Goal: Task Accomplishment & Management: Manage account settings

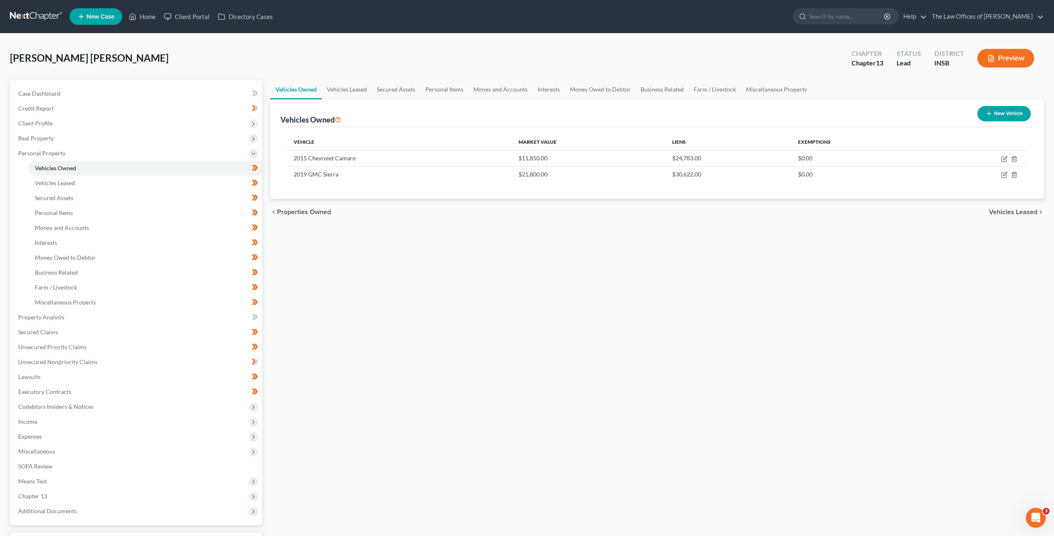
click at [29, 16] on link at bounding box center [36, 16] width 53 height 15
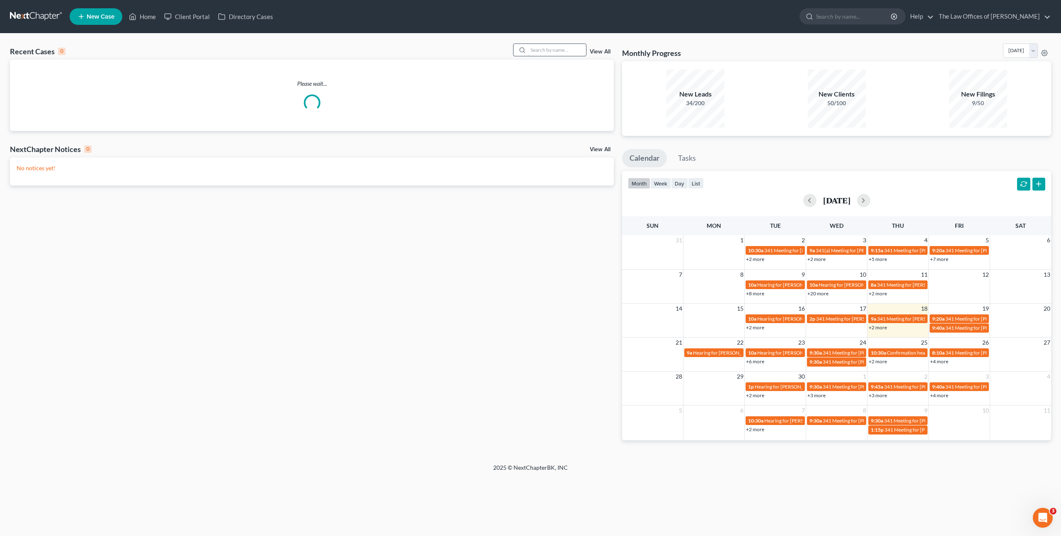
click at [574, 48] on input "search" at bounding box center [557, 50] width 58 height 12
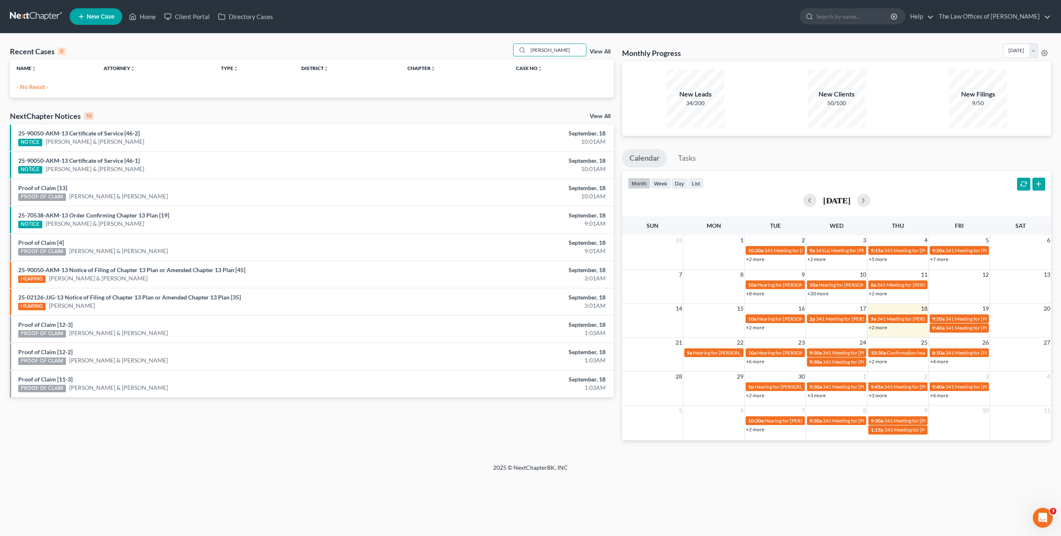
drag, startPoint x: 547, startPoint y: 50, endPoint x: 434, endPoint y: 46, distance: 113.6
click at [439, 46] on div "Recent Cases 0 roaden View All" at bounding box center [312, 52] width 604 height 16
type input "roden"
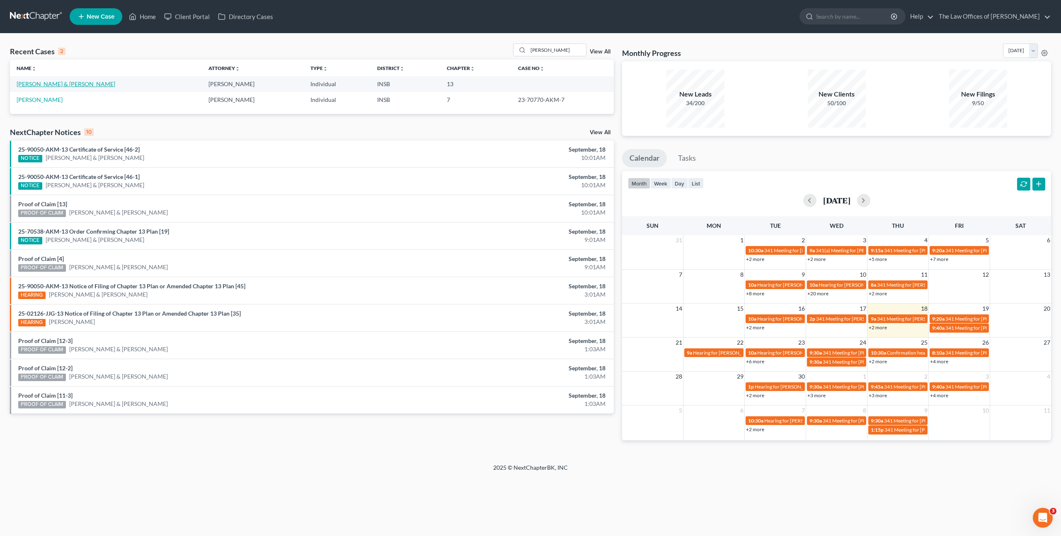
click at [69, 82] on link "[PERSON_NAME] & [PERSON_NAME]" at bounding box center [66, 83] width 99 height 7
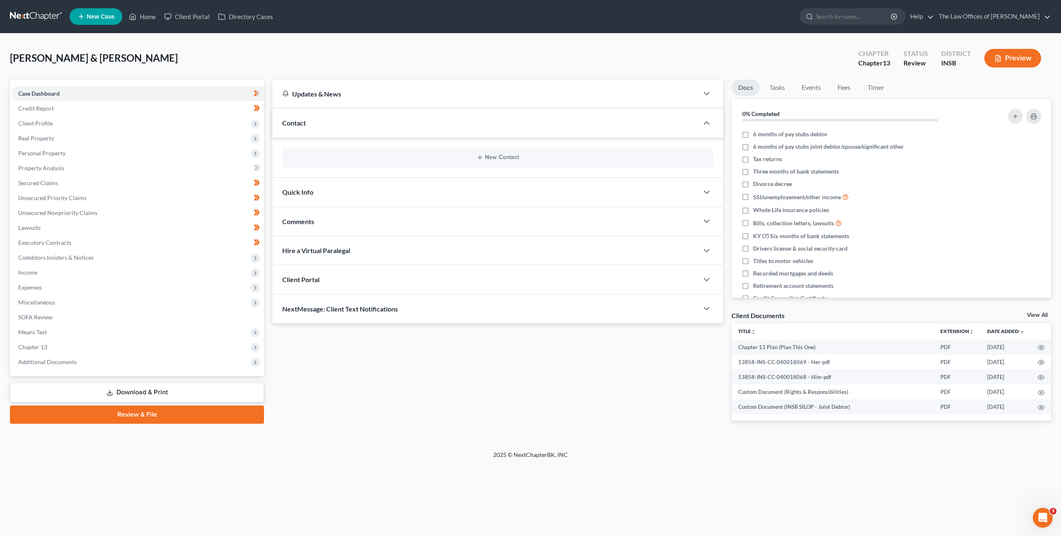
click at [414, 346] on div "Updates & News × [US_STATE] [GEOGRAPHIC_DATA] Notes Take a look at NextChapter'…" at bounding box center [497, 257] width 459 height 355
click at [361, 380] on div "Updates & News × [US_STATE] [GEOGRAPHIC_DATA] Notes Take a look at NextChapter'…" at bounding box center [497, 257] width 459 height 355
click at [527, 415] on div "Updates & News × Indiana Southern District Notes Take a look at NextChapter's D…" at bounding box center [497, 257] width 459 height 355
click at [552, 348] on div "Updates & News × Indiana Southern District Notes Take a look at NextChapter's D…" at bounding box center [497, 257] width 459 height 355
click at [512, 349] on div "Updates & News × Indiana Southern District Notes Take a look at NextChapter's D…" at bounding box center [497, 257] width 459 height 355
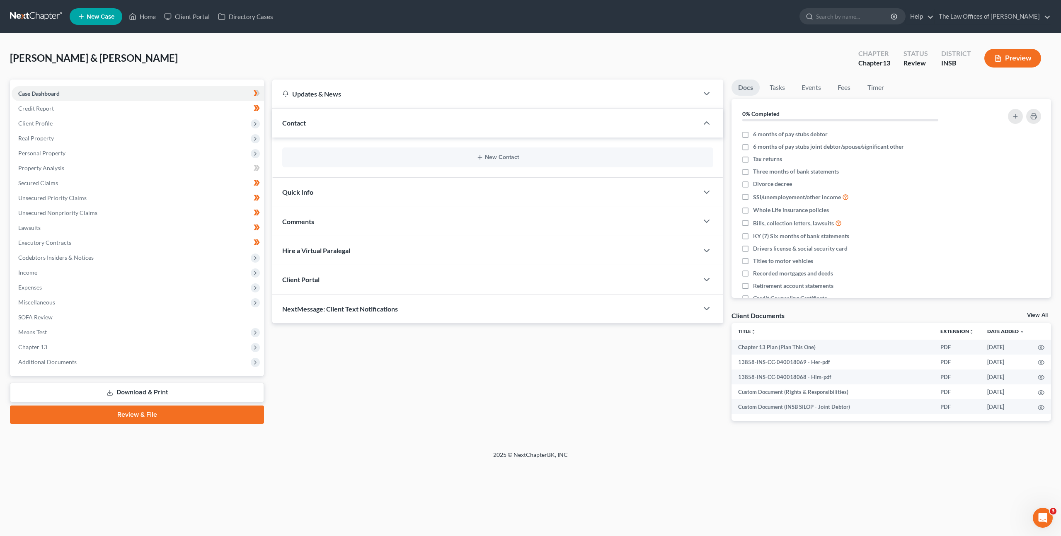
click at [538, 389] on div "Updates & News × Indiana Southern District Notes Take a look at NextChapter's D…" at bounding box center [497, 257] width 459 height 355
click at [418, 351] on div "Updates & News × Indiana Southern District Notes Take a look at NextChapter's D…" at bounding box center [497, 257] width 459 height 355
click at [404, 384] on div "Updates & News × Indiana Southern District Notes Take a look at NextChapter's D…" at bounding box center [497, 257] width 459 height 355
click at [333, 409] on div "Updates & News × Indiana Southern District Notes Take a look at NextChapter's D…" at bounding box center [497, 257] width 459 height 355
click at [344, 395] on div "Updates & News × Indiana Southern District Notes Take a look at NextChapter's D…" at bounding box center [497, 257] width 459 height 355
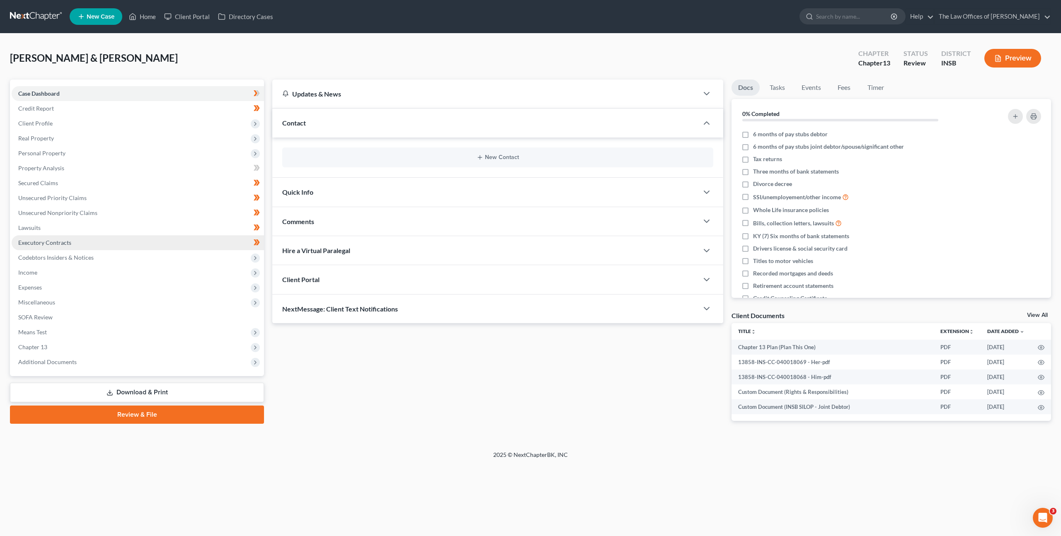
click at [203, 241] on link "Executory Contracts" at bounding box center [138, 242] width 252 height 15
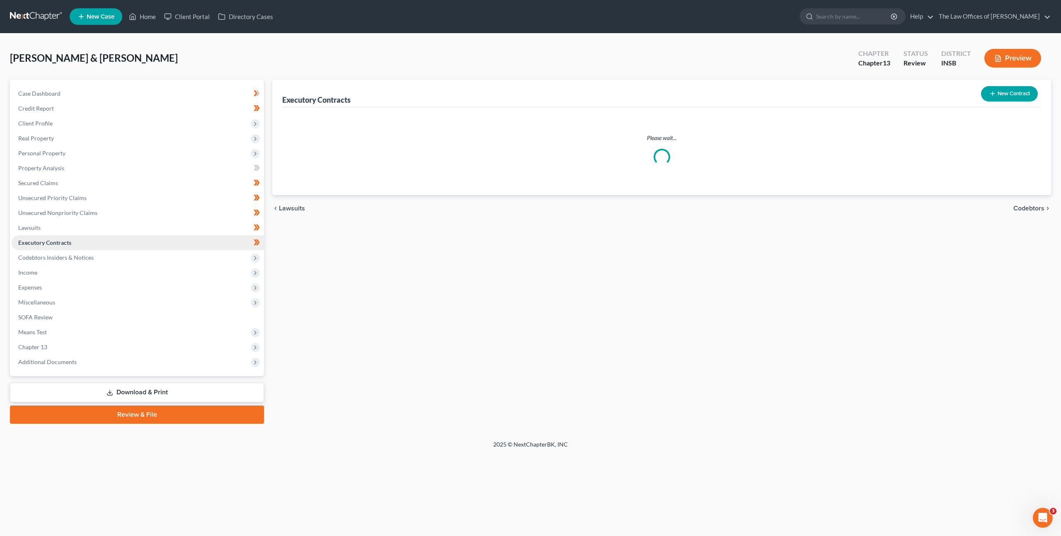
click at [203, 241] on link "Executory Contracts" at bounding box center [138, 242] width 252 height 15
click at [198, 214] on link "Unsecured Nonpriority Claims" at bounding box center [138, 212] width 252 height 15
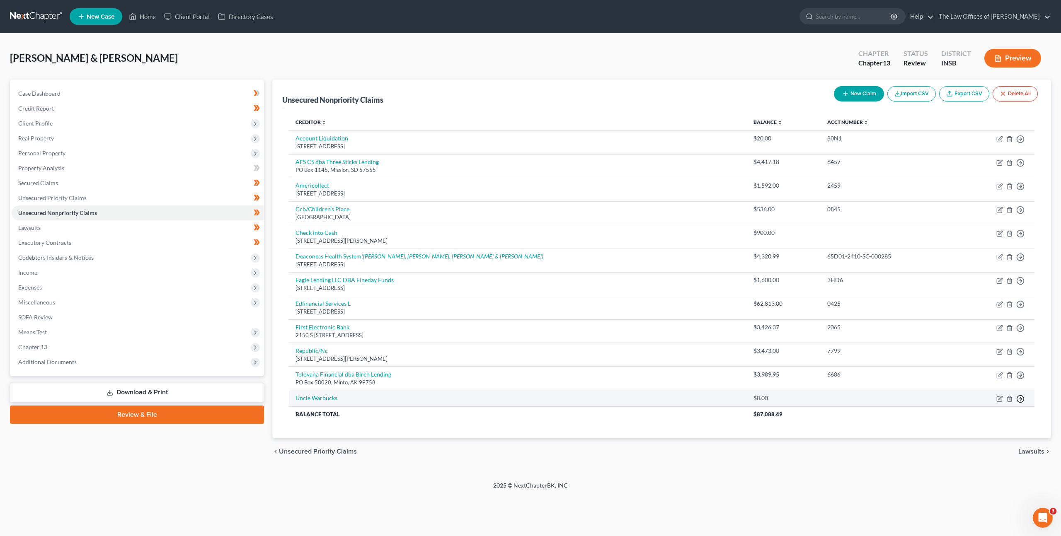
click at [1020, 398] on icon "button" at bounding box center [1020, 399] width 8 height 8
click at [972, 450] on link "Move to Notice Only" at bounding box center [982, 447] width 69 height 14
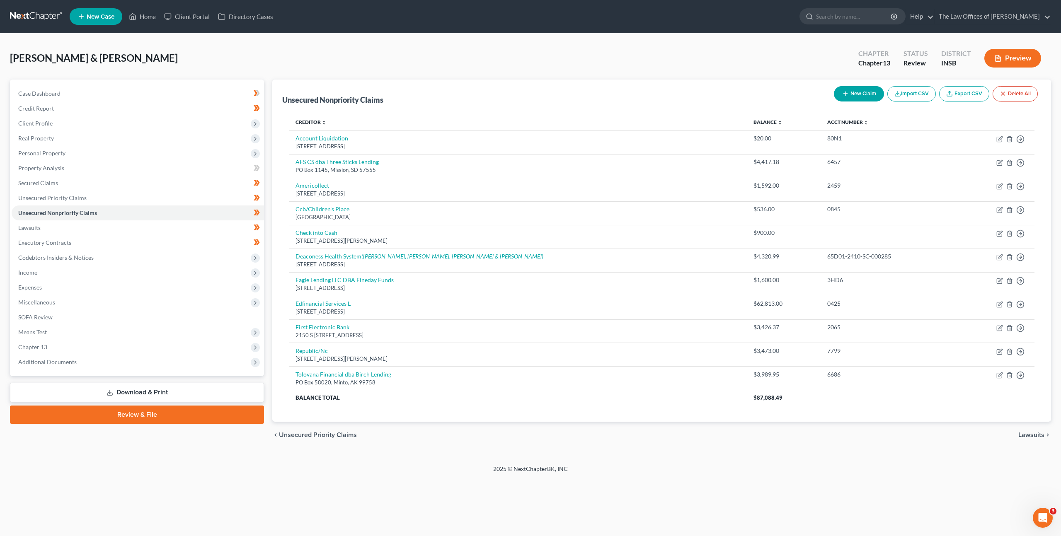
click at [658, 463] on div "Rodenberg, John & Kimberley Upgraded Chapter Chapter 13 Status Review District …" at bounding box center [530, 249] width 1061 height 431
click at [127, 287] on span "Expenses" at bounding box center [138, 287] width 252 height 15
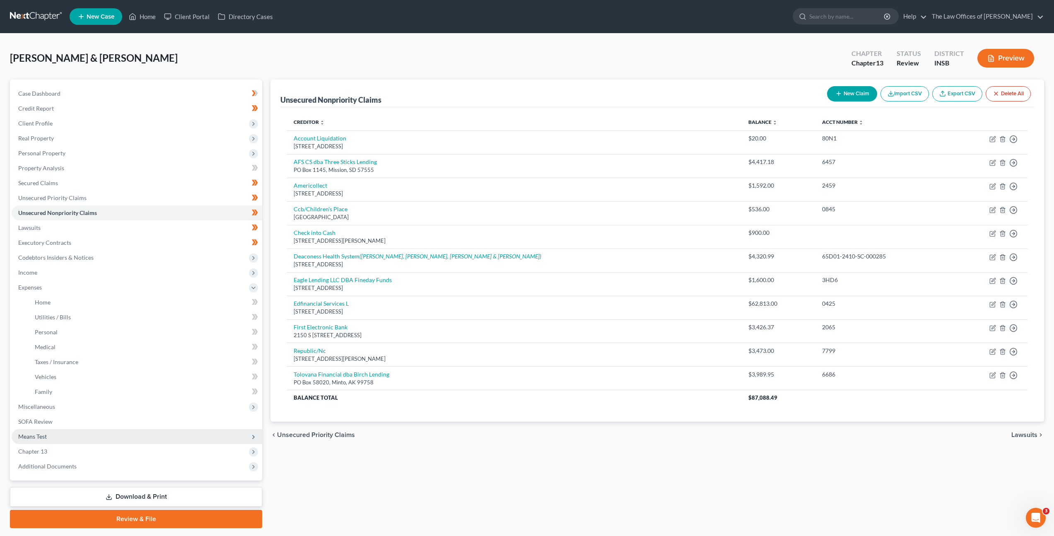
click at [85, 431] on span "Means Test" at bounding box center [137, 436] width 251 height 15
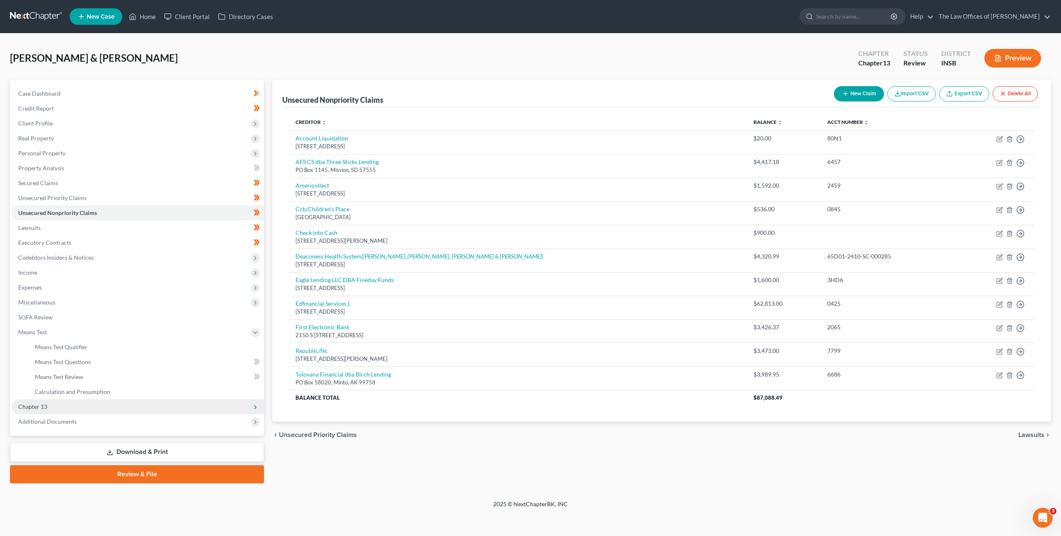
click at [84, 402] on span "Chapter 13" at bounding box center [138, 406] width 252 height 15
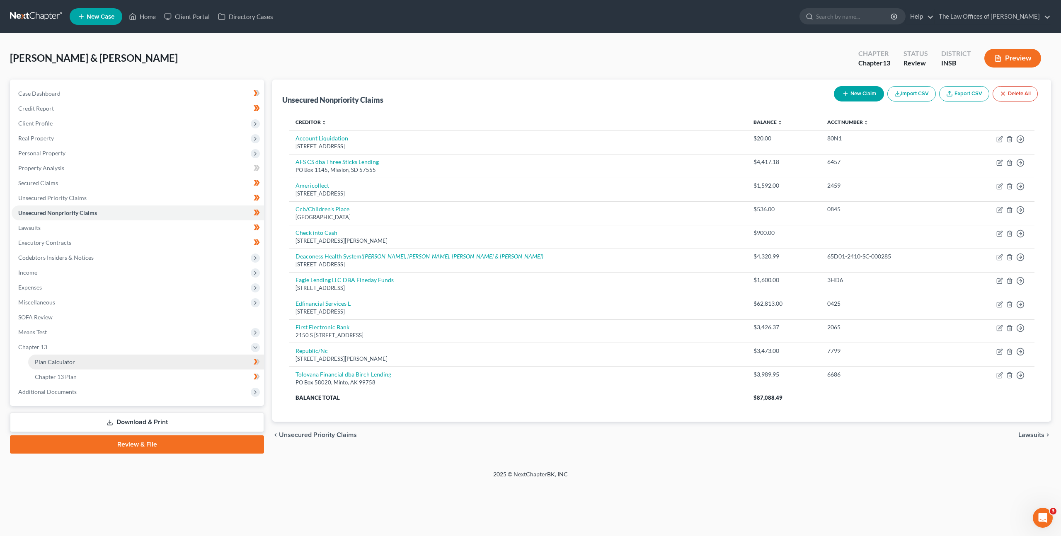
click at [133, 363] on link "Plan Calculator" at bounding box center [146, 362] width 236 height 15
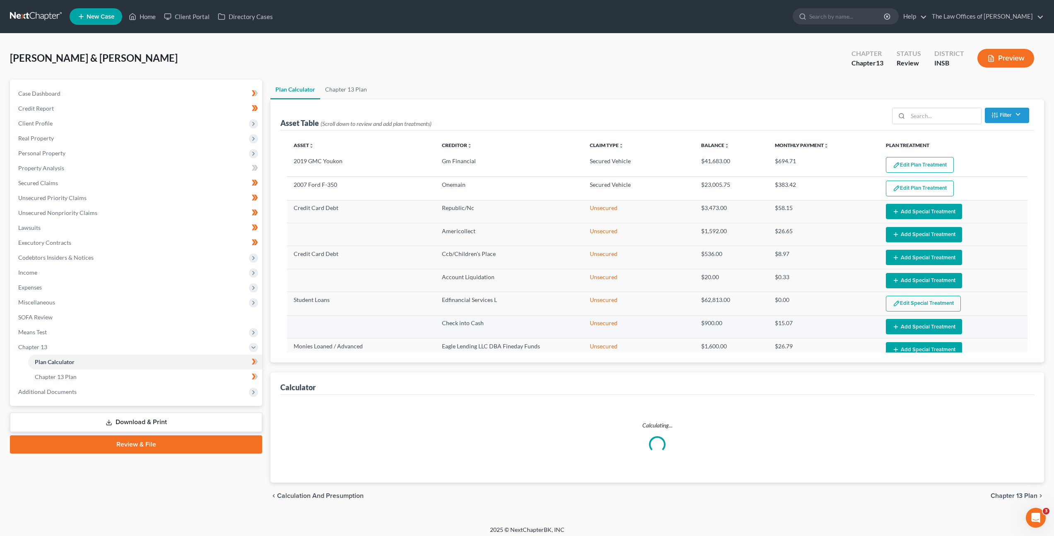
scroll to position [107, 0]
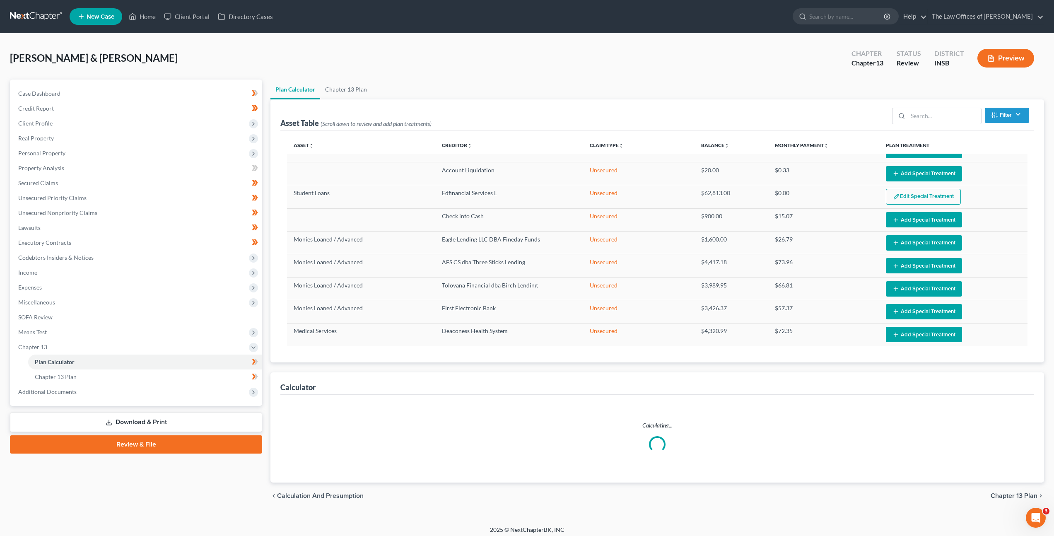
select select "59"
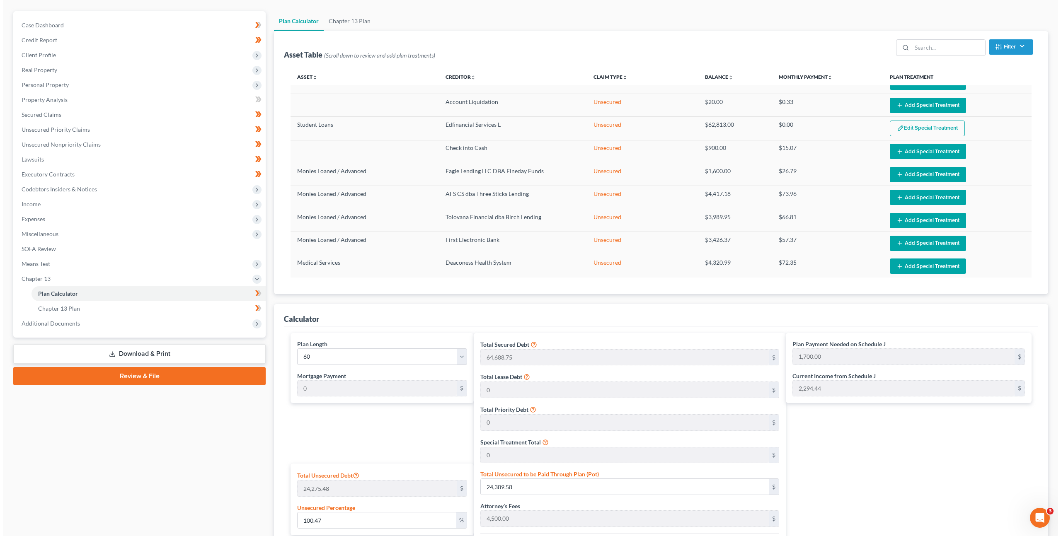
scroll to position [0, 0]
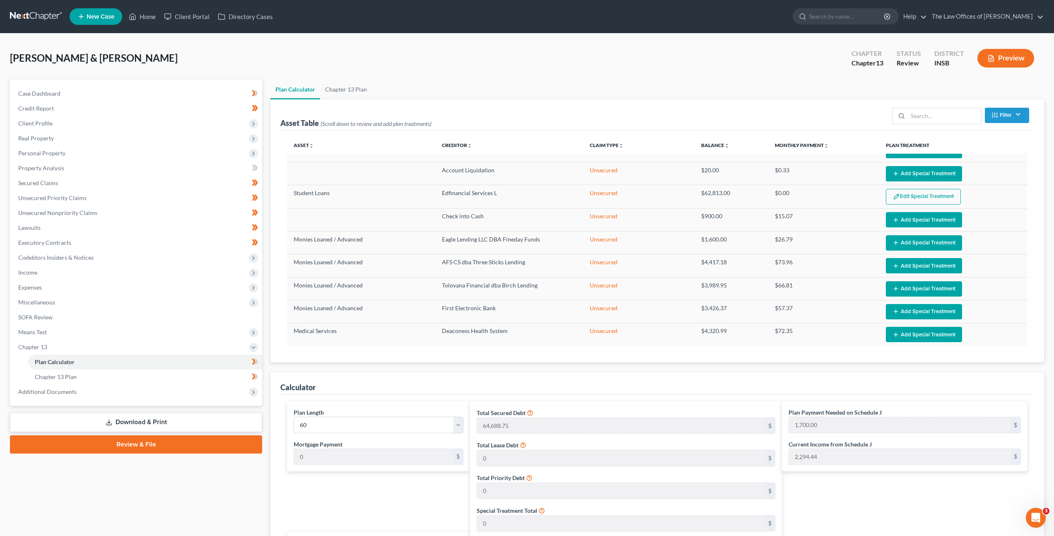
click at [472, 86] on ul "Plan Calculator Chapter 13 Plan" at bounding box center [658, 90] width 774 height 20
click at [462, 64] on div "Rodenberg, John & Kimberley Upgraded Chapter Chapter 13 Status Review District …" at bounding box center [527, 62] width 1035 height 36
click at [92, 271] on span "Income" at bounding box center [137, 272] width 251 height 15
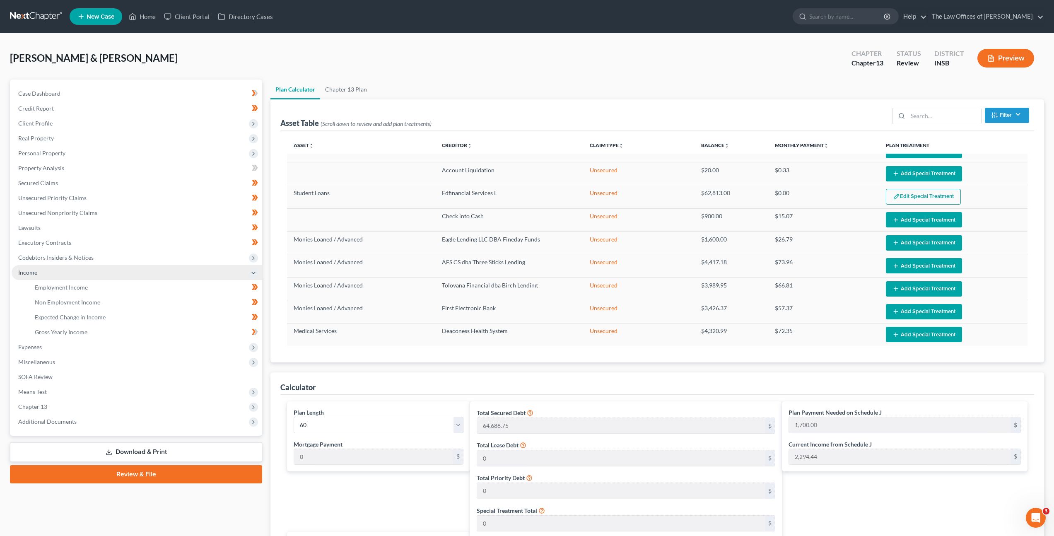
click at [91, 279] on span "Income" at bounding box center [137, 272] width 251 height 15
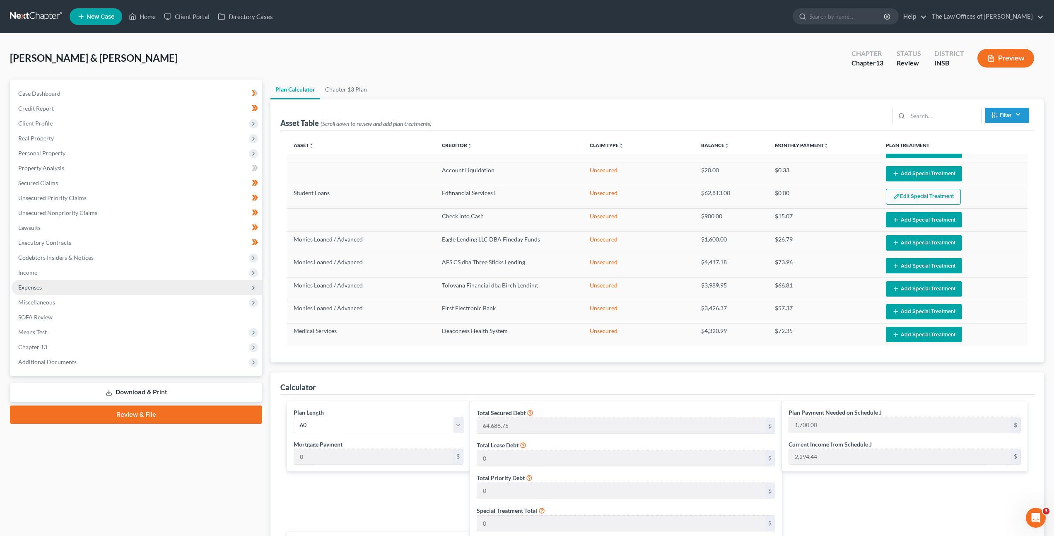
click at [89, 281] on span "Expenses" at bounding box center [137, 287] width 251 height 15
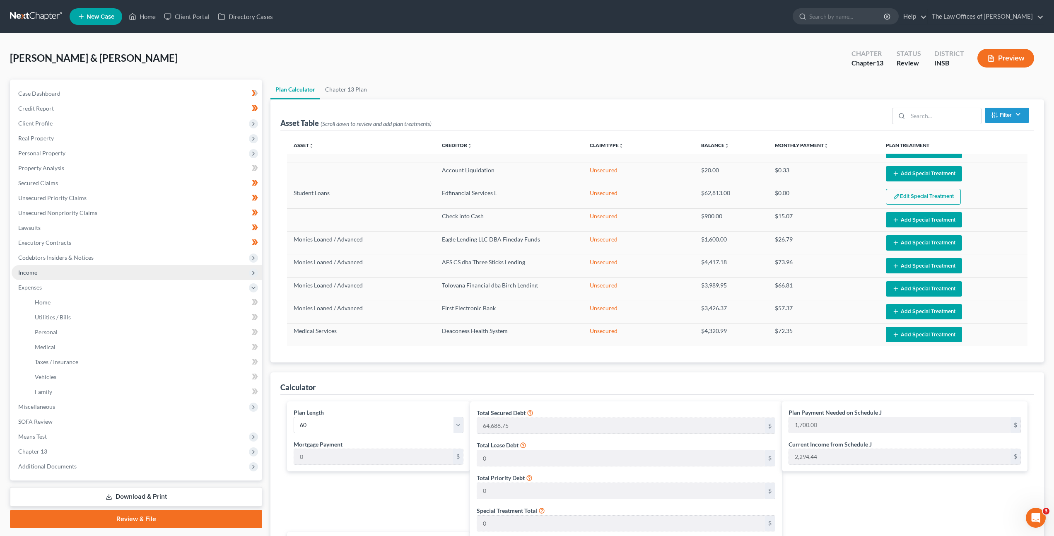
click at [91, 275] on span "Income" at bounding box center [137, 272] width 251 height 15
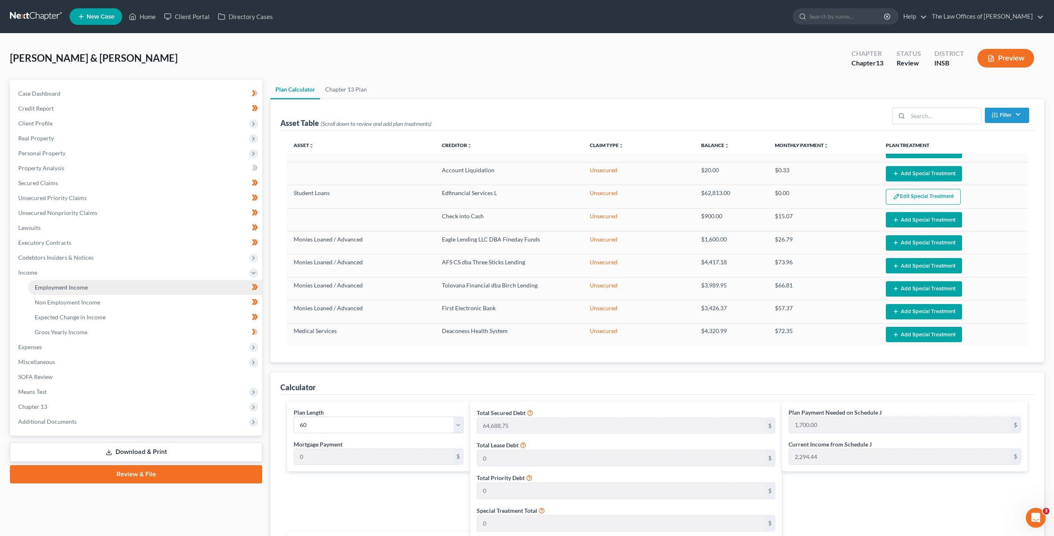
click at [94, 289] on link "Employment Income" at bounding box center [145, 287] width 234 height 15
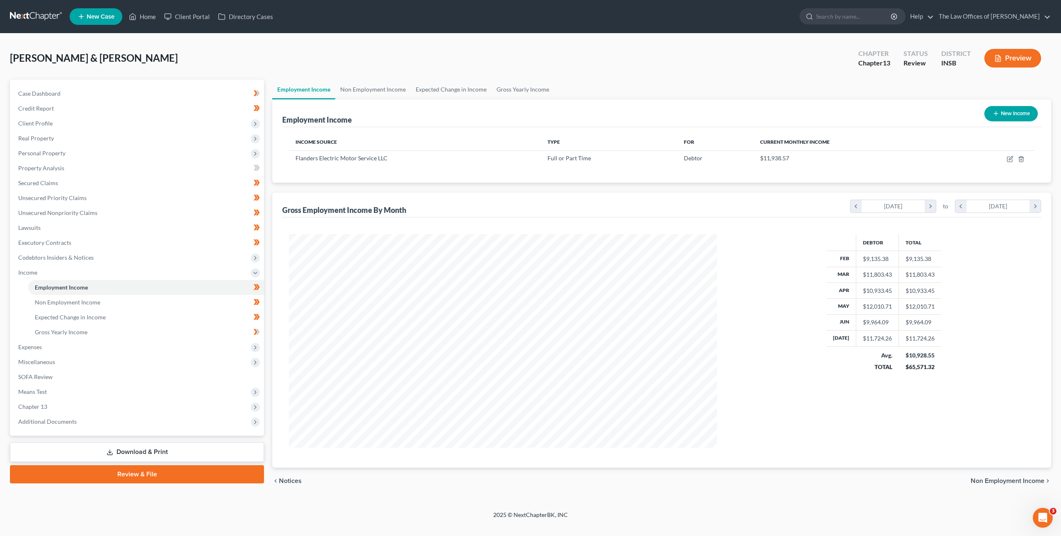
scroll to position [414099, 413868]
click at [367, 91] on link "Non Employment Income" at bounding box center [372, 90] width 75 height 20
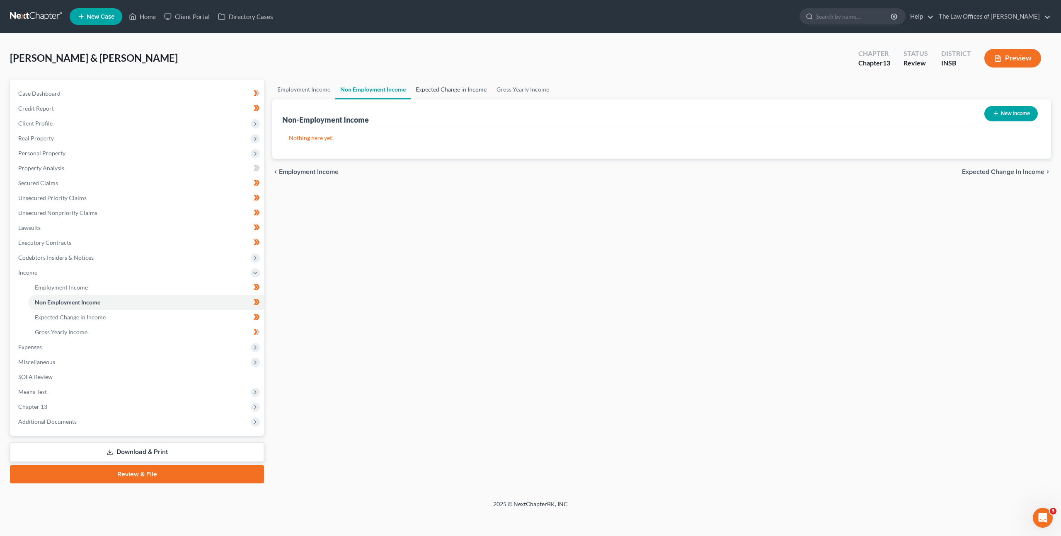
click at [458, 89] on link "Expected Change in Income" at bounding box center [451, 90] width 81 height 20
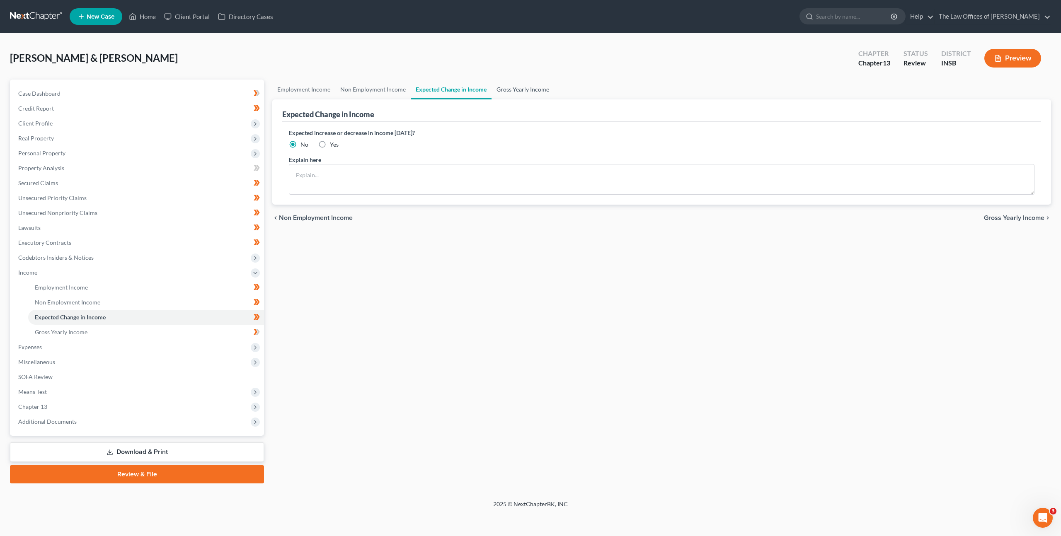
click at [508, 89] on link "Gross Yearly Income" at bounding box center [522, 90] width 63 height 20
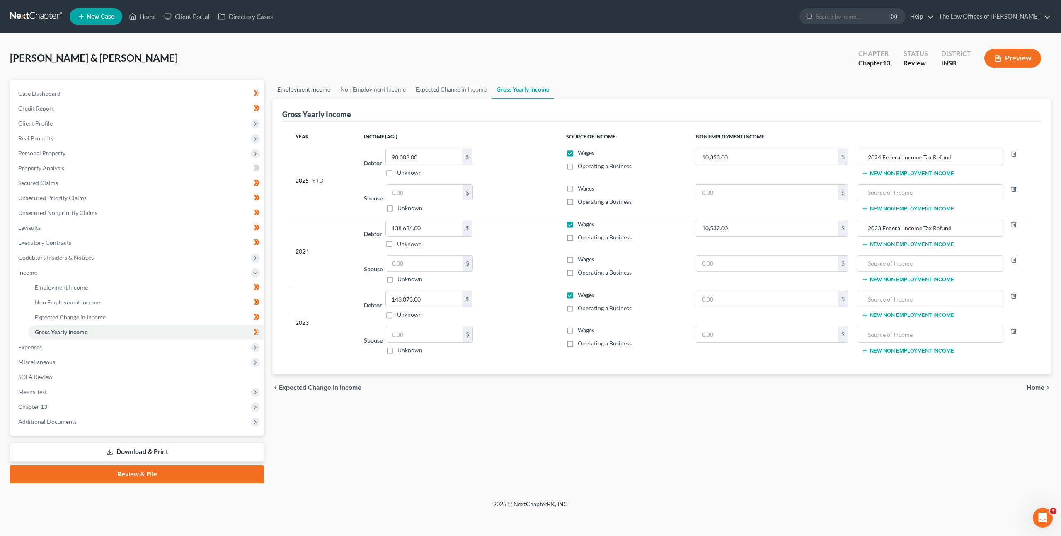
click at [304, 90] on link "Employment Income" at bounding box center [303, 90] width 63 height 20
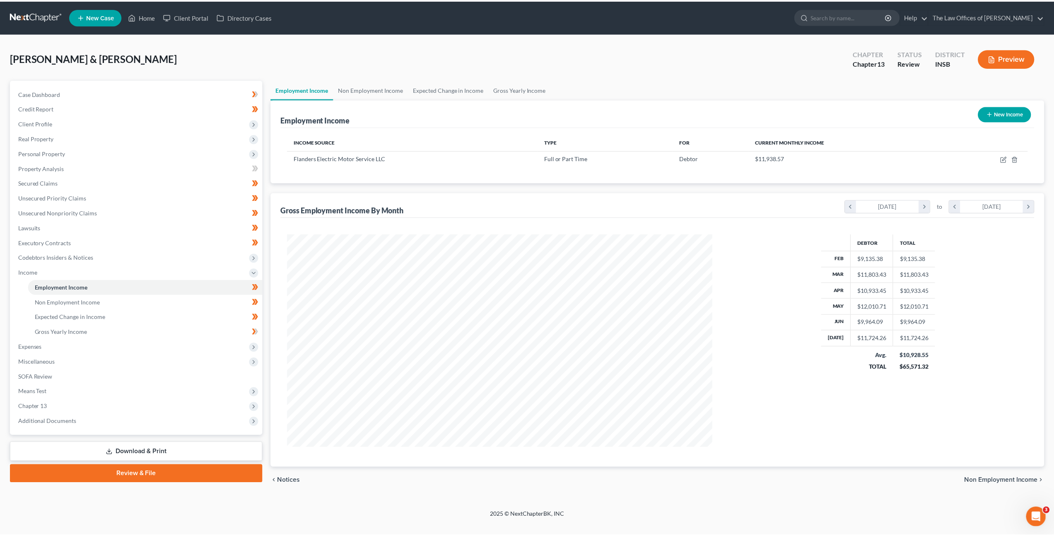
scroll to position [214, 445]
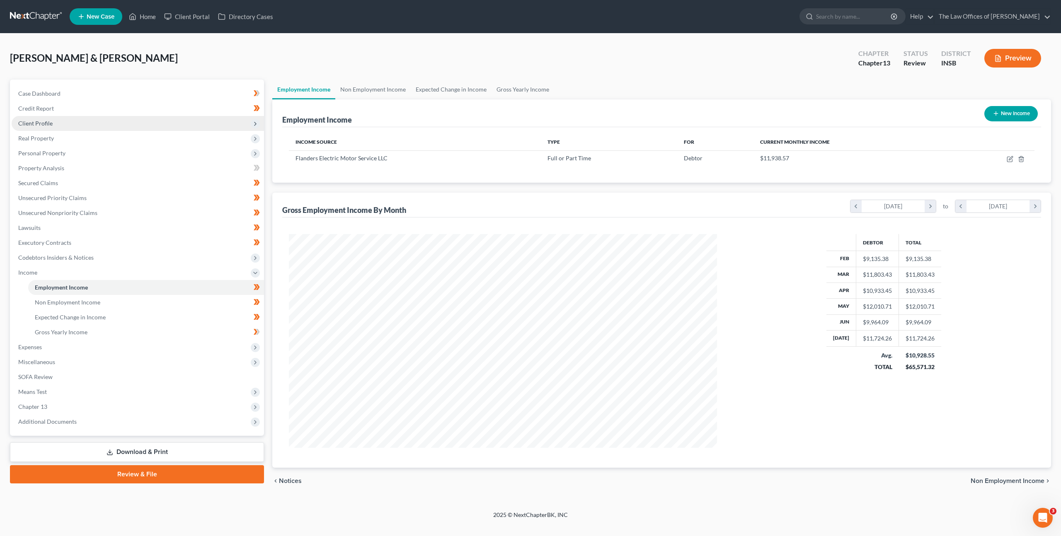
click at [71, 118] on span "Client Profile" at bounding box center [138, 123] width 252 height 15
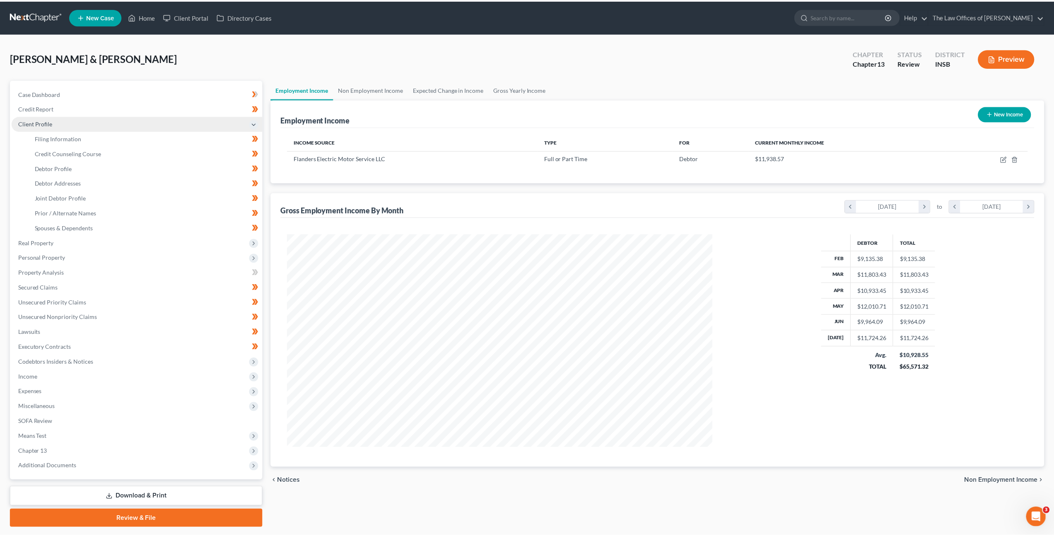
scroll to position [414100, 413871]
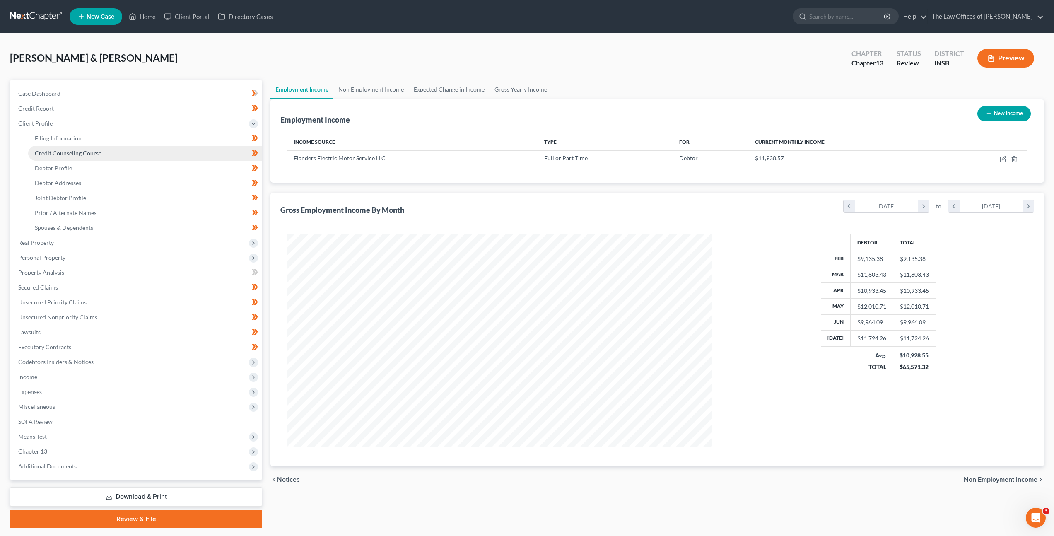
click at [68, 155] on span "Credit Counseling Course" at bounding box center [68, 153] width 67 height 7
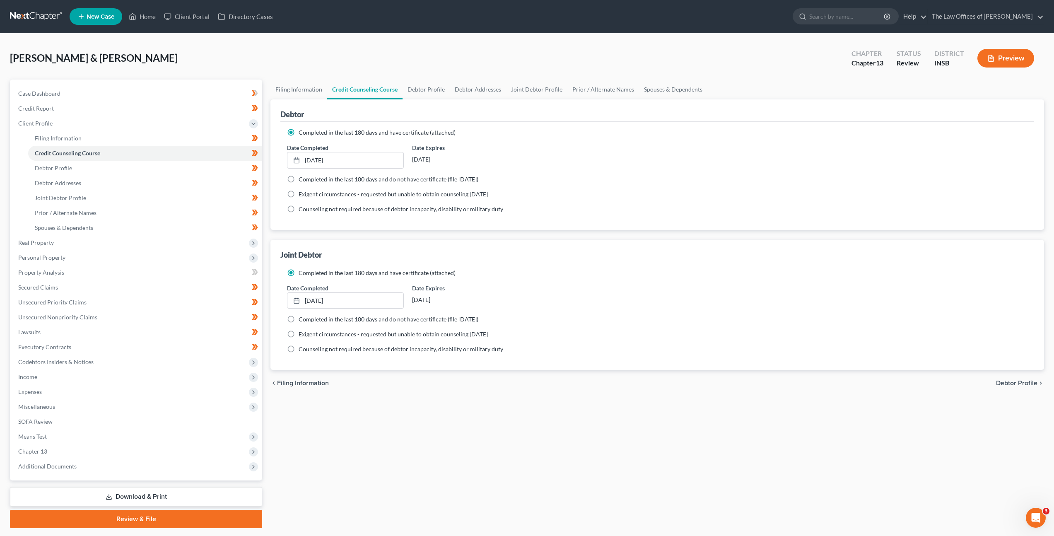
click at [194, 48] on div "Rodenberg, John & Kimberley Upgraded Chapter Chapter 13 Status Review District …" at bounding box center [527, 62] width 1035 height 36
click at [114, 176] on link "Debtor Addresses" at bounding box center [145, 183] width 234 height 15
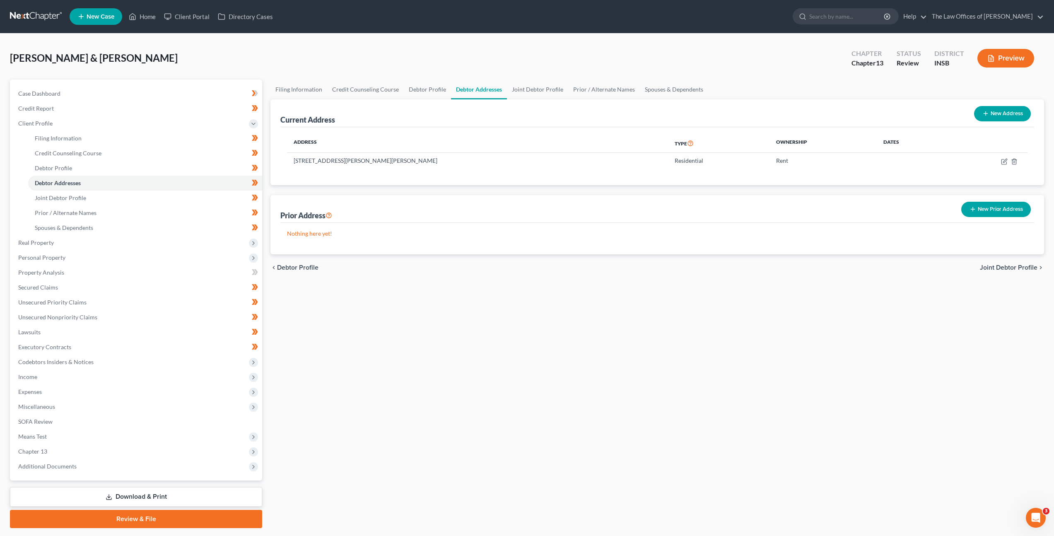
click at [42, 20] on link at bounding box center [36, 16] width 53 height 15
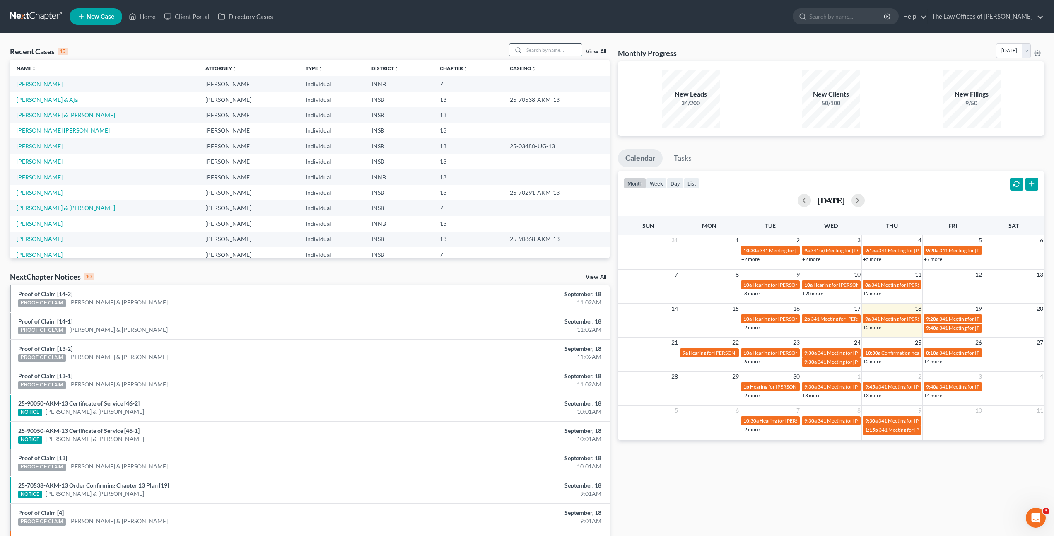
click at [542, 49] on input "search" at bounding box center [553, 50] width 58 height 12
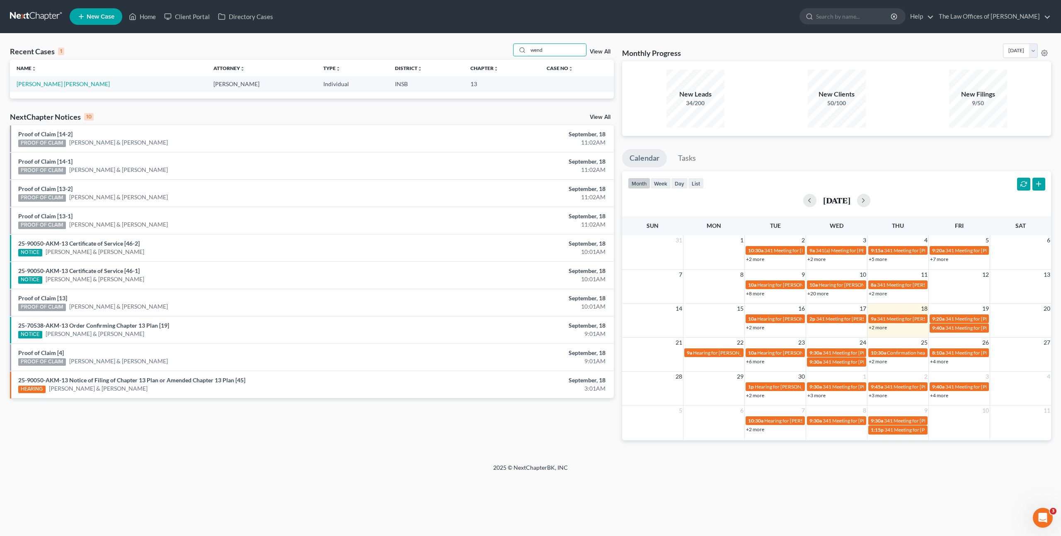
type input "wend"
click at [73, 83] on link "Hernandez De Hernandez, Wendy" at bounding box center [63, 83] width 93 height 7
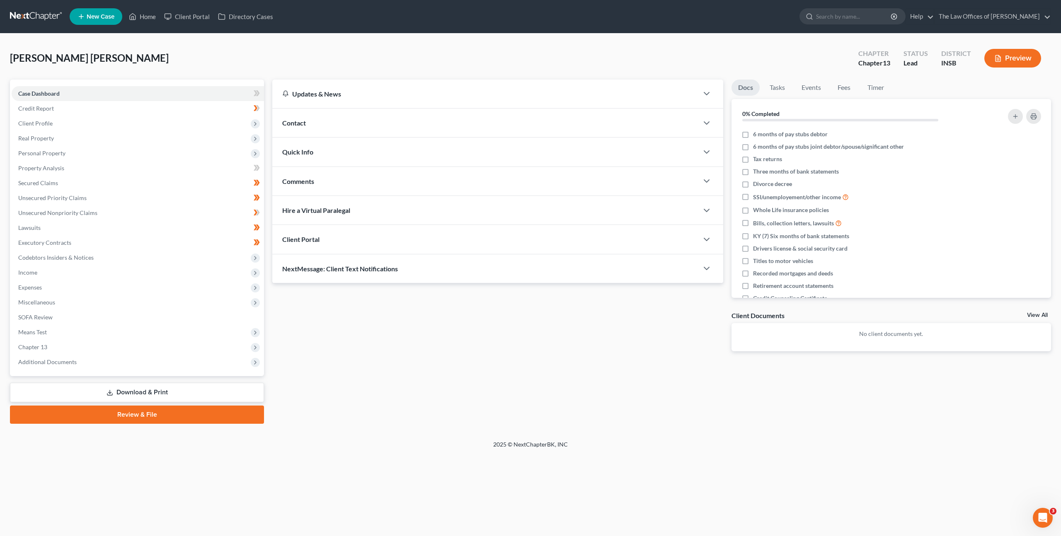
click at [494, 314] on div "Updates & News × Indiana Southern District Notes Take a look at NextChapter's D…" at bounding box center [497, 222] width 459 height 285
click at [121, 221] on link "Lawsuits" at bounding box center [138, 227] width 252 height 15
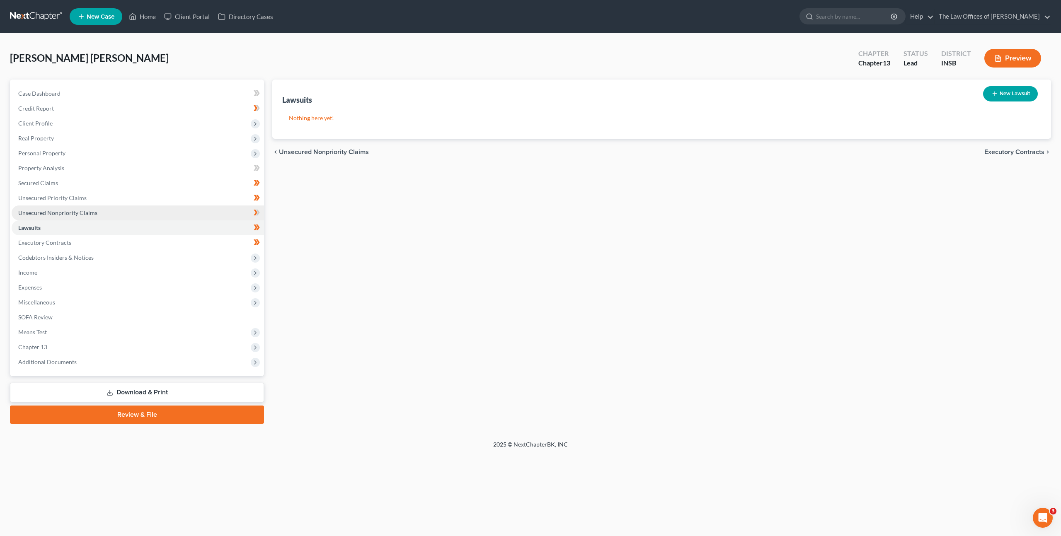
click at [131, 214] on link "Unsecured Nonpriority Claims" at bounding box center [138, 212] width 252 height 15
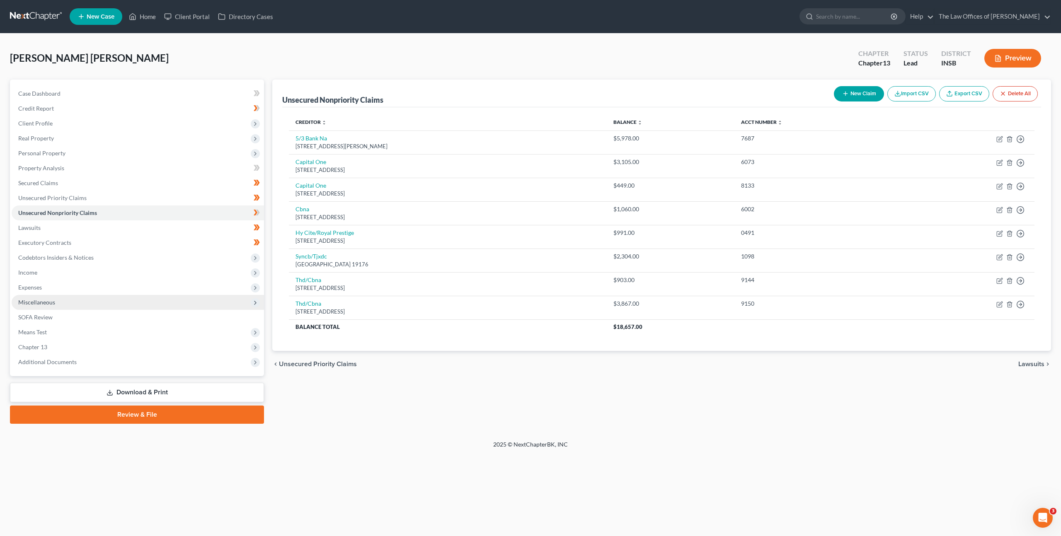
click at [146, 295] on span "Miscellaneous" at bounding box center [138, 302] width 252 height 15
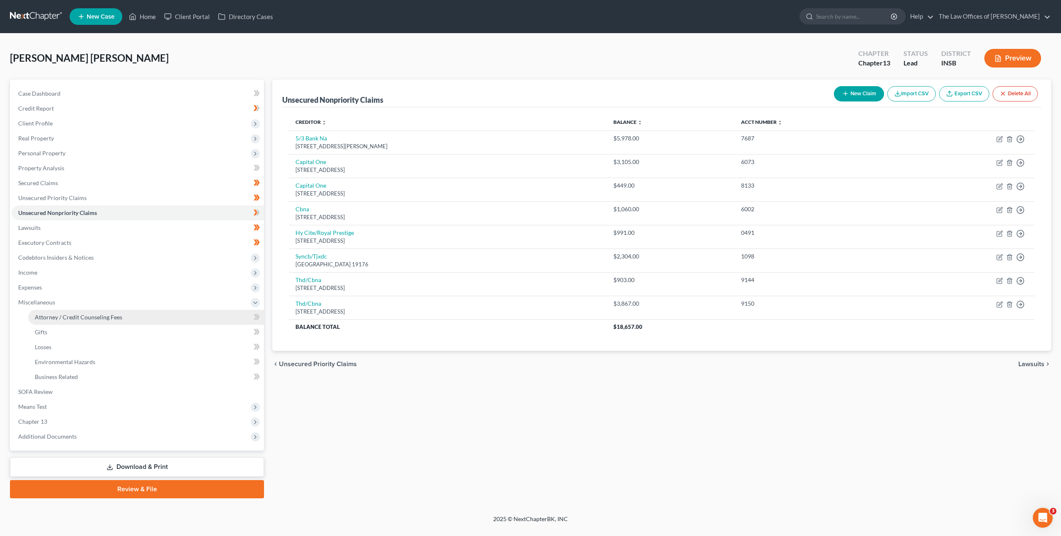
click at [134, 314] on link "Attorney / Credit Counseling Fees" at bounding box center [146, 317] width 236 height 15
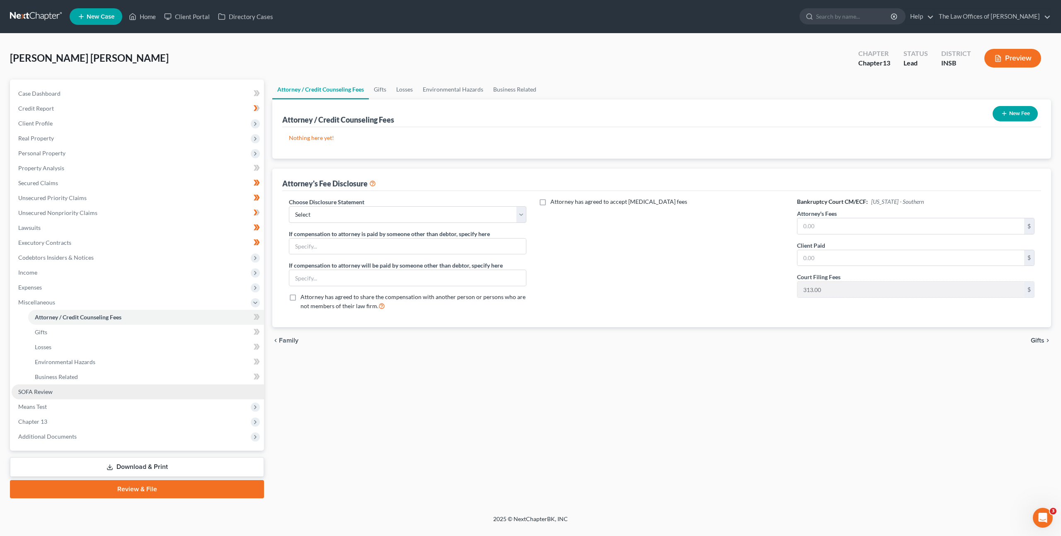
click at [83, 392] on link "SOFA Review" at bounding box center [138, 391] width 252 height 15
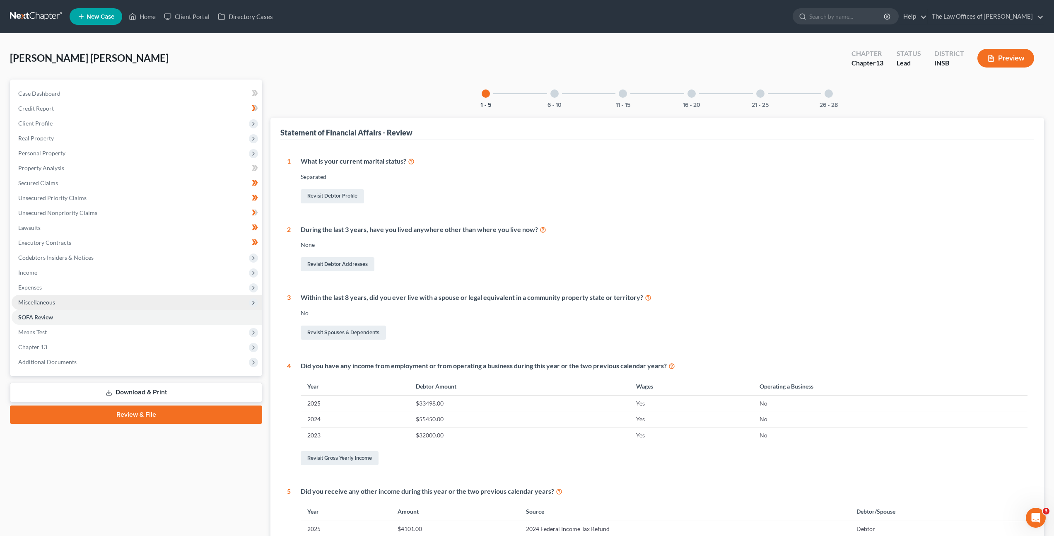
click at [104, 299] on span "Miscellaneous" at bounding box center [137, 302] width 251 height 15
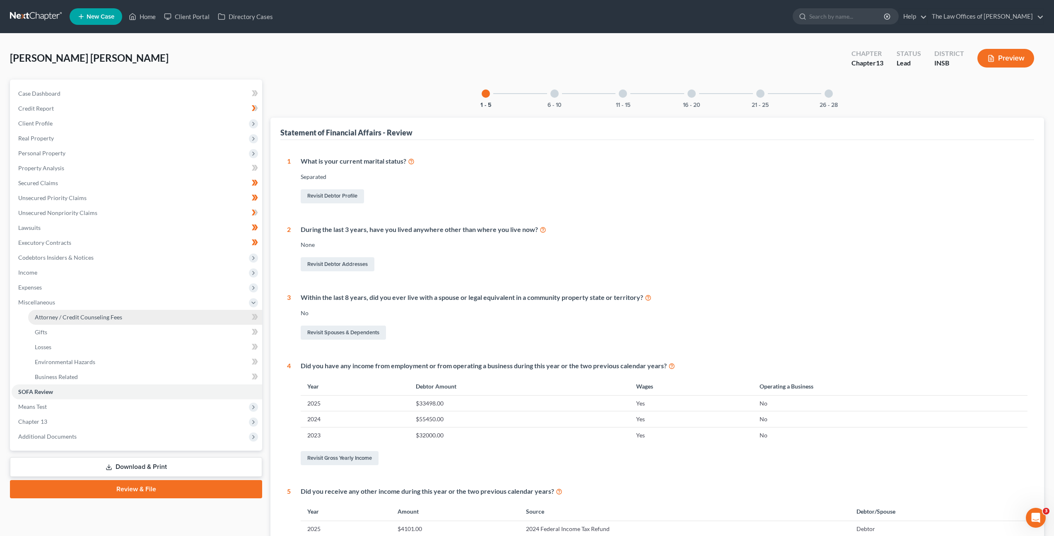
click at [104, 315] on span "Attorney / Credit Counseling Fees" at bounding box center [78, 317] width 87 height 7
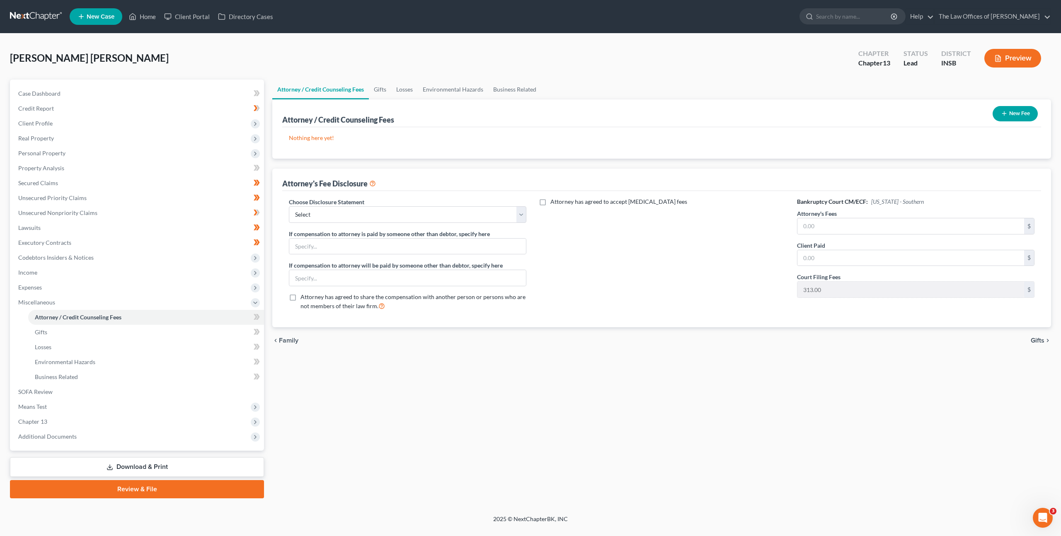
click at [693, 288] on div "Attorney has agreed to accept retainer fees" at bounding box center [661, 258] width 254 height 120
click at [456, 218] on select "Select INNB - $0.00 Down, Recoup $313.00 outside plan KYWB - Ch. 13 - $313.00+ …" at bounding box center [407, 214] width 237 height 17
click at [687, 398] on div "Attorney / Credit Counseling Fees Gifts Losses Environmental Hazards Business R…" at bounding box center [661, 289] width 787 height 419
click at [539, 375] on div "Attorney / Credit Counseling Fees Gifts Losses Environmental Hazards Business R…" at bounding box center [661, 289] width 787 height 419
click at [718, 363] on div "Attorney / Credit Counseling Fees Gifts Losses Environmental Hazards Business R…" at bounding box center [661, 289] width 787 height 419
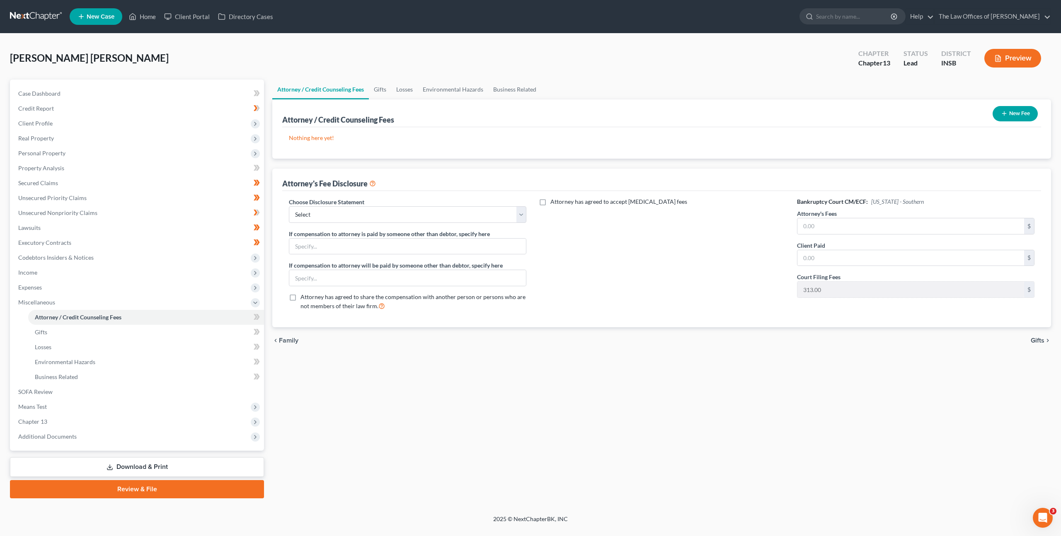
click at [669, 386] on div "Attorney / Credit Counseling Fees Gifts Losses Environmental Hazards Business R…" at bounding box center [661, 289] width 787 height 419
click at [36, 16] on link at bounding box center [36, 16] width 53 height 15
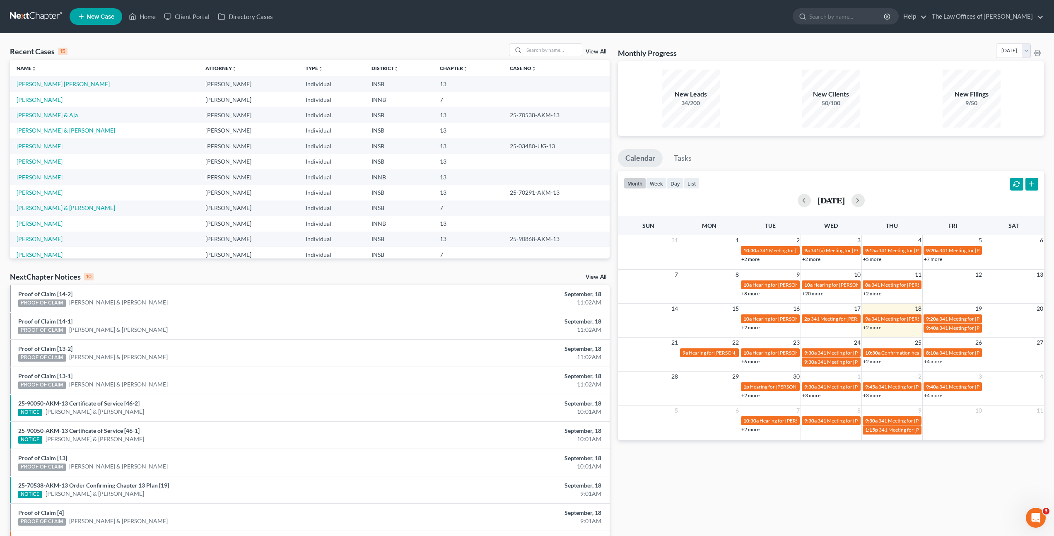
click at [528, 272] on div "NextChapter Notices 10 View All" at bounding box center [310, 278] width 600 height 13
click at [57, 85] on link "[PERSON_NAME] [PERSON_NAME]" at bounding box center [63, 83] width 93 height 7
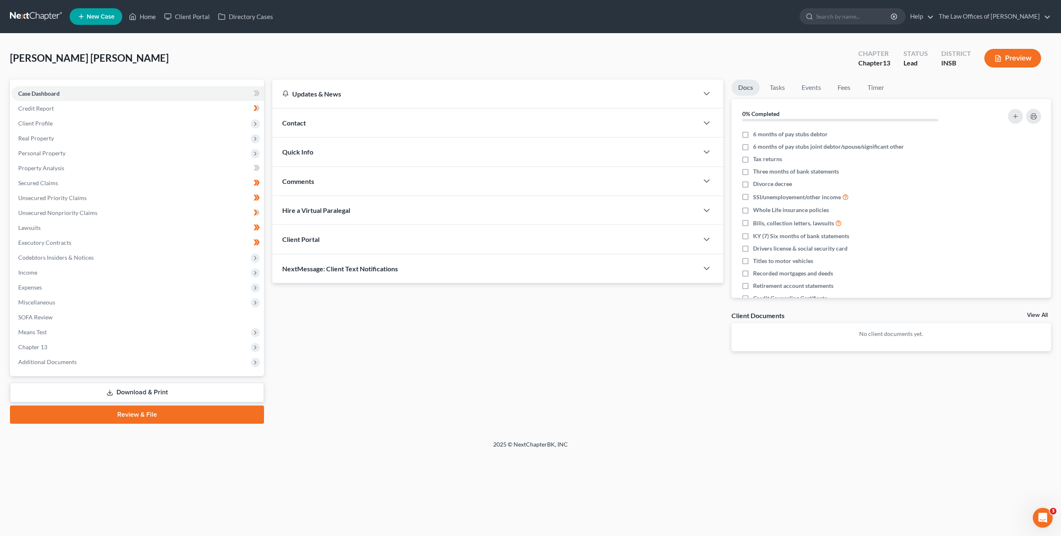
click at [334, 340] on div "Updates & News × [US_STATE] [GEOGRAPHIC_DATA] Notes Take a look at NextChapter'…" at bounding box center [497, 222] width 459 height 285
click at [378, 361] on div "Updates & News × [US_STATE] [GEOGRAPHIC_DATA] Notes Take a look at NextChapter'…" at bounding box center [497, 222] width 459 height 285
click at [191, 336] on span "Means Test" at bounding box center [138, 332] width 252 height 15
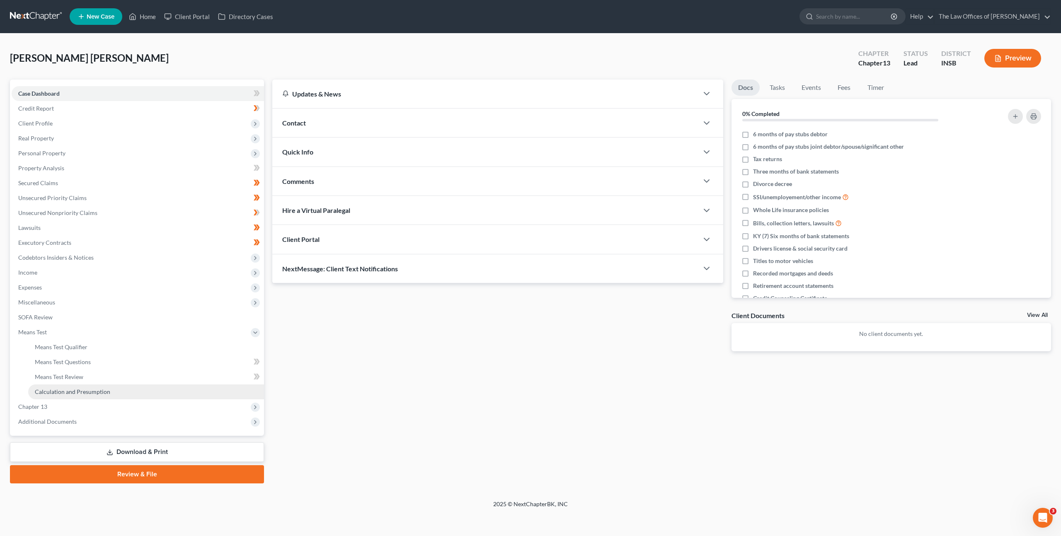
click at [116, 398] on link "Calculation and Presumption" at bounding box center [146, 391] width 236 height 15
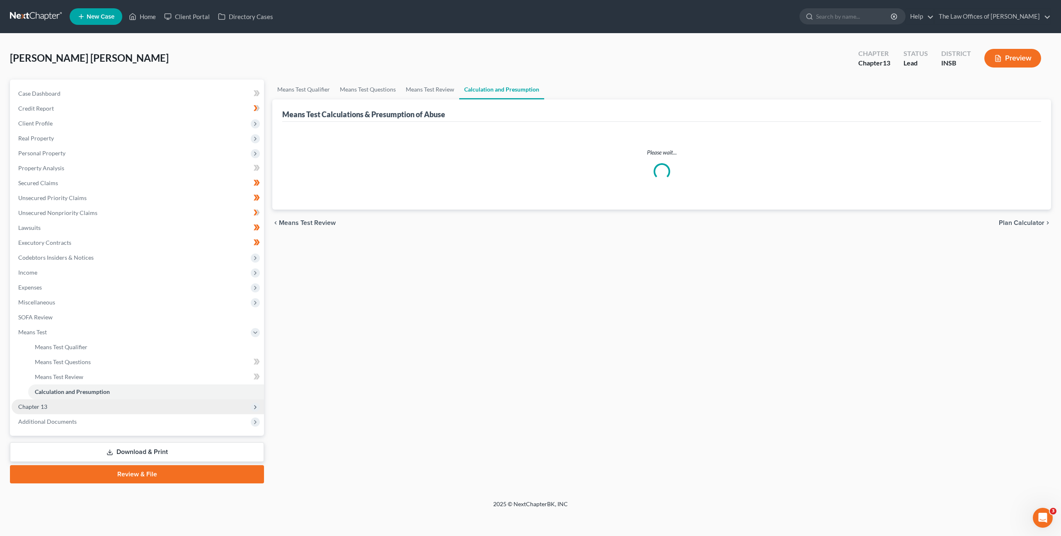
click at [123, 404] on span "Chapter 13" at bounding box center [138, 406] width 252 height 15
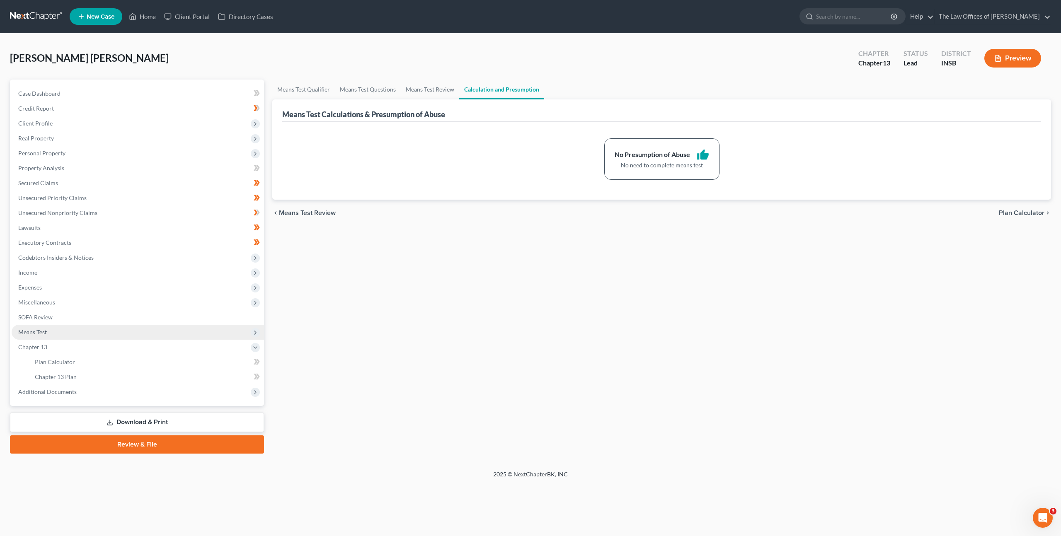
click at [85, 326] on span "Means Test" at bounding box center [138, 332] width 252 height 15
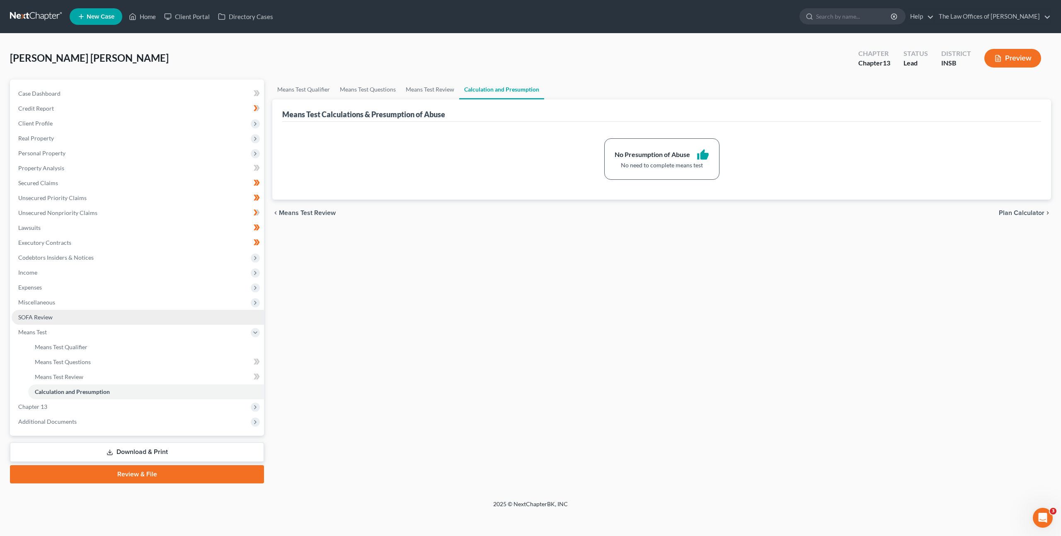
click at [78, 322] on link "SOFA Review" at bounding box center [138, 317] width 252 height 15
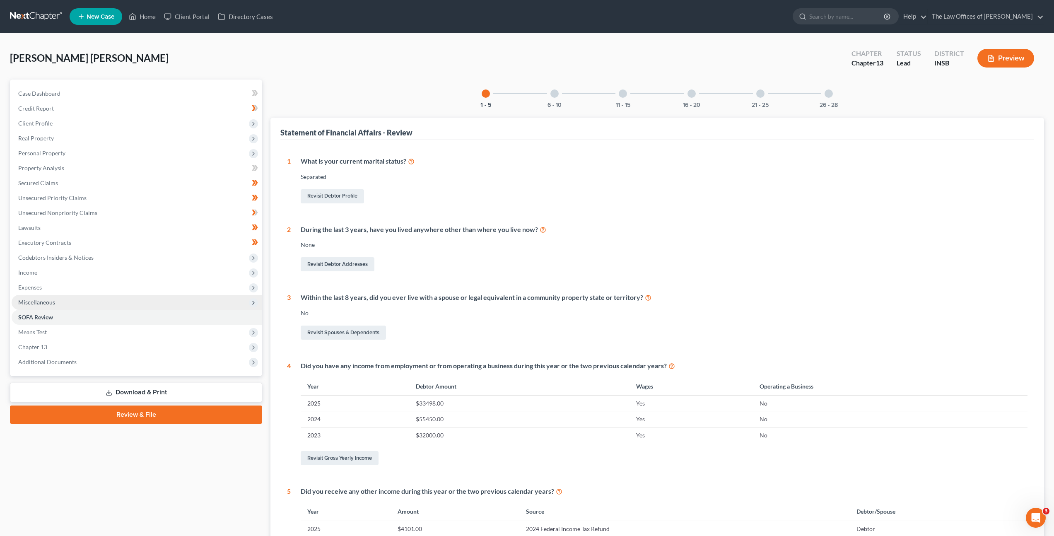
click at [77, 299] on span "Miscellaneous" at bounding box center [137, 302] width 251 height 15
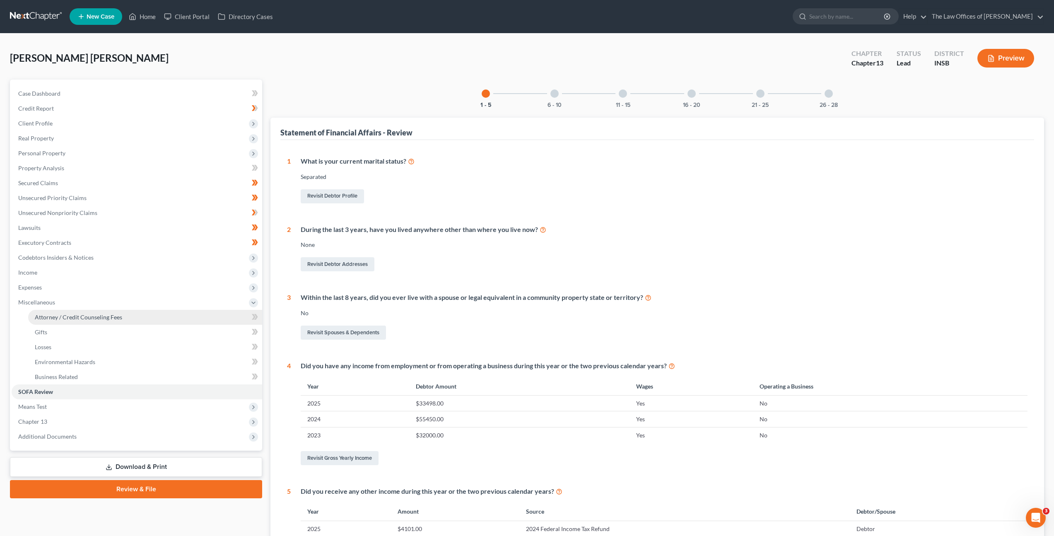
click at [78, 315] on span "Attorney / Credit Counseling Fees" at bounding box center [78, 317] width 87 height 7
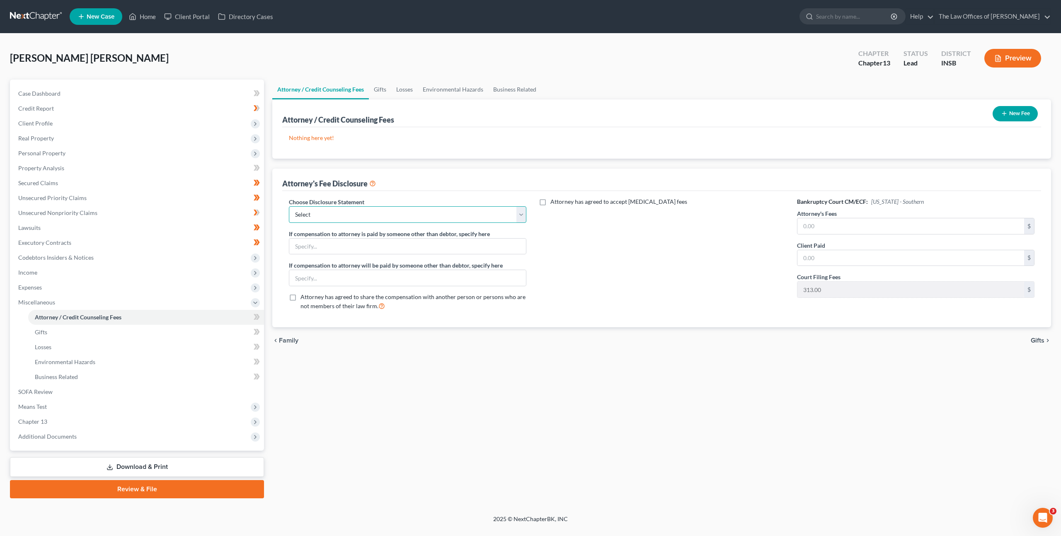
click at [391, 218] on select "Select INNB - $0.00 Down, Recoup $313.00 outside plan KYWB - Ch. 13 - $313.00+ …" at bounding box center [407, 214] width 237 height 17
select select "10"
click at [289, 206] on select "Select INNB - $0.00 Down, Recoup $313.00 outside plan KYWB - Ch. 13 - $313.00+ …" at bounding box center [407, 214] width 237 height 17
click at [629, 277] on div "Attorney has agreed to accept [MEDICAL_DATA] fees" at bounding box center [661, 258] width 254 height 120
click at [821, 229] on input "text" at bounding box center [910, 226] width 227 height 16
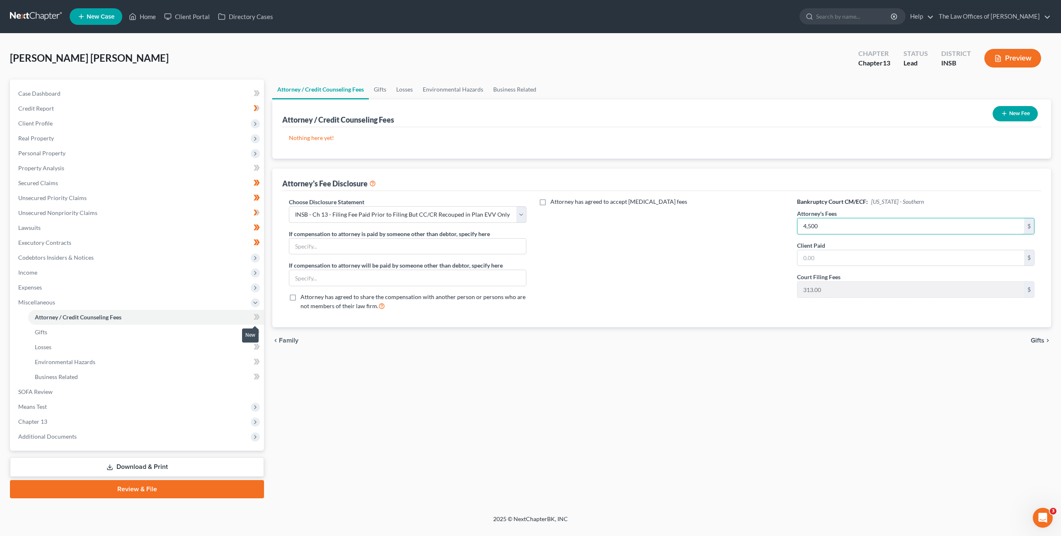
type input "4,500"
click at [256, 317] on icon at bounding box center [256, 317] width 4 height 6
click at [392, 377] on div "Attorney / Credit Counseling Fees Gifts Losses Environmental Hazards Business R…" at bounding box center [661, 289] width 787 height 419
click at [164, 403] on span "Means Test" at bounding box center [138, 406] width 252 height 15
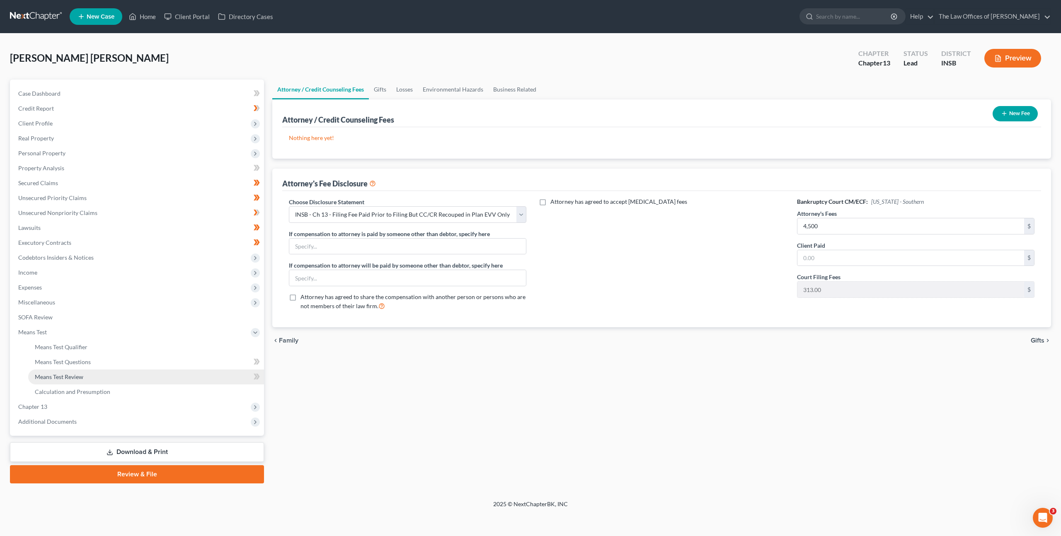
click at [157, 383] on link "Means Test Review" at bounding box center [146, 377] width 236 height 15
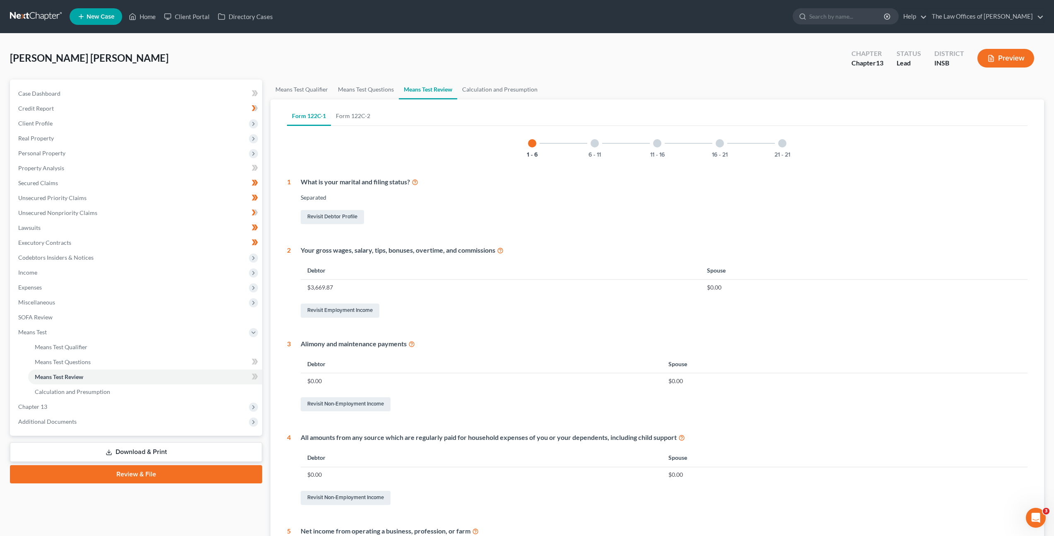
drag, startPoint x: 145, startPoint y: 448, endPoint x: 153, endPoint y: 444, distance: 9.5
click at [145, 448] on link "Download & Print" at bounding box center [136, 451] width 252 height 19
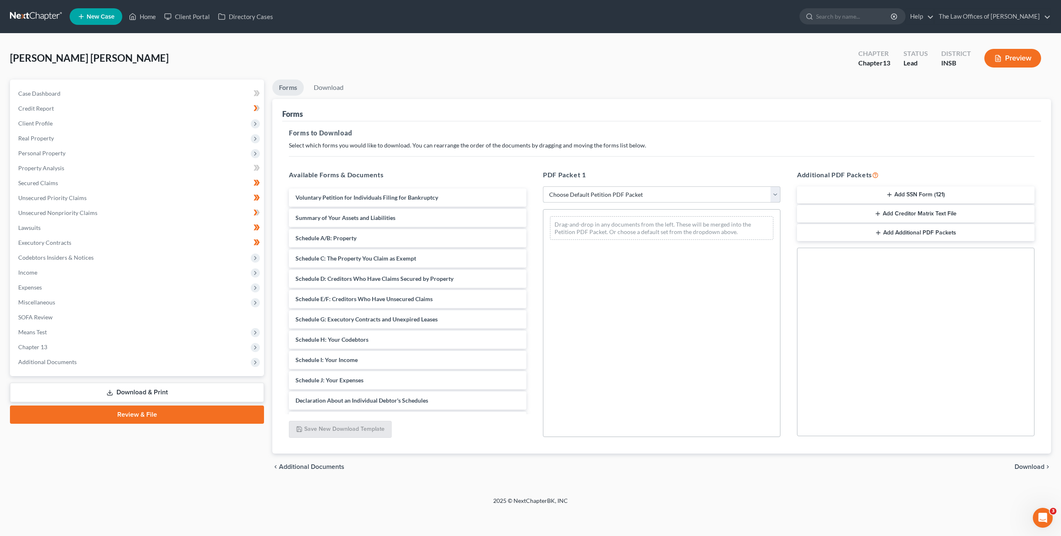
click at [591, 192] on select "Choose Default Petition PDF Packet Complete Bankruptcy Petition (all forms and …" at bounding box center [661, 194] width 237 height 17
select select "0"
click at [543, 186] on select "Choose Default Petition PDF Packet Complete Bankruptcy Petition (all forms and …" at bounding box center [661, 194] width 237 height 17
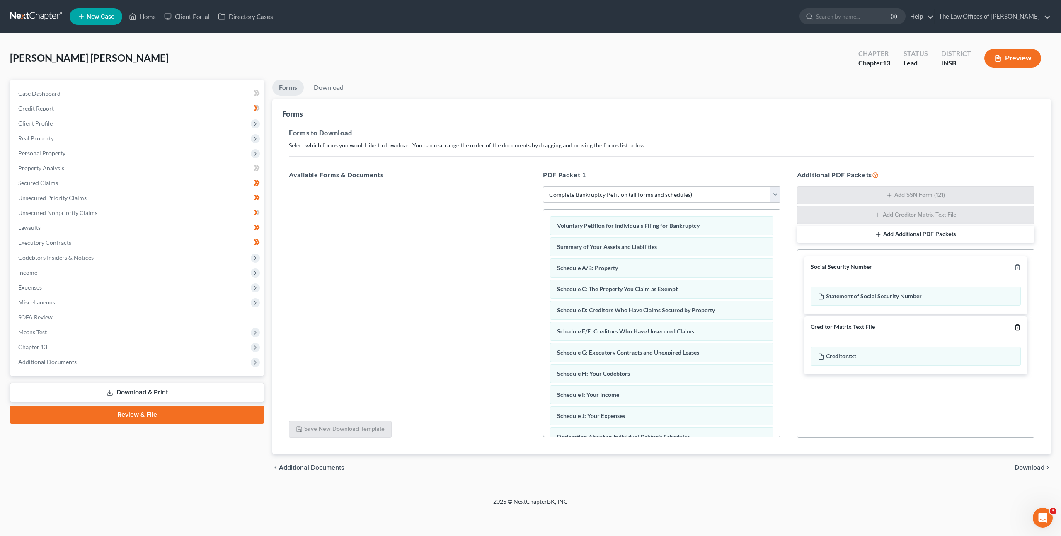
click at [1019, 325] on icon "button" at bounding box center [1017, 327] width 7 height 7
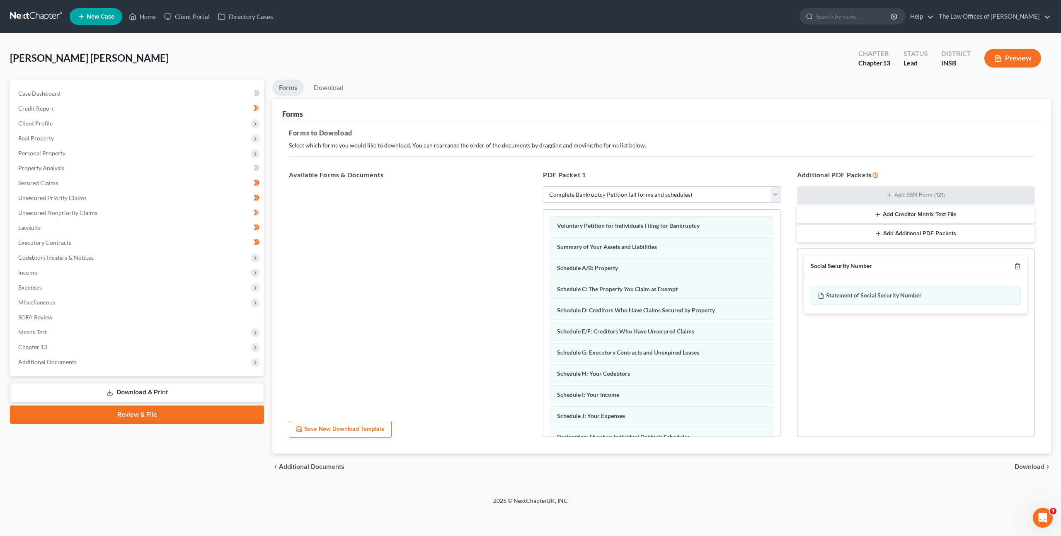
click at [1026, 467] on span "Download" at bounding box center [1029, 467] width 30 height 7
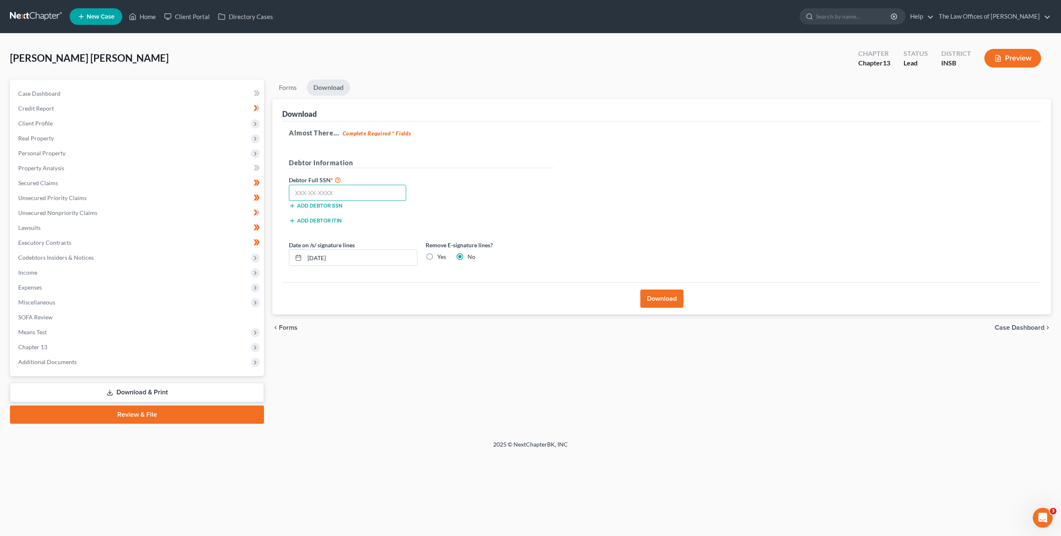
click at [353, 189] on input "text" at bounding box center [347, 193] width 117 height 17
paste input "307-37-8156"
type input "307-37-8156"
click at [481, 172] on div "Debtor Information" at bounding box center [421, 166] width 273 height 17
click at [437, 256] on label "Yes" at bounding box center [441, 257] width 9 height 8
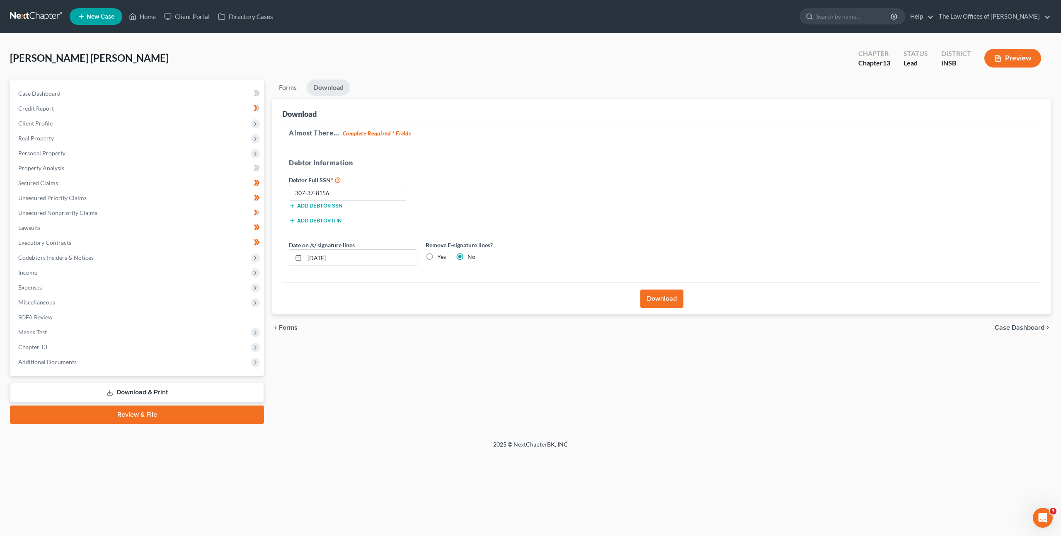
click at [440, 256] on input "Yes" at bounding box center [442, 255] width 5 height 5
radio input "true"
radio input "false"
click at [510, 220] on div "Add debtor ITIN" at bounding box center [421, 223] width 273 height 15
drag, startPoint x: 433, startPoint y: 244, endPoint x: 525, endPoint y: 242, distance: 92.4
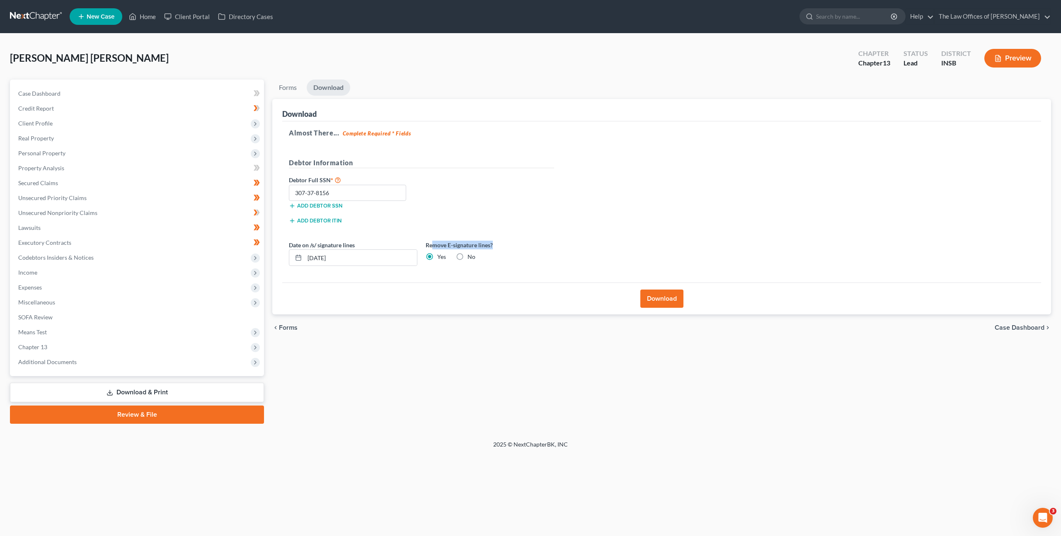
click at [525, 242] on label "Remove E-signature lines?" at bounding box center [489, 245] width 128 height 9
drag, startPoint x: 549, startPoint y: 228, endPoint x: 556, endPoint y: 224, distance: 7.8
click at [549, 228] on div "Add debtor ITIN" at bounding box center [421, 223] width 273 height 15
click at [655, 297] on button "Download" at bounding box center [661, 299] width 43 height 18
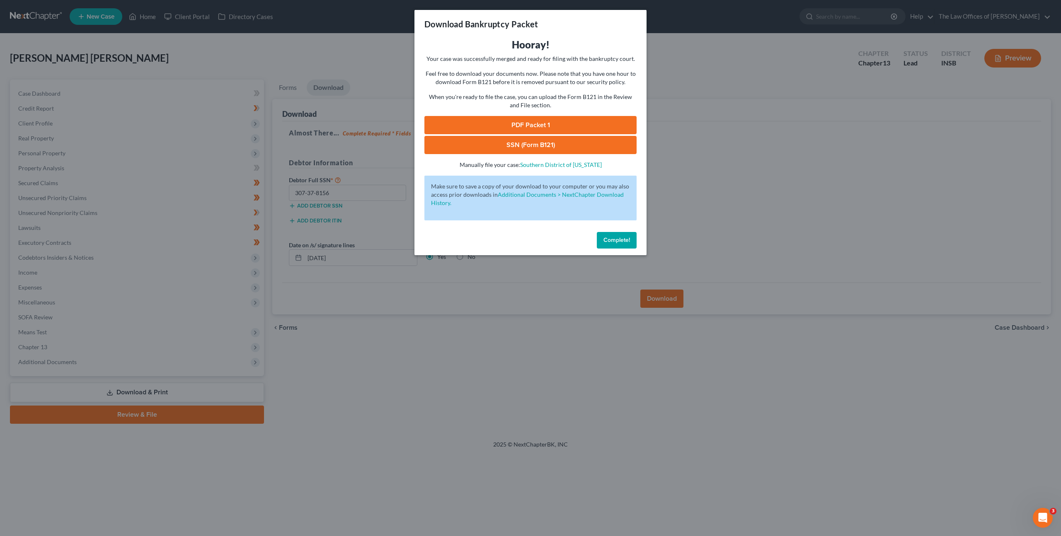
click at [478, 232] on div "Complete!" at bounding box center [530, 242] width 232 height 27
click at [475, 119] on link "PDF Packet 1" at bounding box center [530, 125] width 212 height 18
click at [470, 148] on link "SSN (Form B121)" at bounding box center [530, 145] width 212 height 18
click at [613, 240] on span "Complete!" at bounding box center [616, 240] width 27 height 7
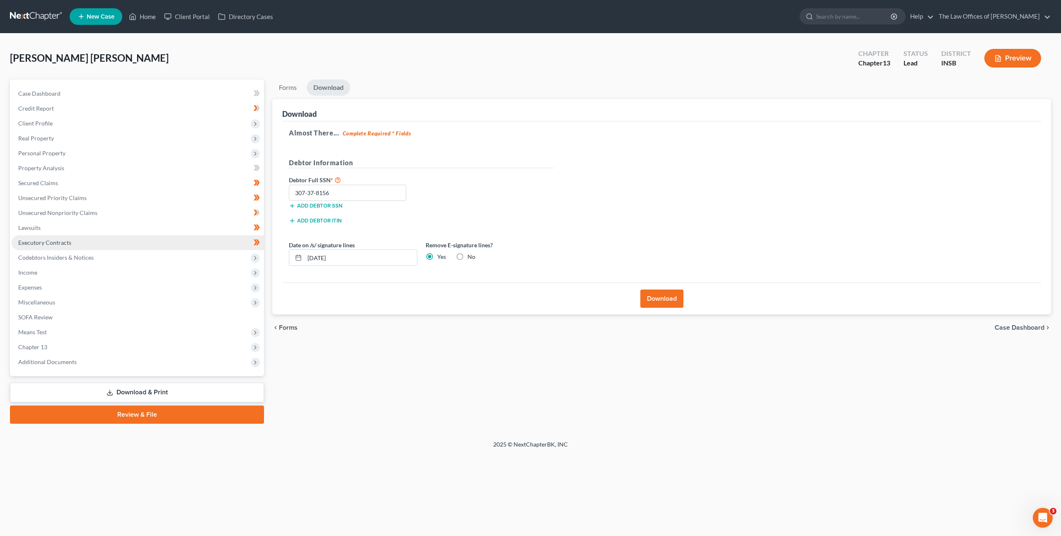
click at [64, 245] on span "Executory Contracts" at bounding box center [44, 242] width 53 height 7
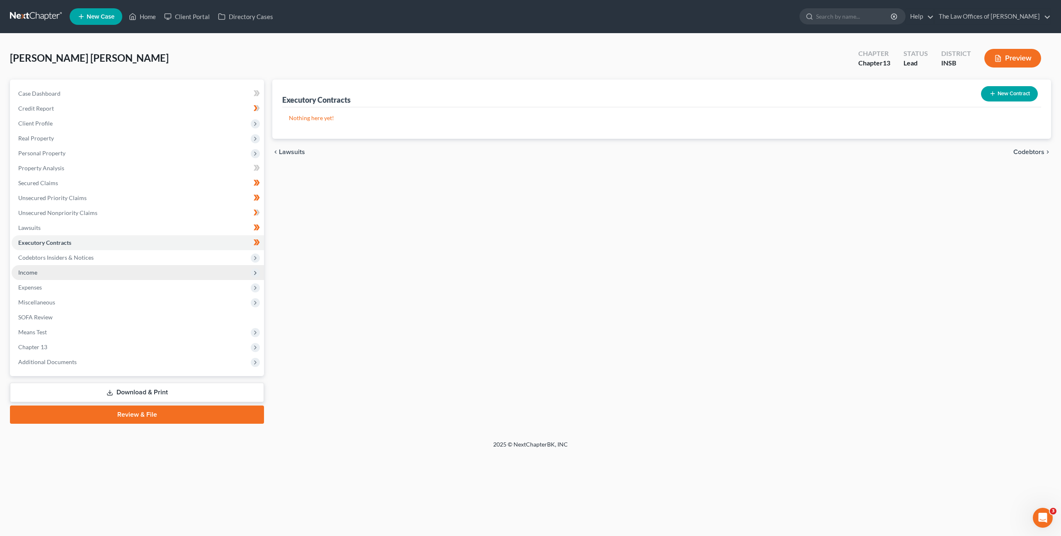
click at [67, 276] on span "Income" at bounding box center [138, 272] width 252 height 15
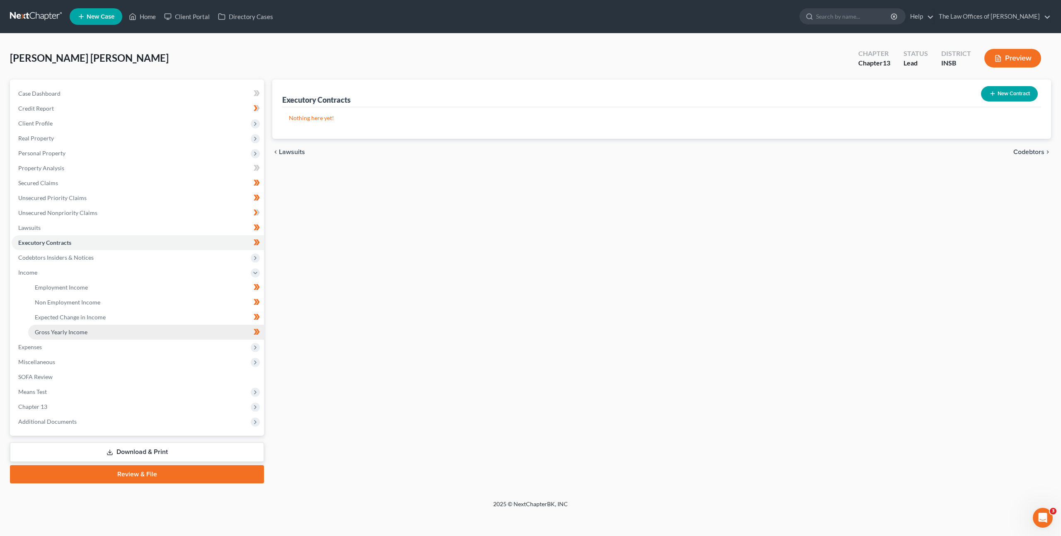
click at [72, 333] on span "Gross Yearly Income" at bounding box center [61, 332] width 53 height 7
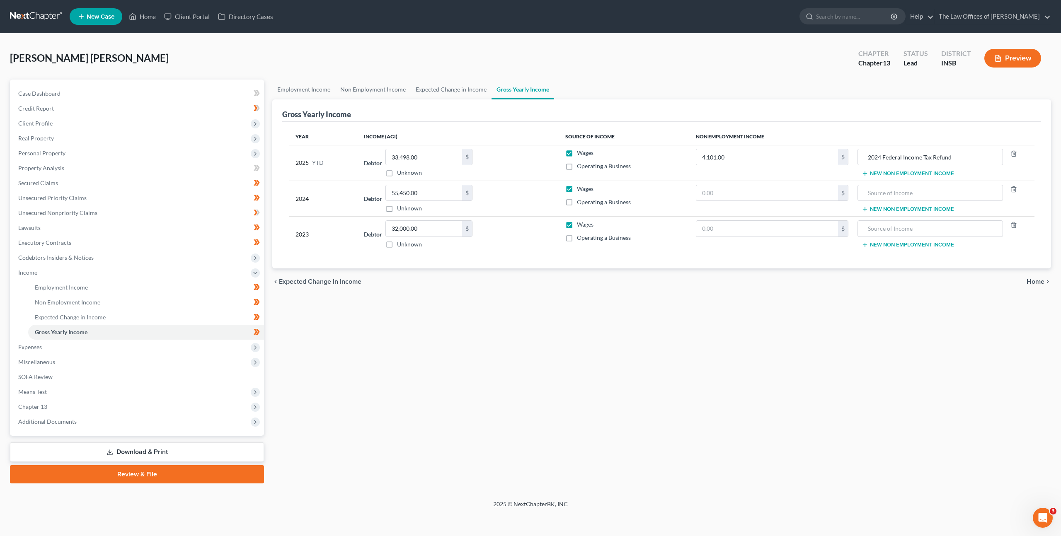
click at [497, 297] on div "Employment Income Non Employment Income Expected Change in Income Gross Yearly …" at bounding box center [661, 282] width 787 height 404
click at [372, 300] on div "Employment Income Non Employment Income Expected Change in Income Gross Yearly …" at bounding box center [661, 282] width 787 height 404
click at [512, 308] on div "Employment Income Non Employment Income Expected Change in Income Gross Yearly …" at bounding box center [661, 282] width 787 height 404
click at [12, 13] on link at bounding box center [36, 16] width 53 height 15
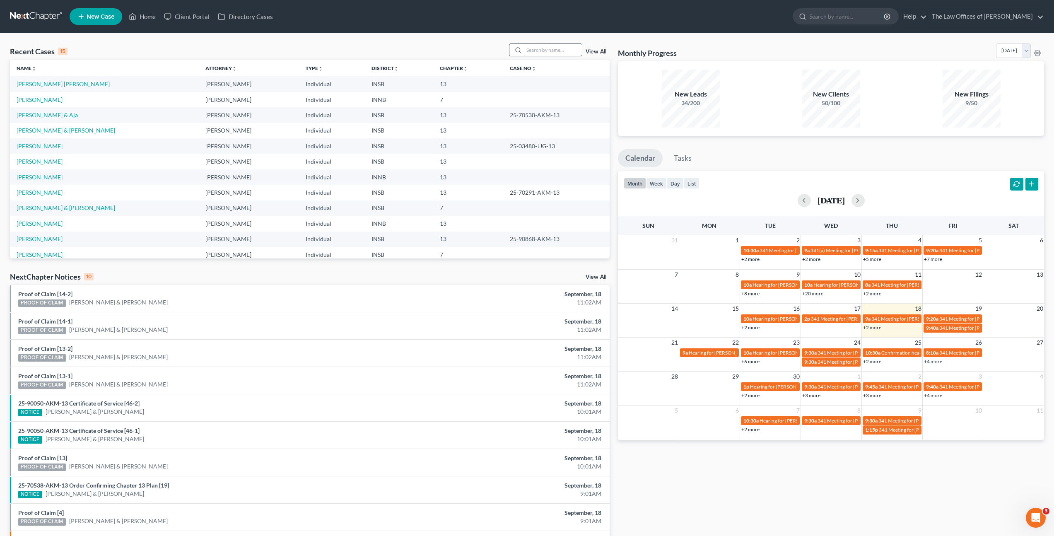
click at [543, 51] on input "search" at bounding box center [553, 50] width 58 height 12
type input "hoard"
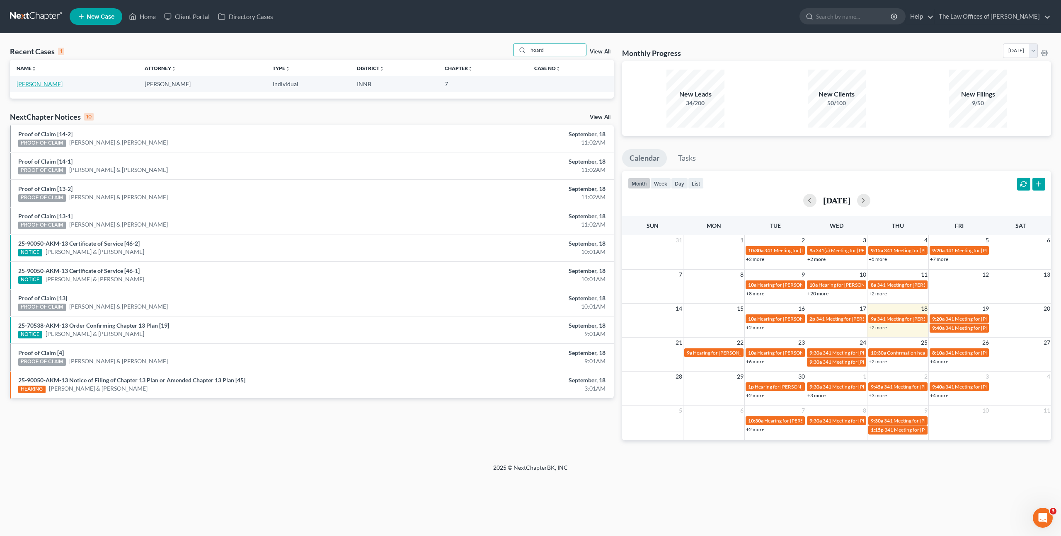
click at [47, 82] on link "Hoard, Kaylah" at bounding box center [40, 83] width 46 height 7
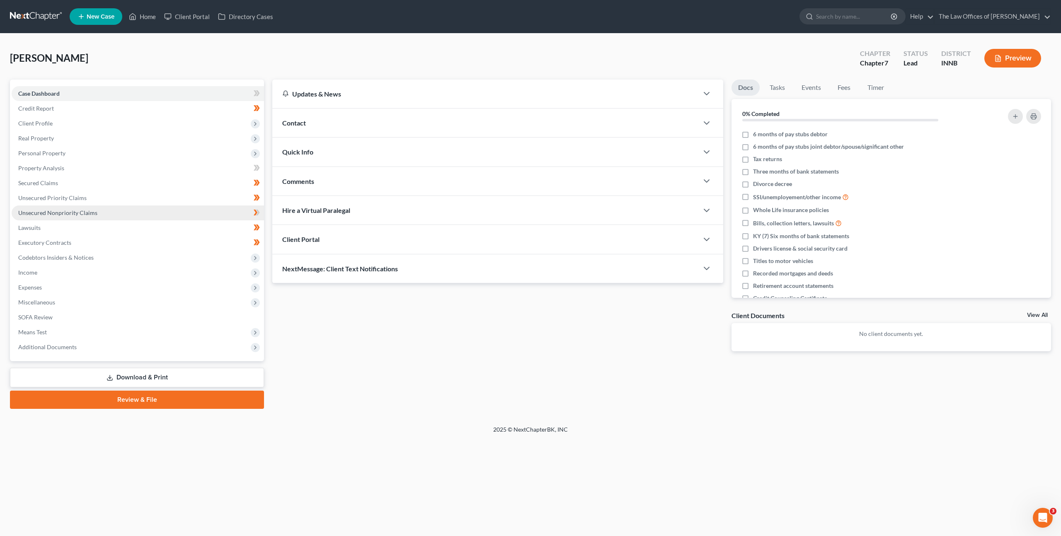
click at [104, 209] on link "Unsecured Nonpriority Claims" at bounding box center [138, 212] width 252 height 15
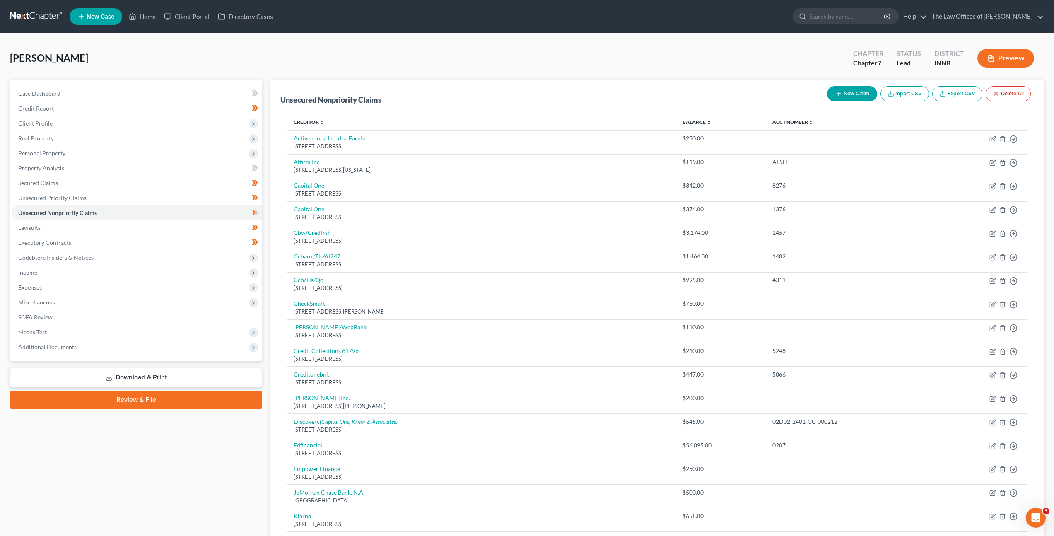
click at [480, 84] on div "Unsecured Nonpriority Claims New Claim Import CSV Export CSV Delete All" at bounding box center [657, 94] width 754 height 28
click at [122, 225] on link "Lawsuits" at bounding box center [137, 227] width 251 height 15
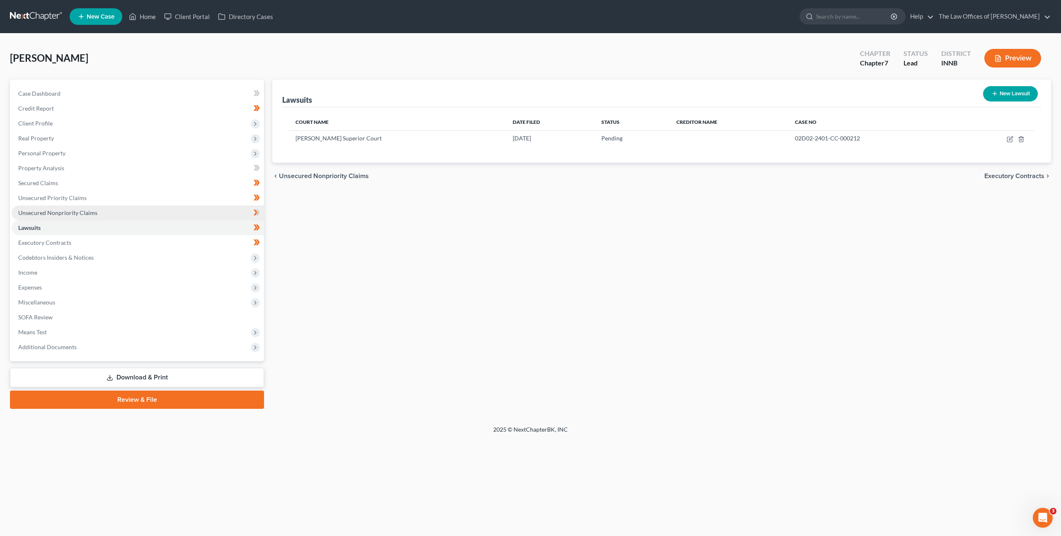
click at [142, 210] on link "Unsecured Nonpriority Claims" at bounding box center [138, 212] width 252 height 15
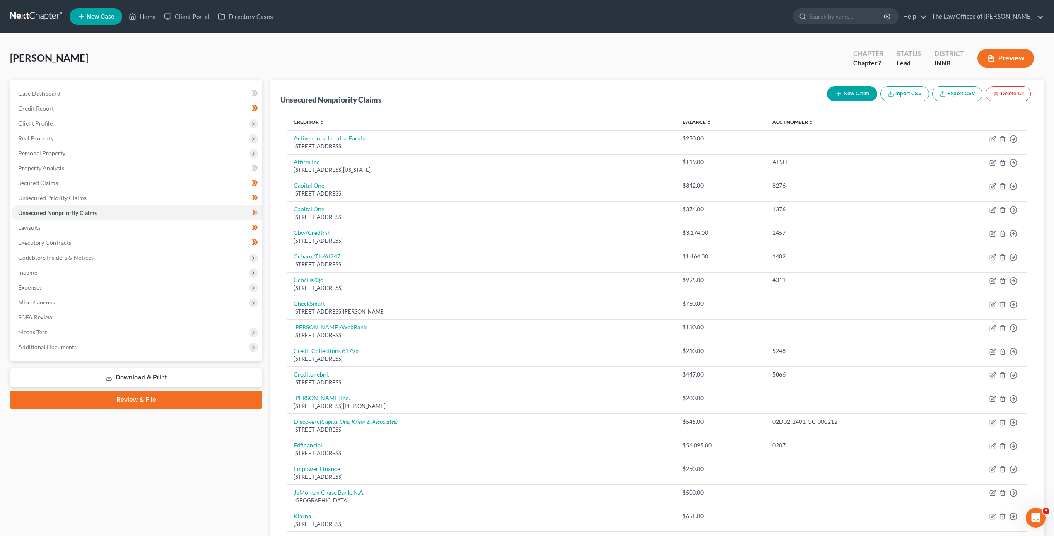
click at [844, 92] on button "New Claim" at bounding box center [852, 93] width 50 height 15
select select "0"
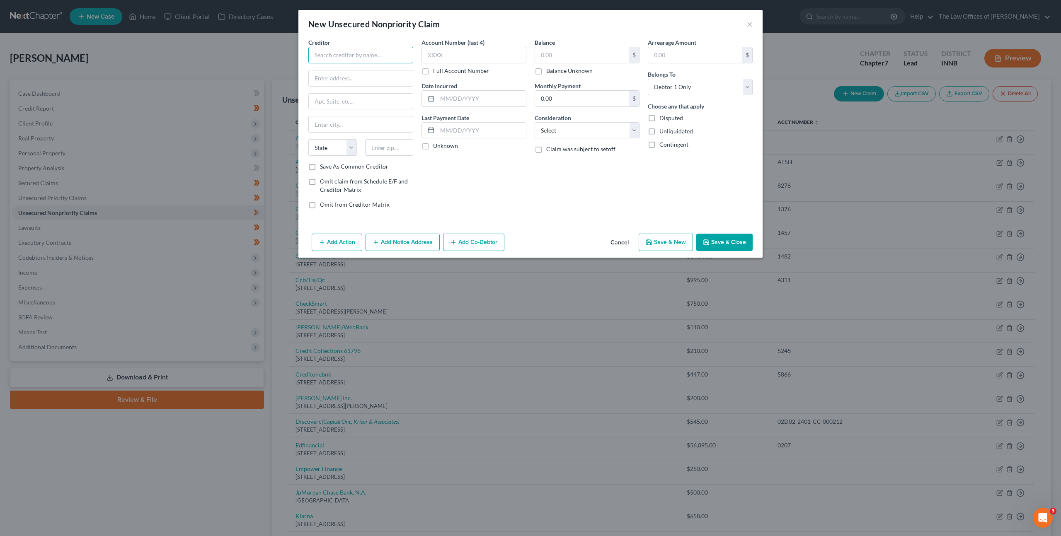
click at [382, 58] on input "text" at bounding box center [360, 55] width 105 height 17
type input "Caine & Weiner"
click at [349, 68] on div "Caine & Weiner" at bounding box center [363, 73] width 96 height 17
type input "5805 Sepulveda Blvd."
type input "4th FL"
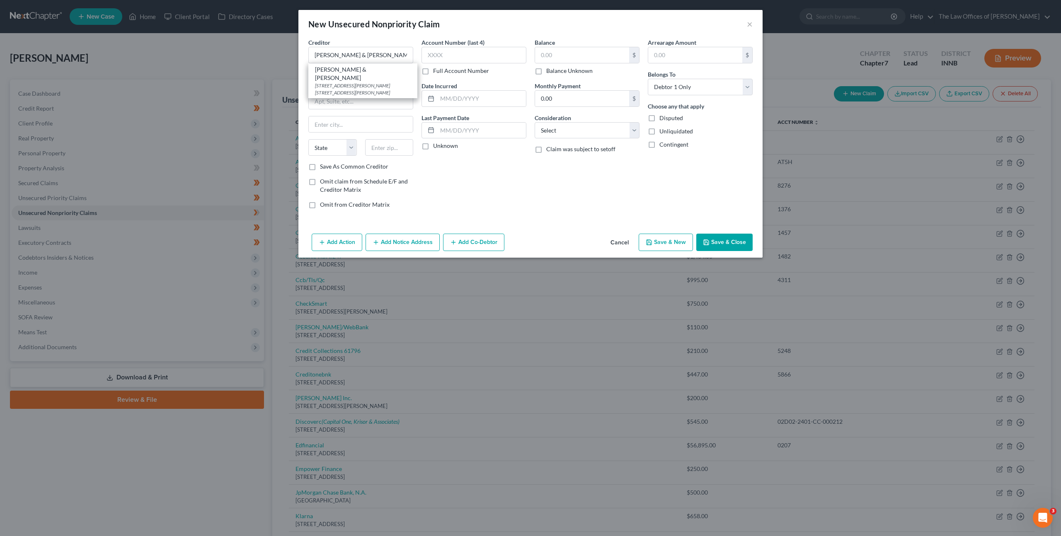
type input "Sherman Oaks"
select select "4"
type input "91411"
click at [451, 53] on input "text" at bounding box center [473, 55] width 105 height 17
type input "3887"
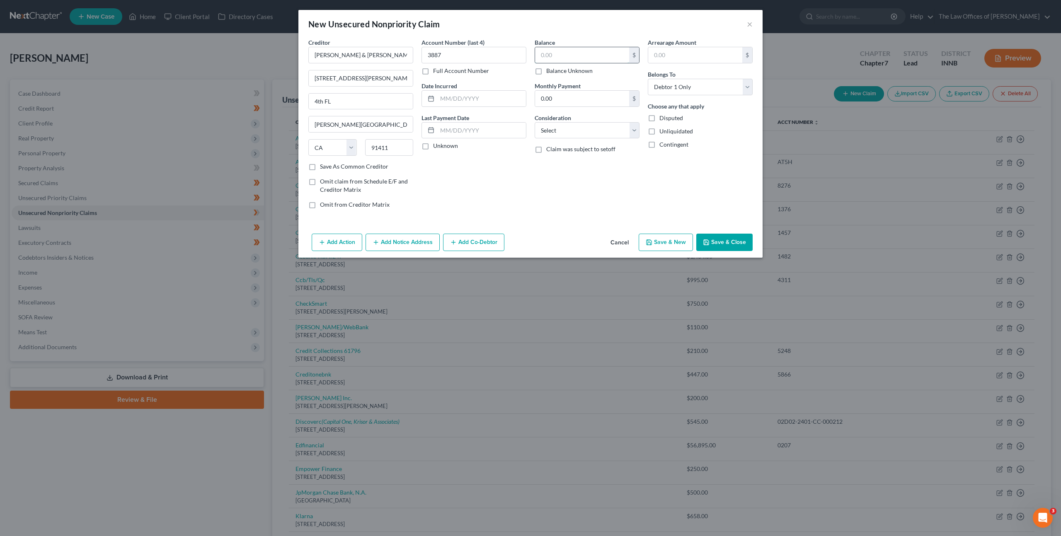
click at [568, 50] on input "text" at bounding box center [582, 55] width 94 height 16
type input "163.13"
click at [565, 131] on select "Select Cable / Satellite Services Collection Agency Credit Card Debt Debt Couns…" at bounding box center [586, 130] width 105 height 17
select select "1"
click at [534, 122] on select "Select Cable / Satellite Services Collection Agency Credit Card Debt Debt Couns…" at bounding box center [586, 130] width 105 height 17
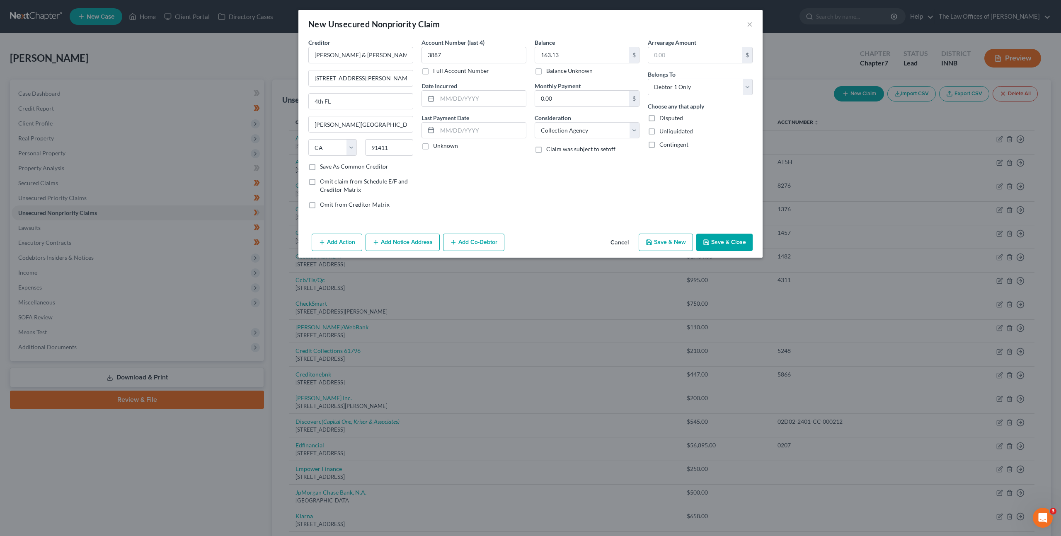
click at [407, 247] on button "Add Notice Address" at bounding box center [402, 242] width 74 height 17
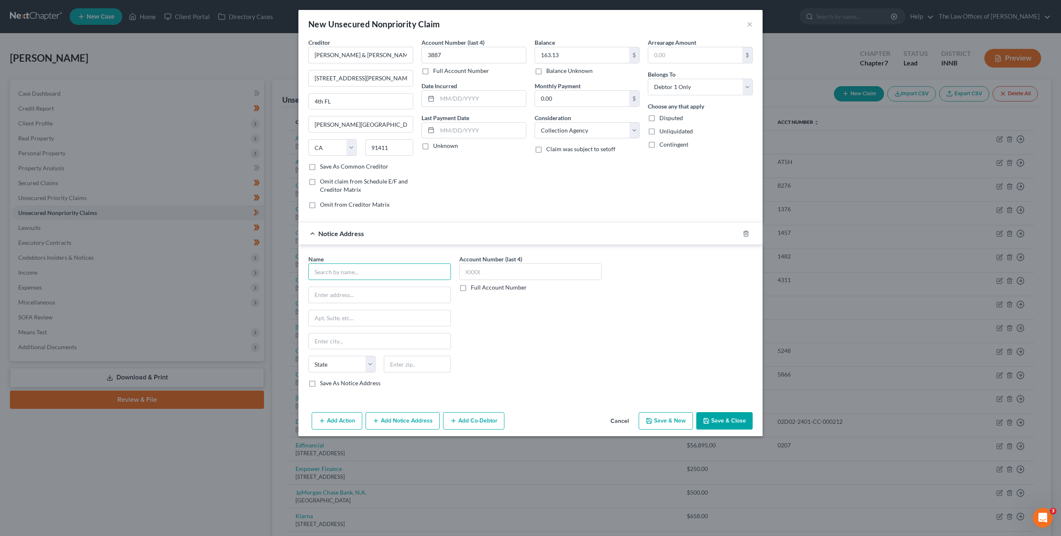
click at [379, 268] on input "text" at bounding box center [379, 272] width 143 height 17
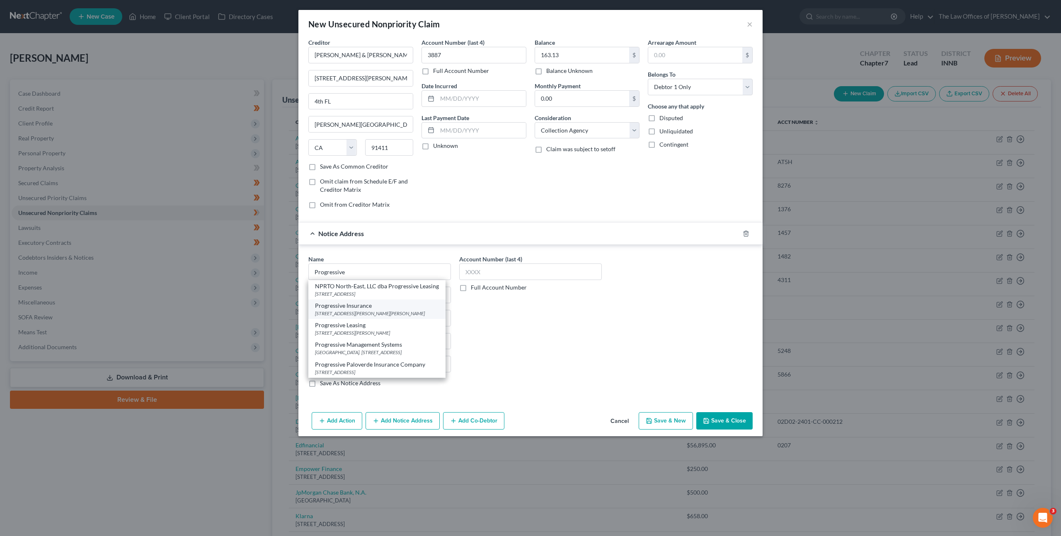
click at [381, 305] on div "Progressive Insurance" at bounding box center [377, 306] width 124 height 8
type input "Progressive Insurance"
type input "6300 Wilson Mills Rd."
type input "Mayfield Village"
select select "36"
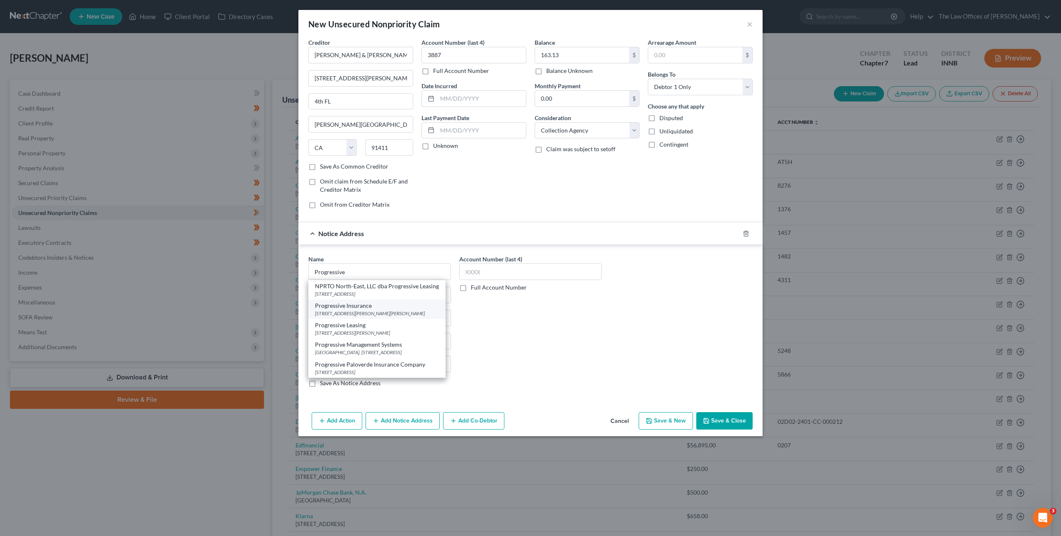
type input "44143"
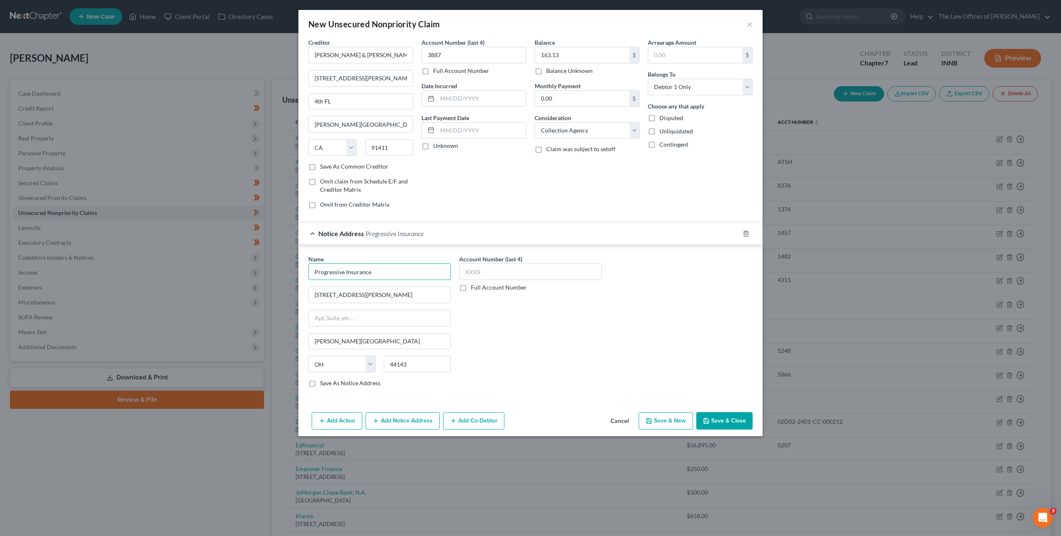
drag, startPoint x: 391, startPoint y: 268, endPoint x: 192, endPoint y: 257, distance: 198.8
click at [193, 257] on div "New Unsecured Nonpriority Claim × Creditor * Caine & Weiner 5805 Sepulveda Blvd…" at bounding box center [530, 268] width 1061 height 536
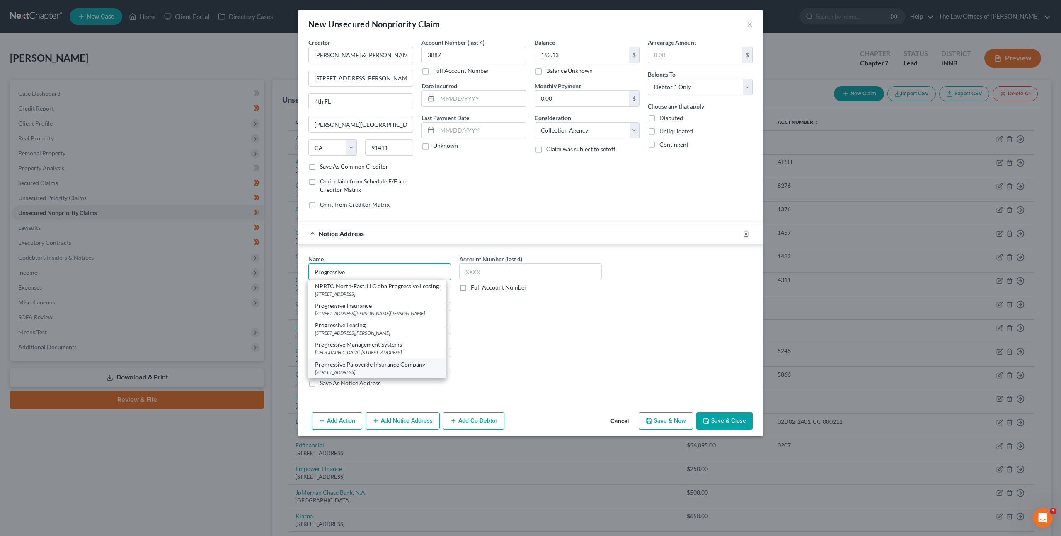
scroll to position [2, 0]
click at [393, 369] on div "Progressive Paloverde Insurance Company" at bounding box center [377, 364] width 124 height 8
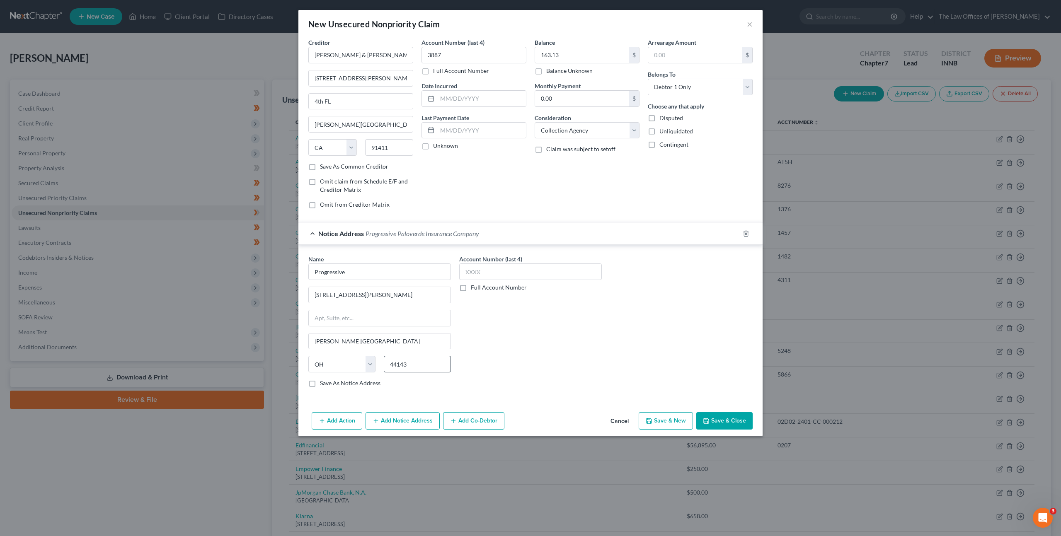
type input "Progressive Paloverde Insurance Company"
type input "111 Congressional Blvd"
type input "Ste 150"
type input "Carmel"
select select "15"
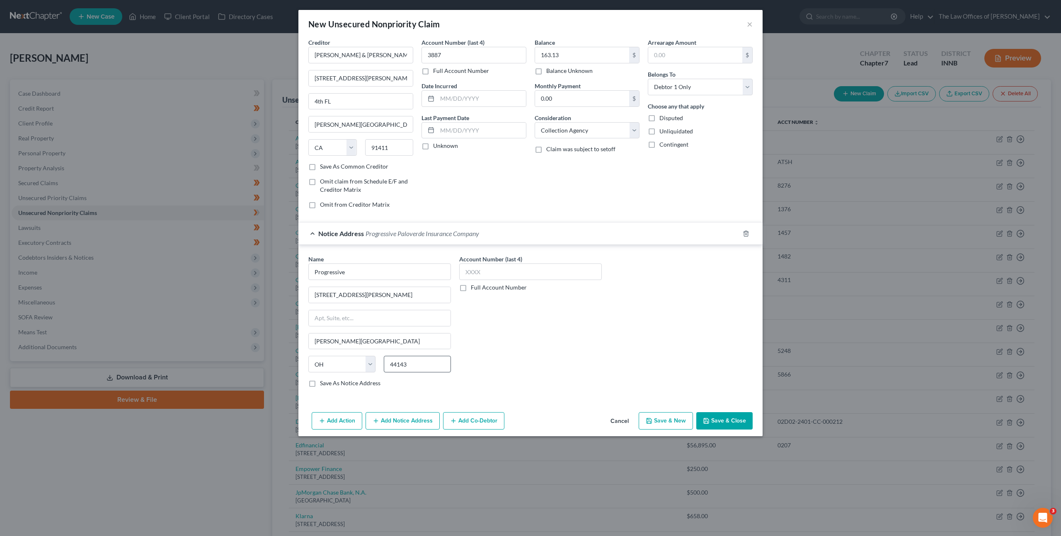
type input "46032"
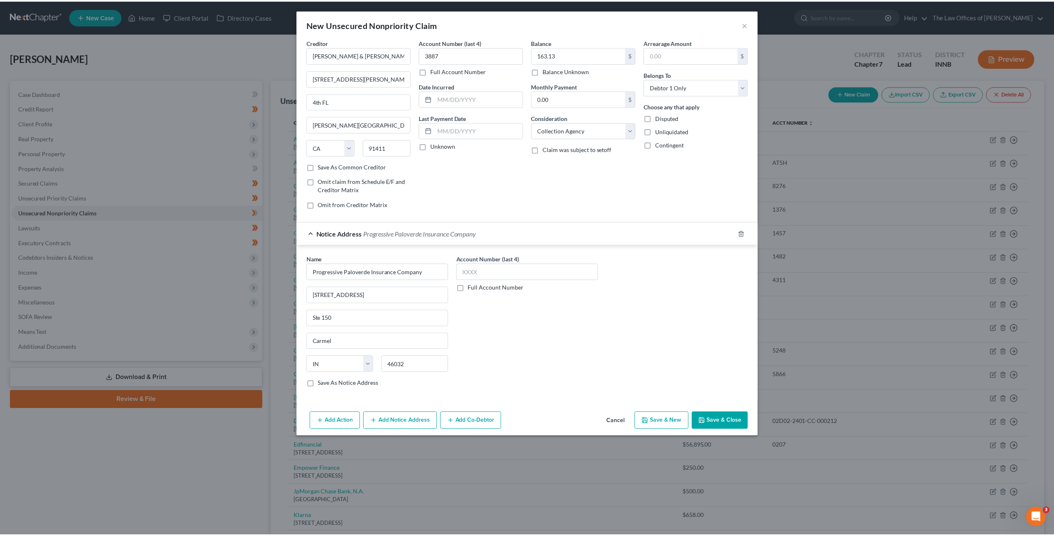
scroll to position [0, 0]
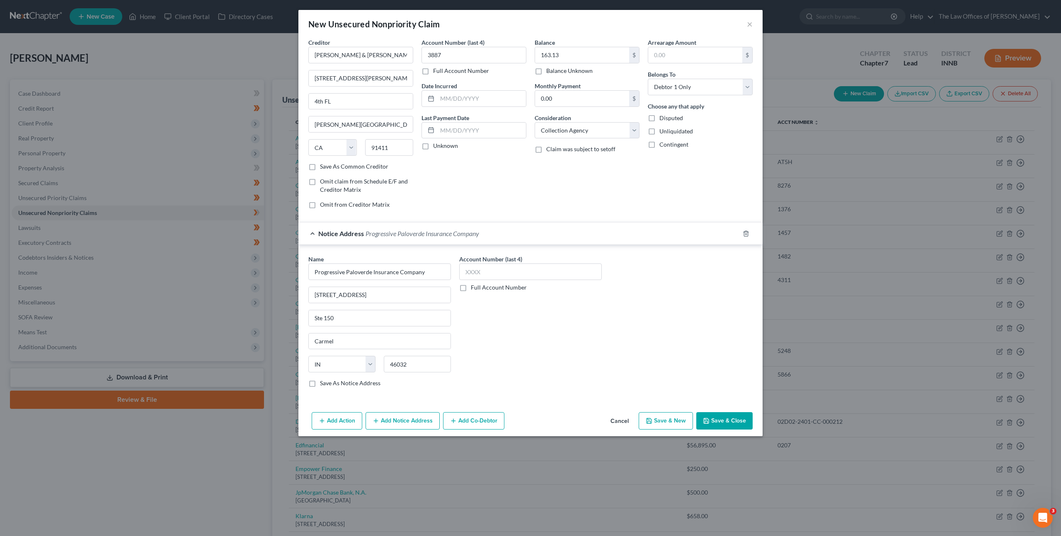
click at [565, 335] on div "Account Number (last 4) Full Account Number" at bounding box center [530, 324] width 151 height 139
click at [708, 412] on button "Save & Close" at bounding box center [724, 420] width 56 height 17
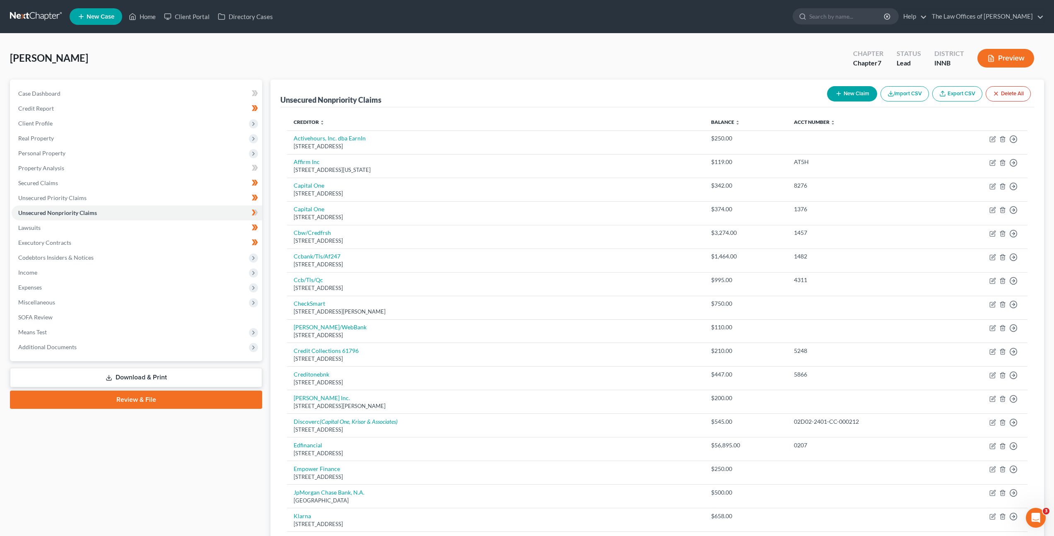
click at [848, 91] on button "New Claim" at bounding box center [852, 93] width 50 height 15
select select "0"
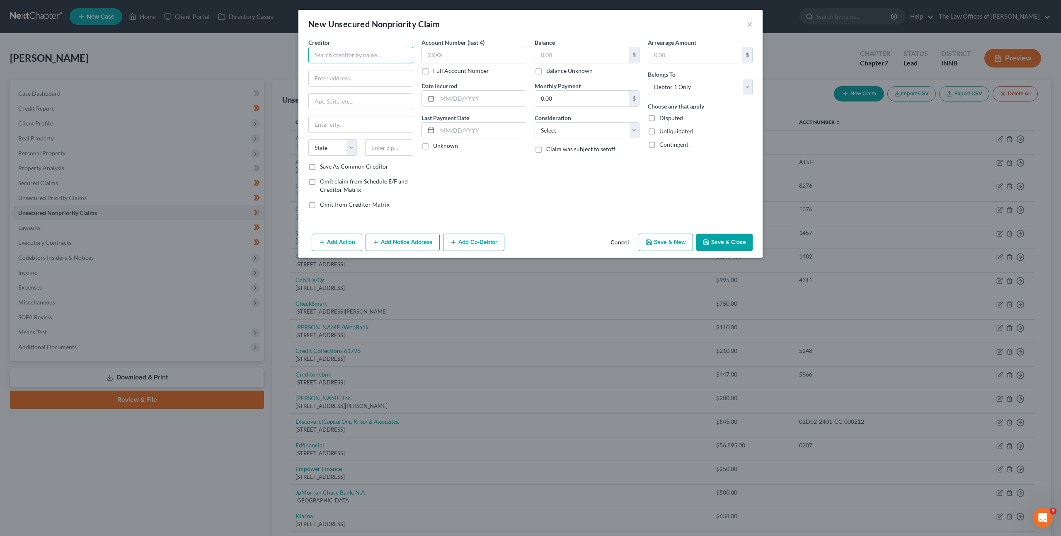
click at [385, 57] on input "text" at bounding box center [360, 55] width 105 height 17
click at [340, 71] on div "MSCB, Inc." at bounding box center [358, 69] width 86 height 8
type input "MSCB, Inc."
type input "PO Box 1567"
type input "Paris"
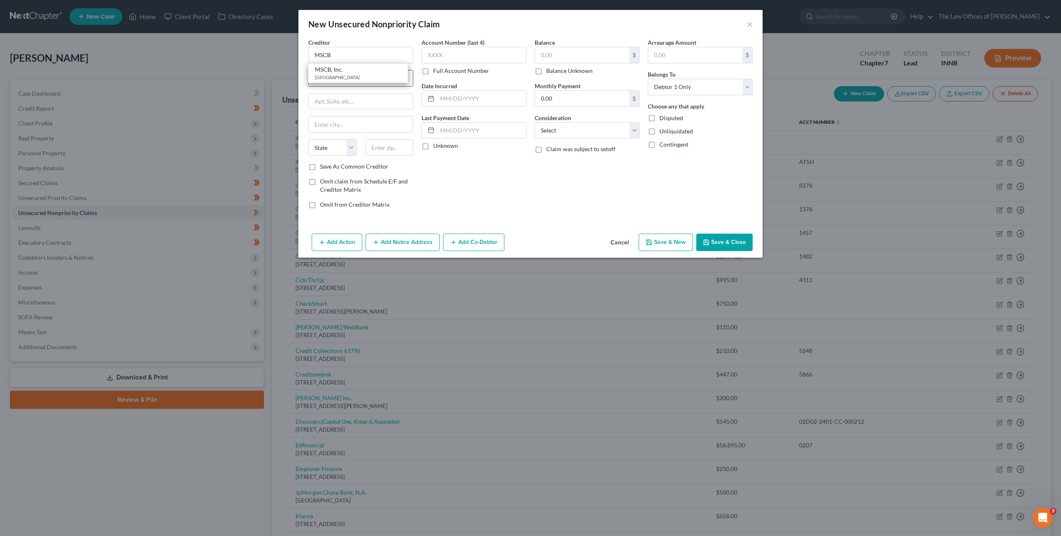
select select "44"
type input "38242"
click at [475, 52] on input "text" at bounding box center [473, 55] width 105 height 17
type input "5095"
click at [556, 55] on input "text" at bounding box center [582, 55] width 94 height 16
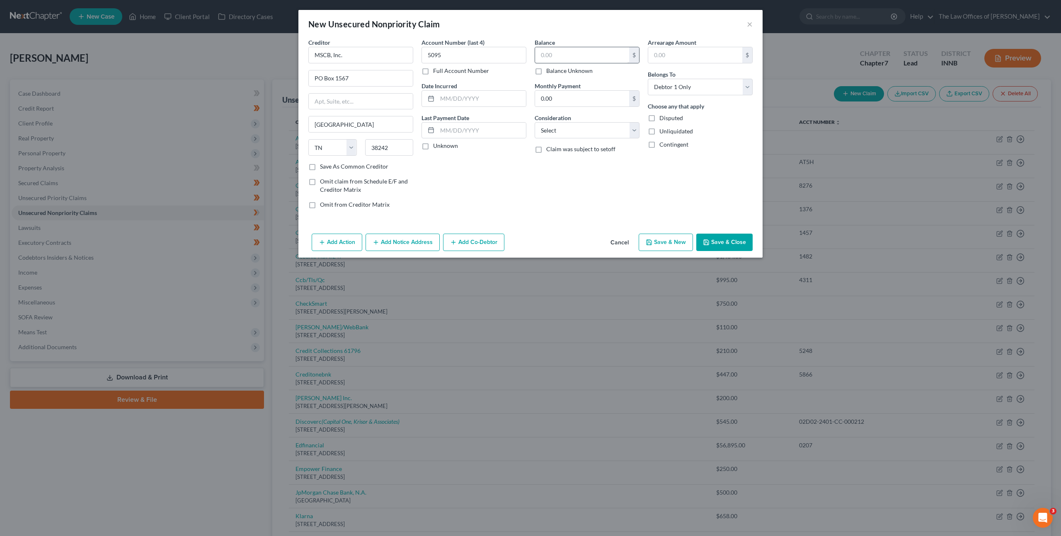
drag, startPoint x: 581, startPoint y: 44, endPoint x: 598, endPoint y: 53, distance: 18.7
click at [581, 44] on div "Balance $ Balance Unknown Balance Undetermined $ Balance Unknown" at bounding box center [586, 56] width 105 height 37
click at [600, 54] on input "text" at bounding box center [582, 55] width 94 height 16
type input "30"
click at [563, 133] on select "Select Cable / Satellite Services Collection Agency Credit Card Debt Debt Couns…" at bounding box center [586, 130] width 105 height 17
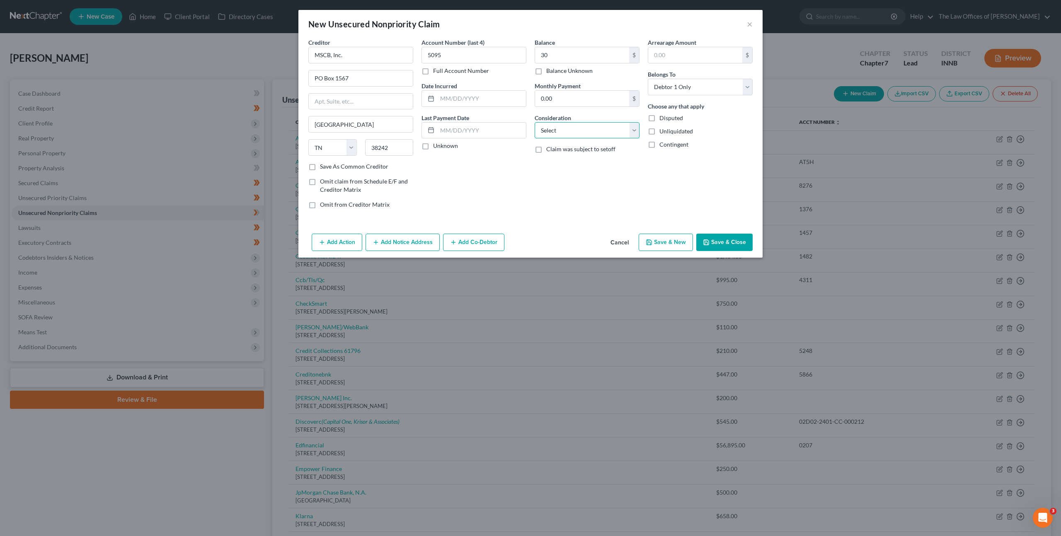
select select "1"
click at [534, 122] on select "Select Cable / Satellite Services Collection Agency Credit Card Debt Debt Couns…" at bounding box center [586, 130] width 105 height 17
click at [406, 239] on button "Add Notice Address" at bounding box center [402, 242] width 74 height 17
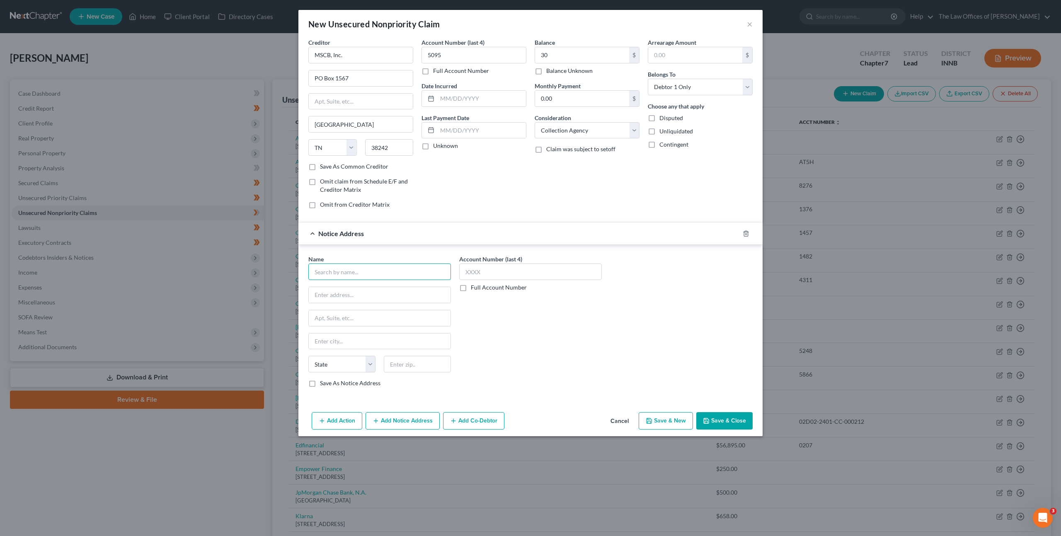
click at [394, 269] on input "text" at bounding box center [379, 272] width 143 height 17
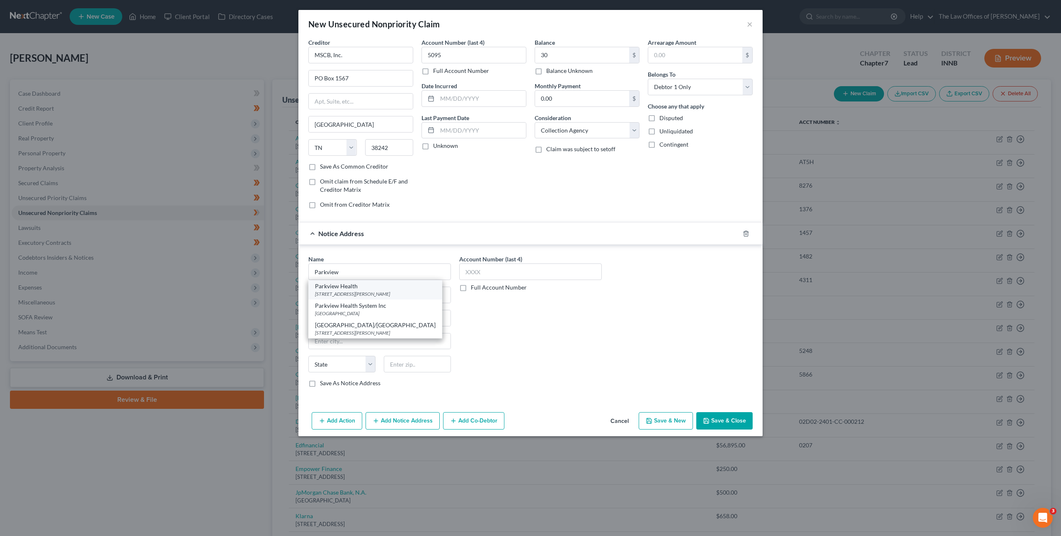
click at [360, 286] on div "Parkview Health" at bounding box center [375, 286] width 121 height 8
type input "Parkview Health"
type input "PO Box 5600"
type input "[GEOGRAPHIC_DATA][PERSON_NAME]"
select select "15"
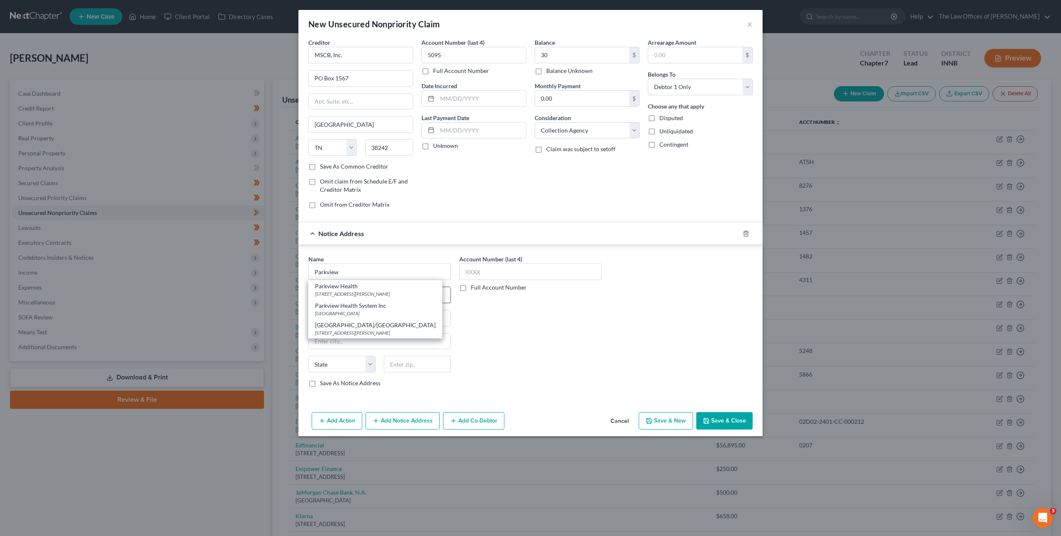
type input "46895"
click at [637, 327] on div "Name * Parkview Health PO Box 5600 Fort Wayne State AL AK AR AZ CA CO CT DE DC …" at bounding box center [530, 324] width 452 height 139
drag, startPoint x: 731, startPoint y: 424, endPoint x: 743, endPoint y: 417, distance: 13.4
click at [731, 424] on button "Save & Close" at bounding box center [724, 420] width 56 height 17
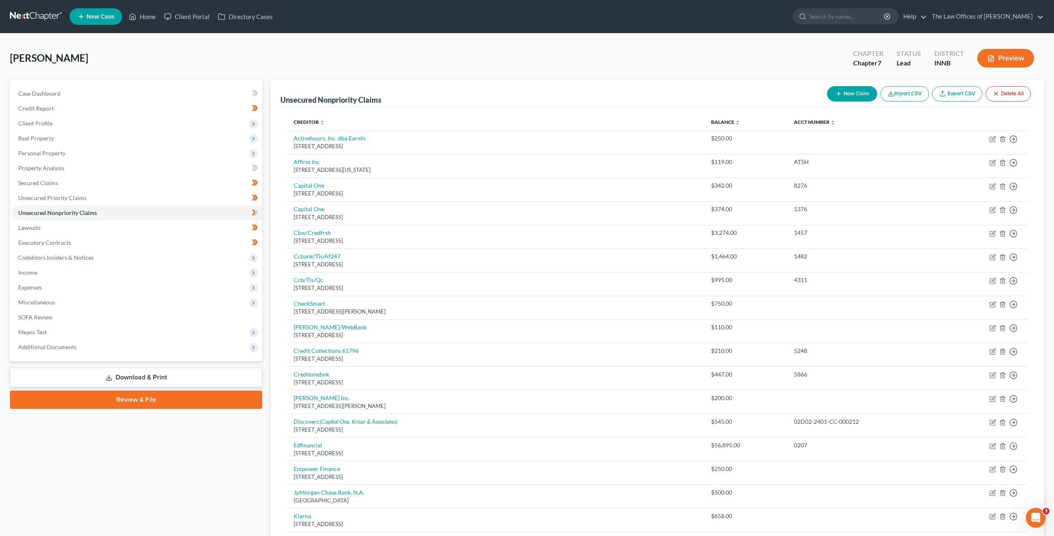
click at [861, 92] on button "New Claim" at bounding box center [852, 93] width 50 height 15
select select "0"
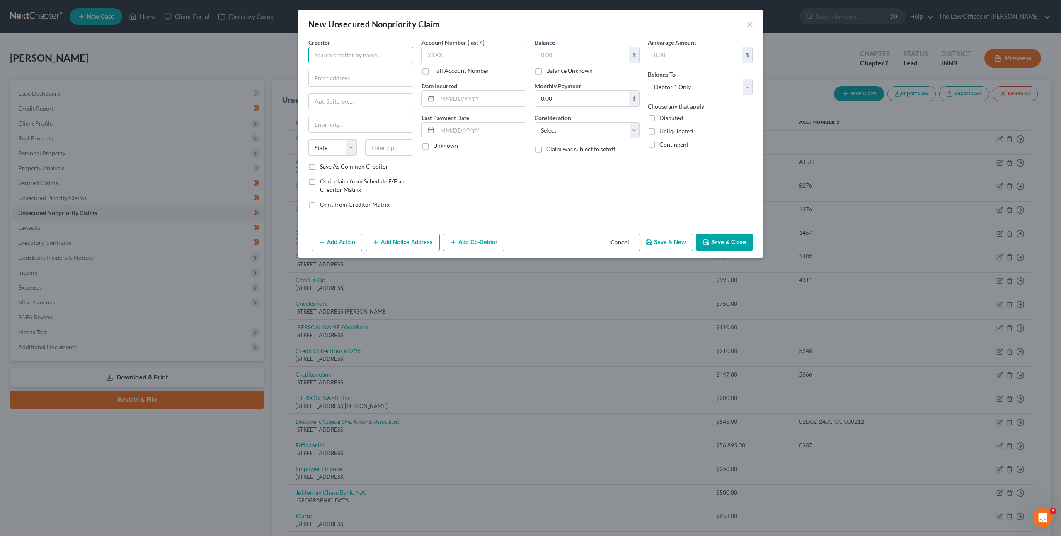
click at [375, 52] on input "text" at bounding box center [360, 55] width 105 height 17
click at [338, 94] on div "Resurgent Capital Services" at bounding box center [363, 96] width 96 height 8
type input "Resurgent Capital Services"
type input "PO Box 10497"
type input "Greenville"
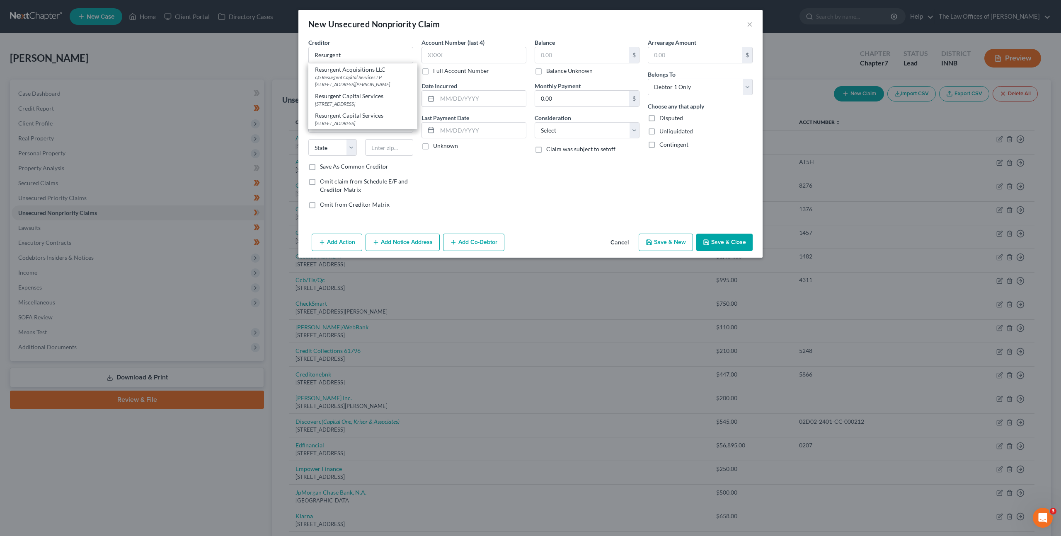
select select "42"
type input "29603"
click at [475, 49] on input "text" at bounding box center [473, 55] width 105 height 17
type input "2924"
click at [577, 57] on input "text" at bounding box center [582, 55] width 94 height 16
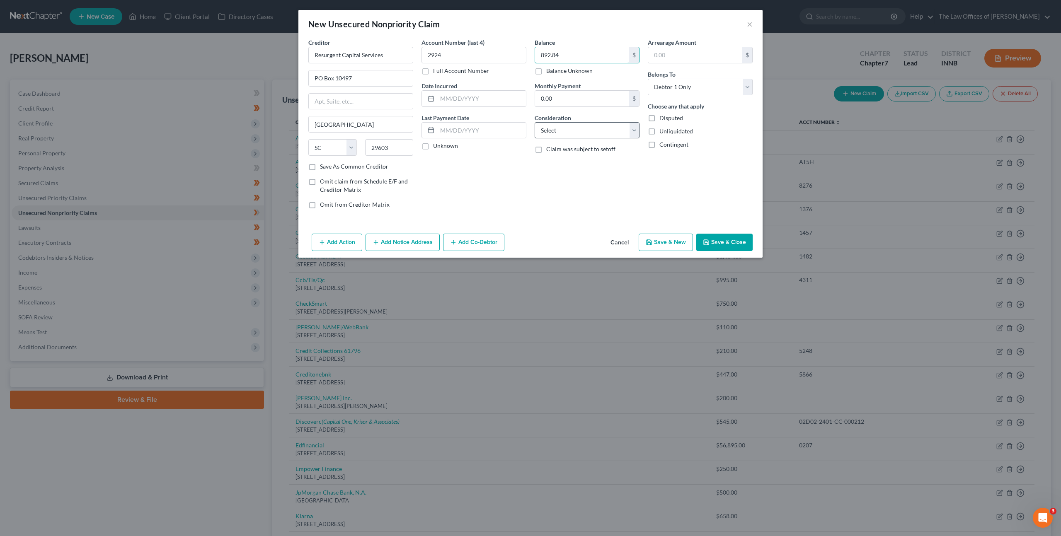
type input "892.84"
click at [557, 131] on select "Select Cable / Satellite Services Collection Agency Credit Card Debt Debt Couns…" at bounding box center [586, 130] width 105 height 17
select select "1"
click at [534, 122] on select "Select Cable / Satellite Services Collection Agency Credit Card Debt Debt Couns…" at bounding box center [586, 130] width 105 height 17
click at [401, 244] on button "Add Notice Address" at bounding box center [402, 242] width 74 height 17
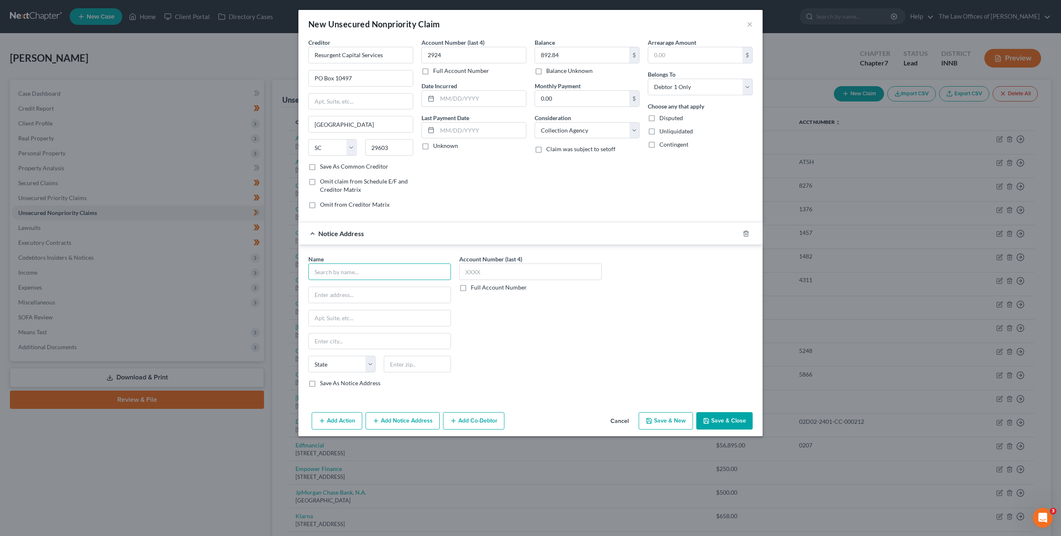
drag, startPoint x: 347, startPoint y: 274, endPoint x: 410, endPoint y: 260, distance: 64.8
click at [347, 274] on input "text" at bounding box center [379, 272] width 143 height 17
click at [343, 286] on div "Celtic Bank" at bounding box center [370, 286] width 110 height 8
type input "Celtic Bank"
type input "268 South State St."
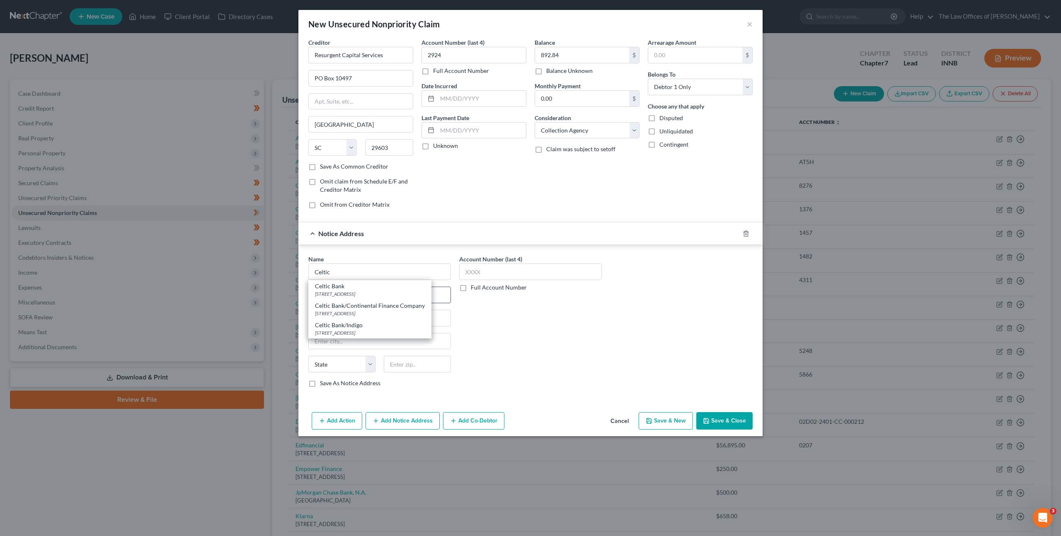
type input "Ste. 300"
type input "Salt Lake City"
select select "46"
type input "84111"
click at [595, 328] on div "Account Number (last 4) Full Account Number" at bounding box center [530, 324] width 151 height 139
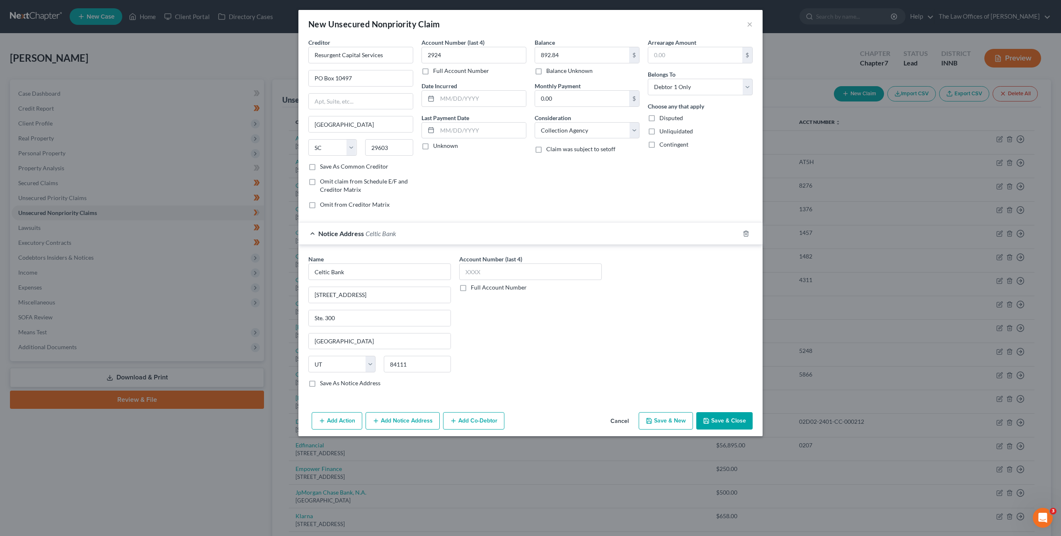
click at [716, 415] on button "Save & Close" at bounding box center [724, 420] width 56 height 17
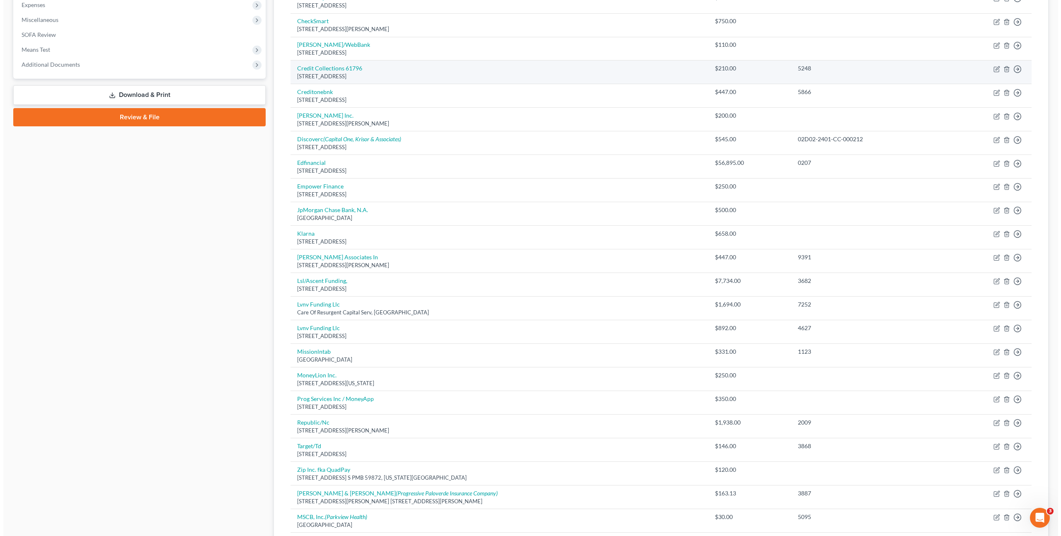
scroll to position [285, 0]
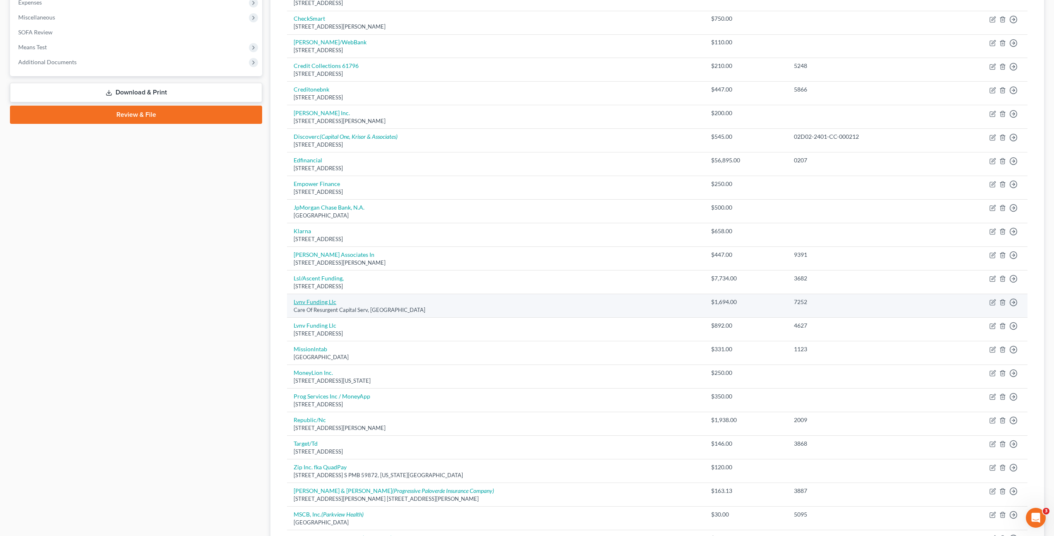
click at [317, 300] on link "Lvnv Funding Llc" at bounding box center [315, 301] width 43 height 7
select select "42"
select select "1"
select select "0"
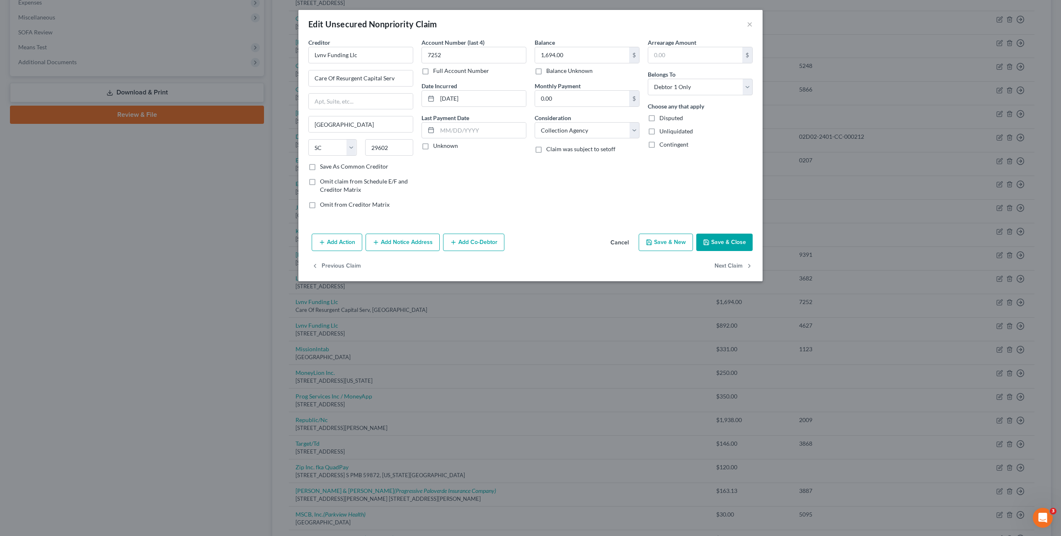
click at [396, 247] on button "Add Notice Address" at bounding box center [402, 242] width 74 height 17
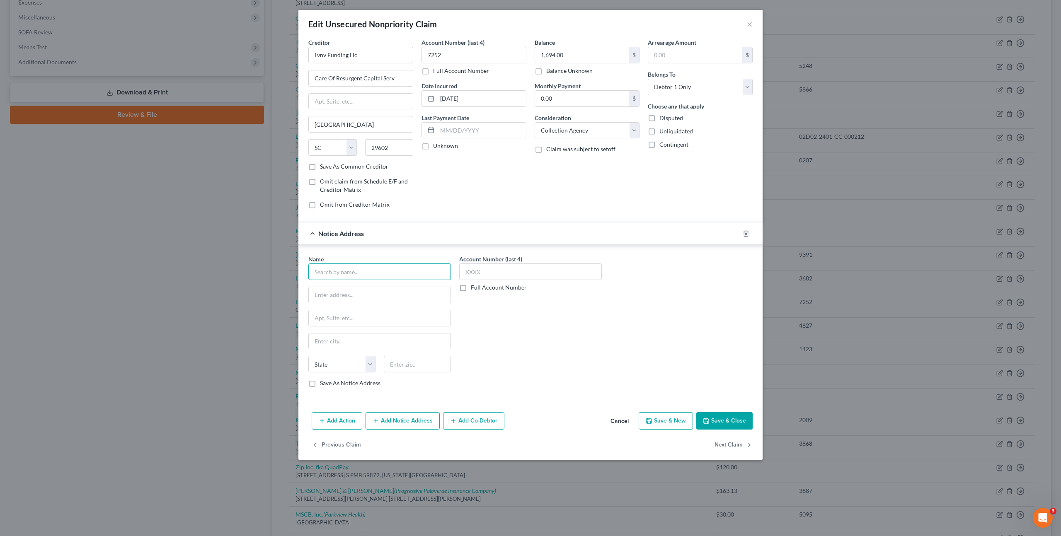
click at [361, 272] on input "text" at bounding box center [379, 272] width 143 height 17
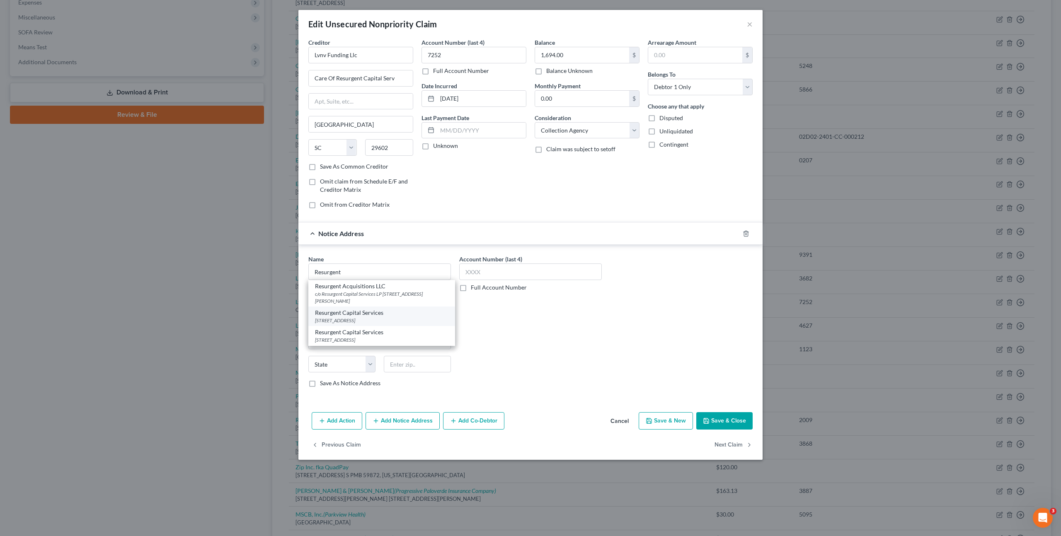
click at [392, 314] on div "Resurgent Capital Services" at bounding box center [381, 313] width 133 height 8
type input "Resurgent Capital Services"
type input "PO Box 10497"
type input "Greenville"
select select "42"
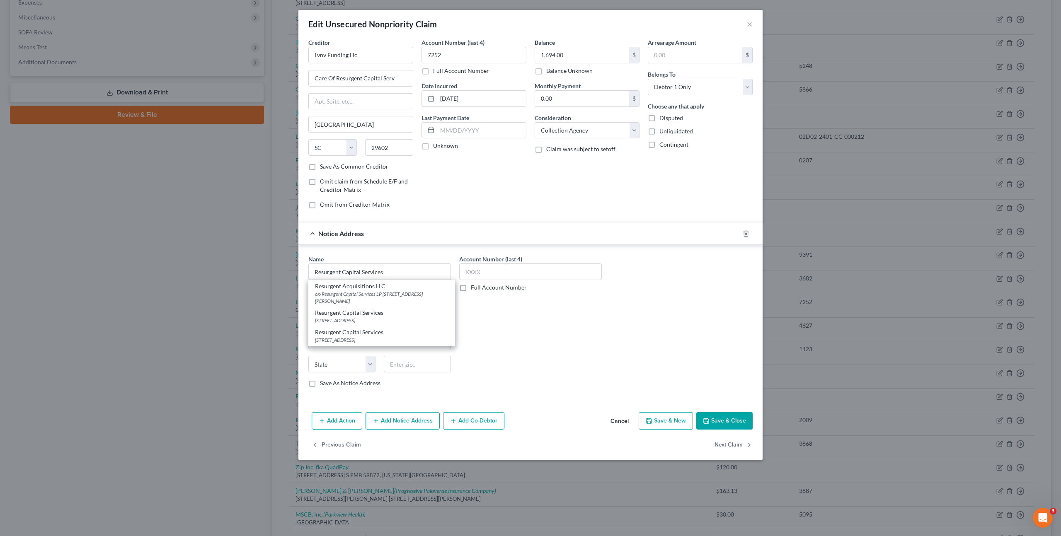
type input "29603"
click at [411, 422] on button "Add Notice Address" at bounding box center [402, 420] width 74 height 17
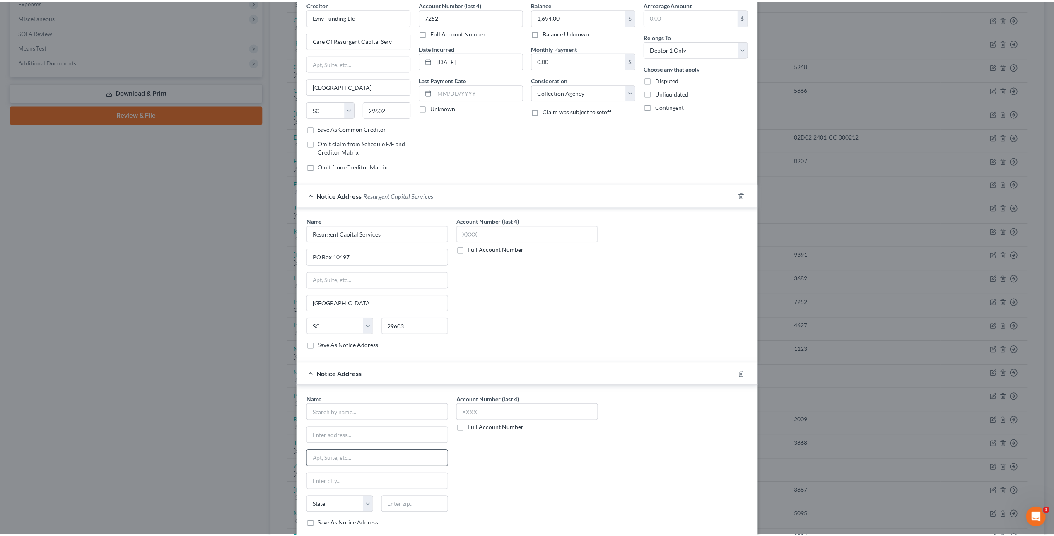
scroll to position [113, 0]
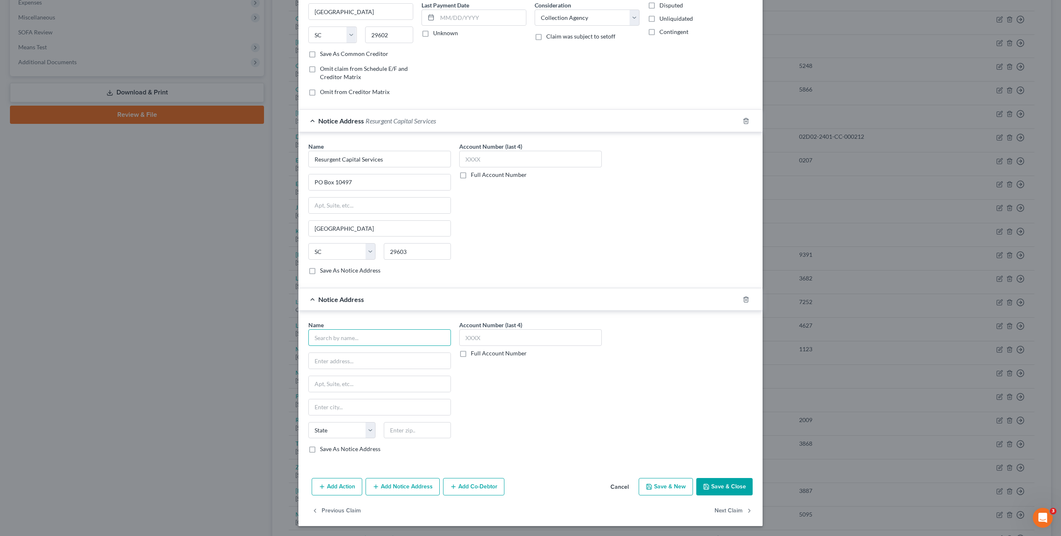
click at [356, 333] on input "text" at bounding box center [379, 337] width 143 height 17
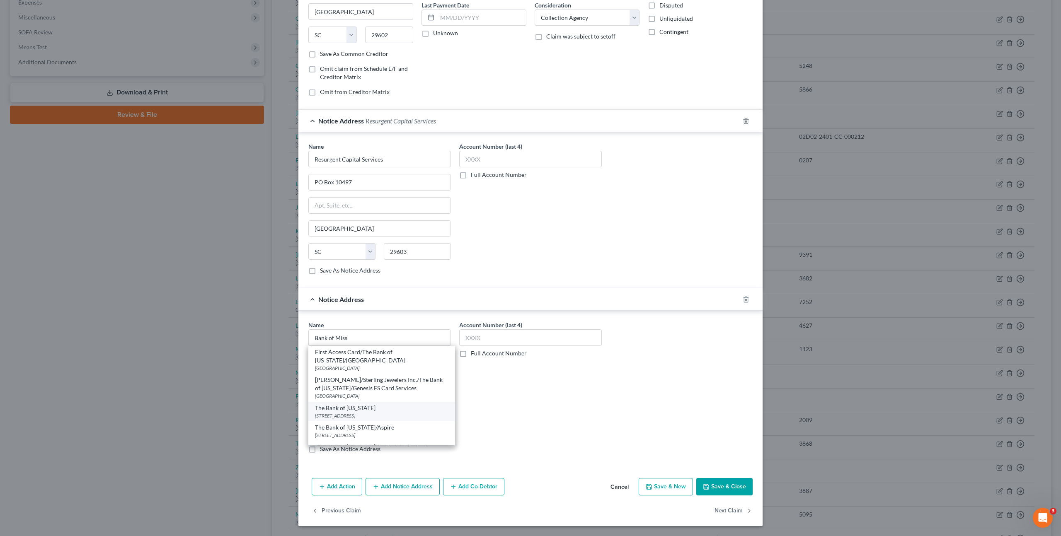
click at [401, 412] on div "916 North Kings Highway, Perryville, MO 63775" at bounding box center [381, 415] width 133 height 7
type input "The Bank of Missouri"
type input "916 North Kings Highway"
type input "Perryville"
select select "26"
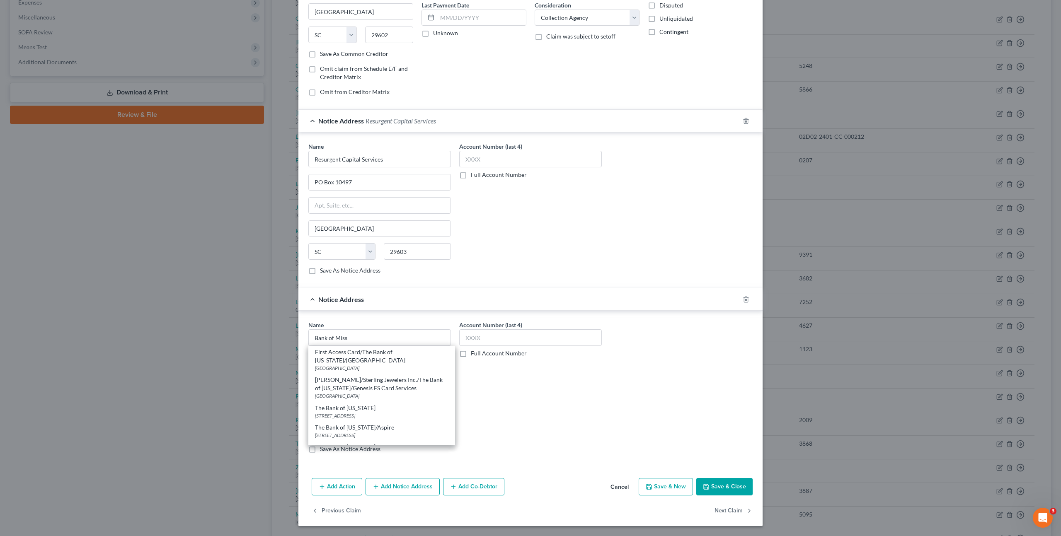
type input "63775"
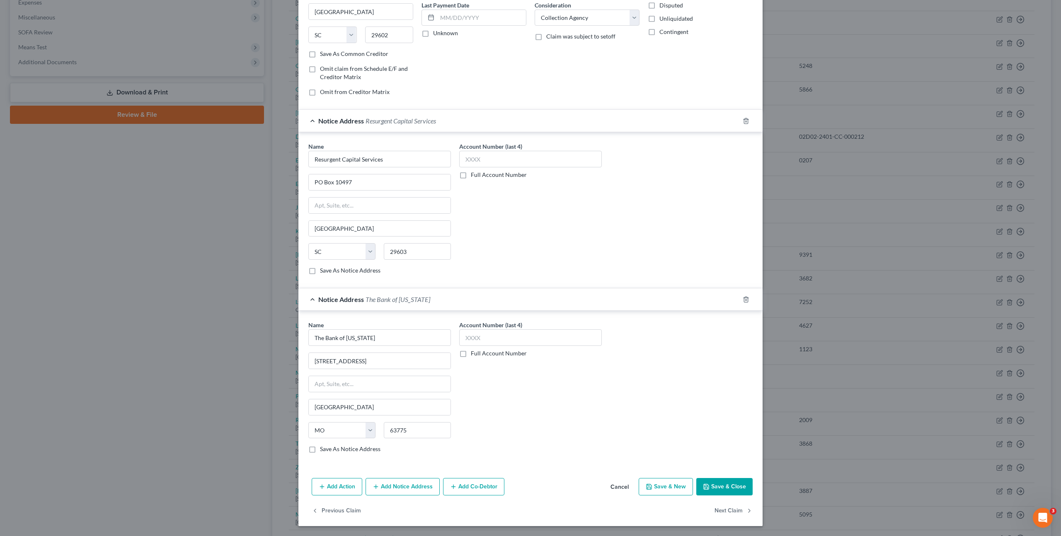
click at [605, 411] on div "Name * The Bank of Missouri 916 North Kings Highway Perryville State AL AK AR A…" at bounding box center [530, 390] width 452 height 139
click at [720, 484] on button "Save & Close" at bounding box center [724, 486] width 56 height 17
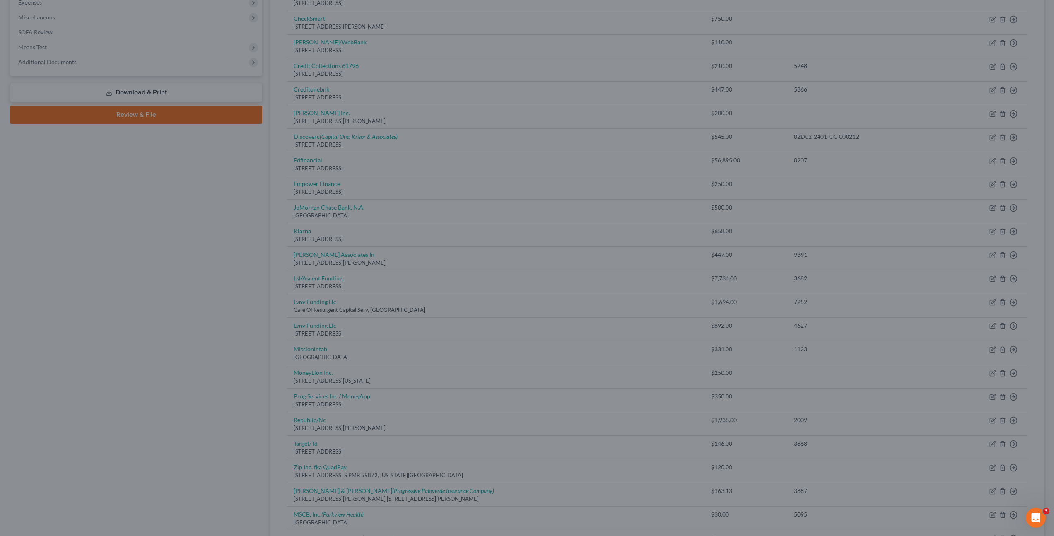
scroll to position [0, 0]
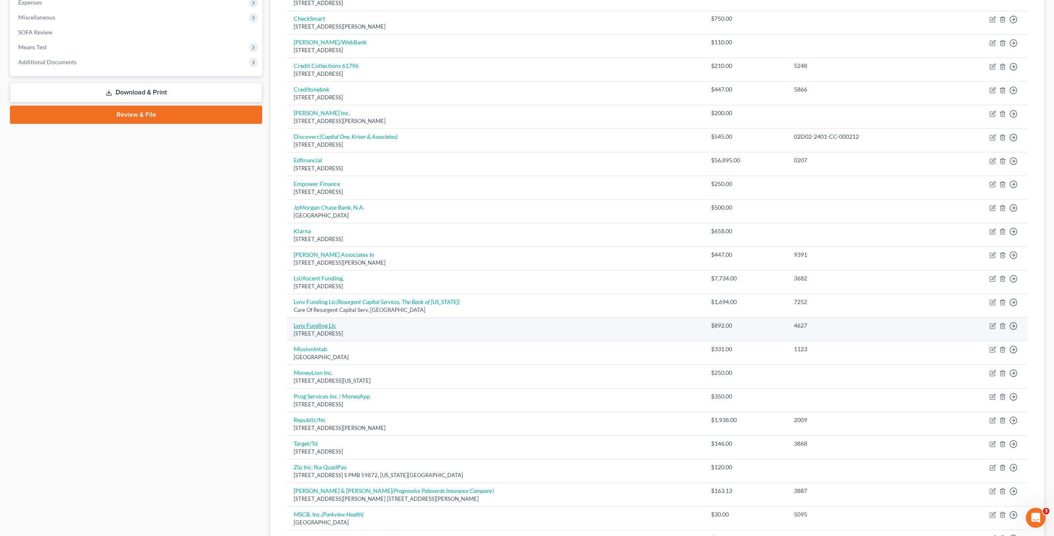
click at [320, 326] on link "Lvnv Funding Llc" at bounding box center [315, 325] width 43 height 7
select select "42"
select select "0"
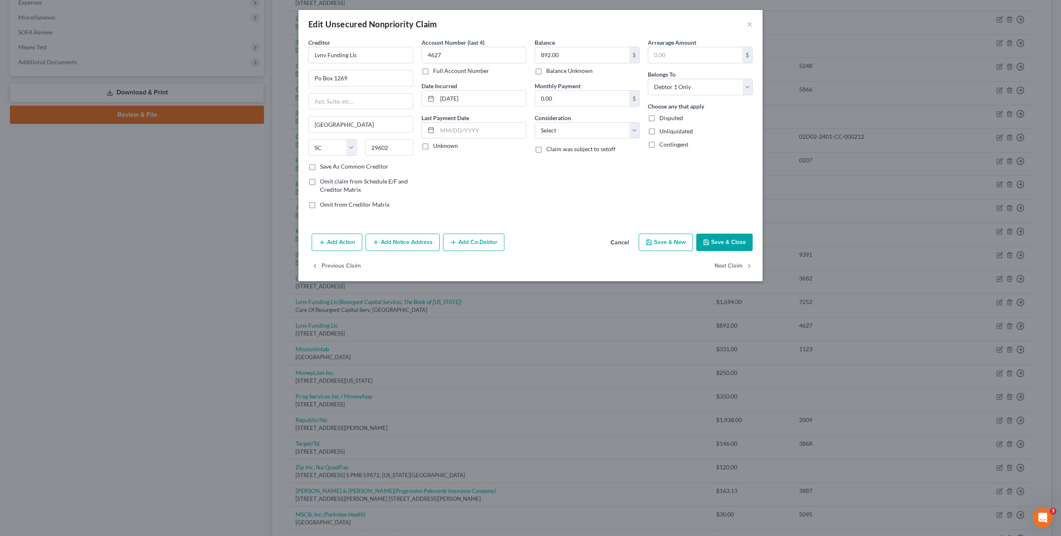
click at [403, 241] on button "Add Notice Address" at bounding box center [402, 242] width 74 height 17
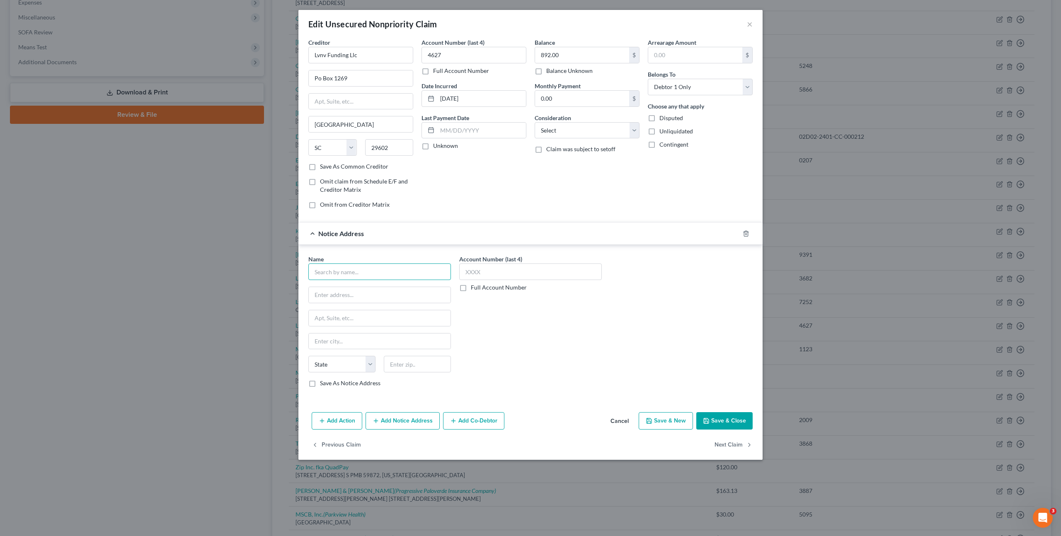
click at [356, 273] on input "text" at bounding box center [379, 272] width 143 height 17
click at [453, 179] on div "Account Number (last 4) 4627 Full Account Number Date Incurred 11-27-2024 Last …" at bounding box center [473, 126] width 113 height 177
click at [561, 173] on div "Balance 892.00 $ Balance Unknown Balance Undetermined 892.00 $ Balance Unknown …" at bounding box center [586, 126] width 113 height 177
click at [398, 272] on input "text" at bounding box center [379, 272] width 143 height 17
click at [370, 325] on div "Celtic Bank/Indigo" at bounding box center [358, 325] width 86 height 8
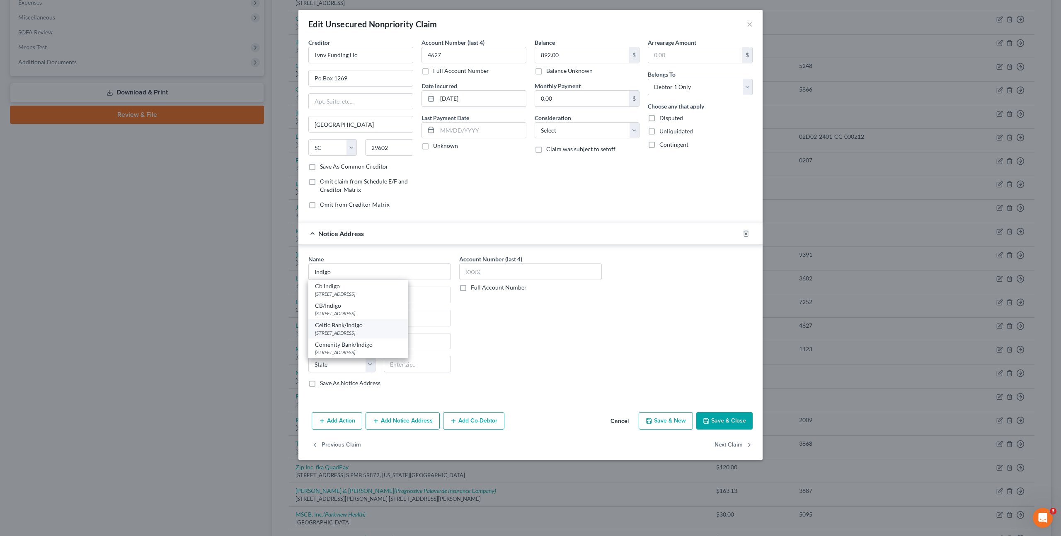
type input "Celtic Bank/Indigo"
type input "PO Box 4477"
type input "Beaverton"
select select "38"
type input "97076"
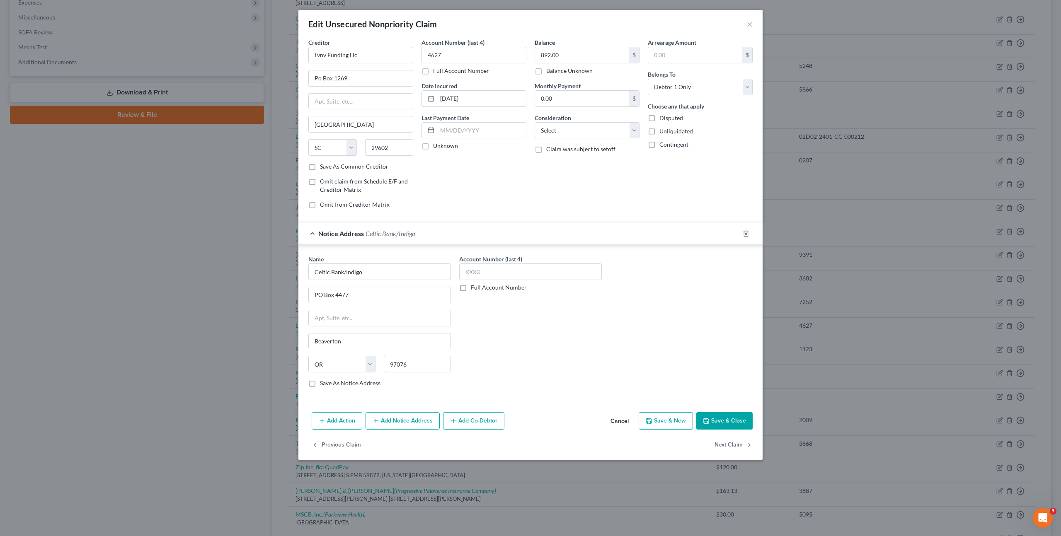
drag, startPoint x: 571, startPoint y: 335, endPoint x: 632, endPoint y: 349, distance: 62.1
click at [571, 335] on div "Account Number (last 4) Full Account Number" at bounding box center [530, 324] width 151 height 139
click at [728, 423] on button "Save & Close" at bounding box center [724, 420] width 56 height 17
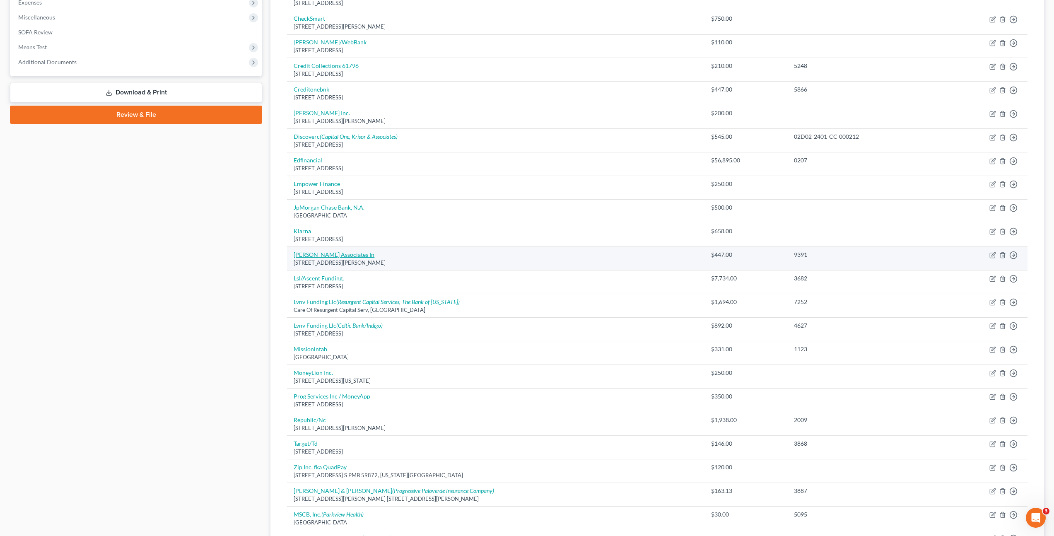
click at [316, 254] on link "L J Ross Associates In" at bounding box center [334, 254] width 81 height 7
select select "23"
select select "1"
select select "0"
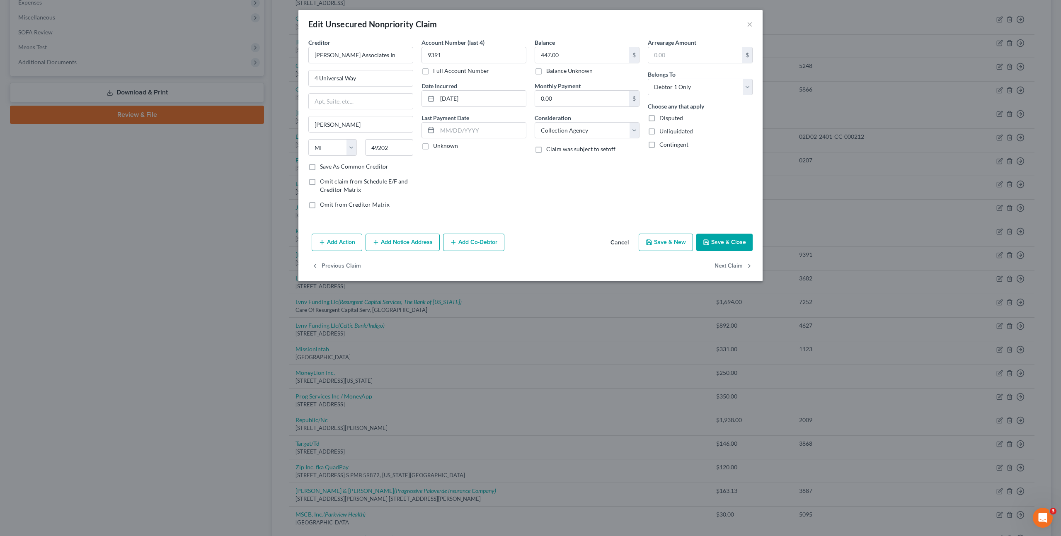
click at [406, 242] on button "Add Notice Address" at bounding box center [402, 242] width 74 height 17
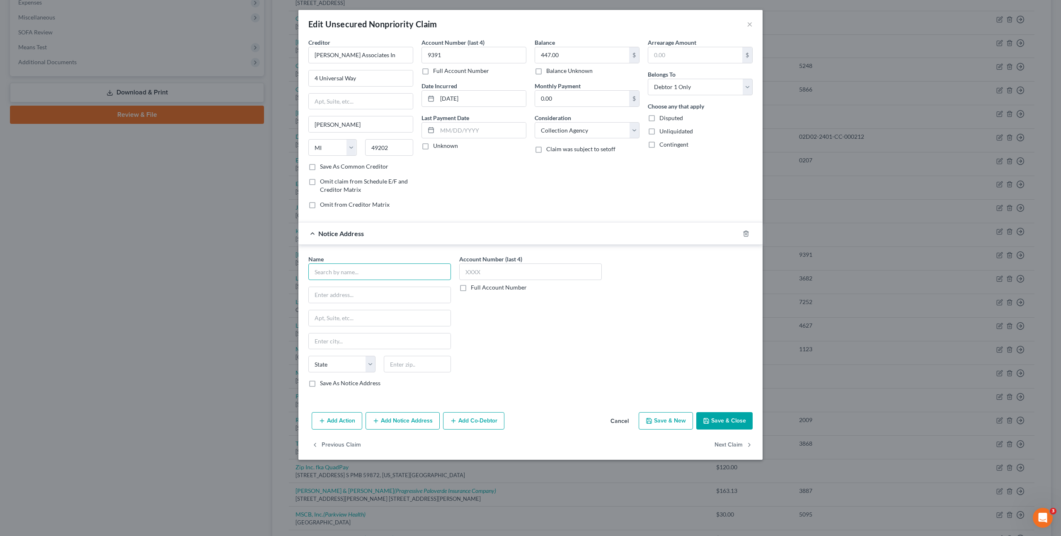
click at [370, 274] on input "text" at bounding box center [379, 272] width 143 height 17
type input "American Electric Power"
drag, startPoint x: 377, startPoint y: 293, endPoint x: 384, endPoint y: 295, distance: 7.3
click at [377, 293] on input "text" at bounding box center [380, 295] width 142 height 16
type input "1 Riverside Plaza"
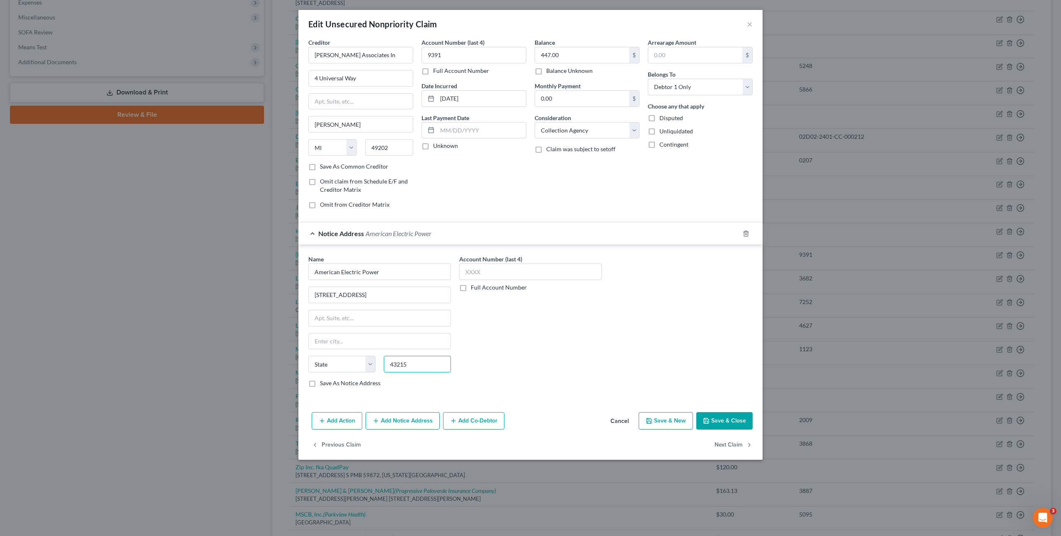
type input "43215"
drag, startPoint x: 314, startPoint y: 384, endPoint x: 409, endPoint y: 366, distance: 97.4
click at [320, 384] on label "Save As Notice Address" at bounding box center [350, 383] width 60 height 8
click at [323, 384] on input "Save As Notice Address" at bounding box center [325, 381] width 5 height 5
checkbox input "true"
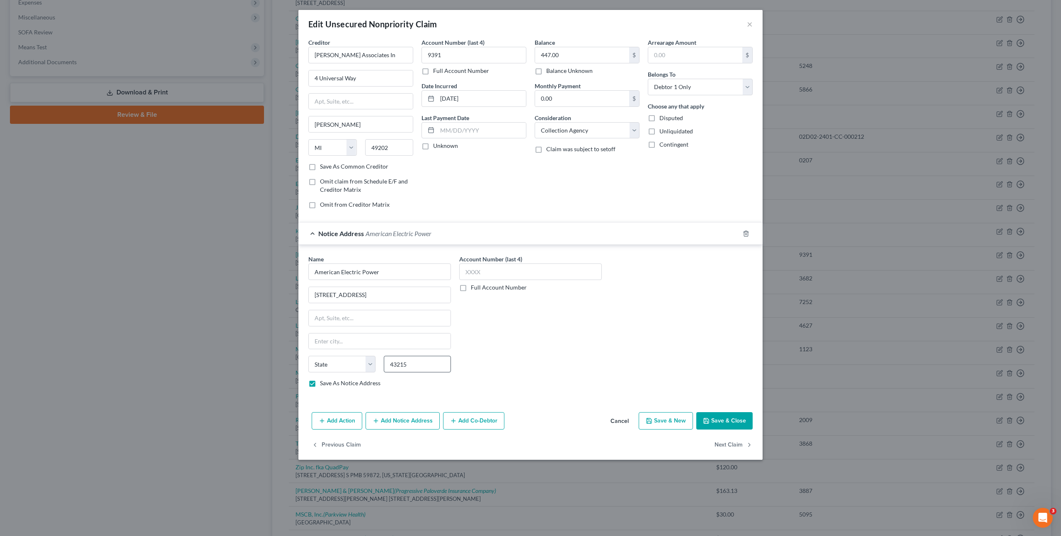
type input "Columbus"
select select "36"
click at [566, 346] on div "Account Number (last 4) Full Account Number" at bounding box center [530, 324] width 151 height 139
click at [723, 423] on button "Save & Close" at bounding box center [724, 420] width 56 height 17
checkbox input "false"
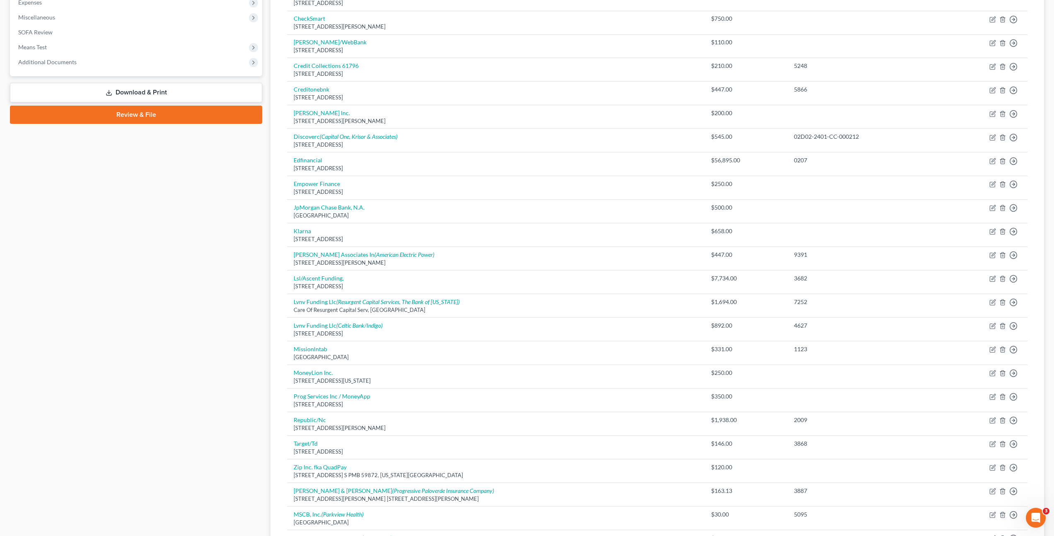
scroll to position [39, 0]
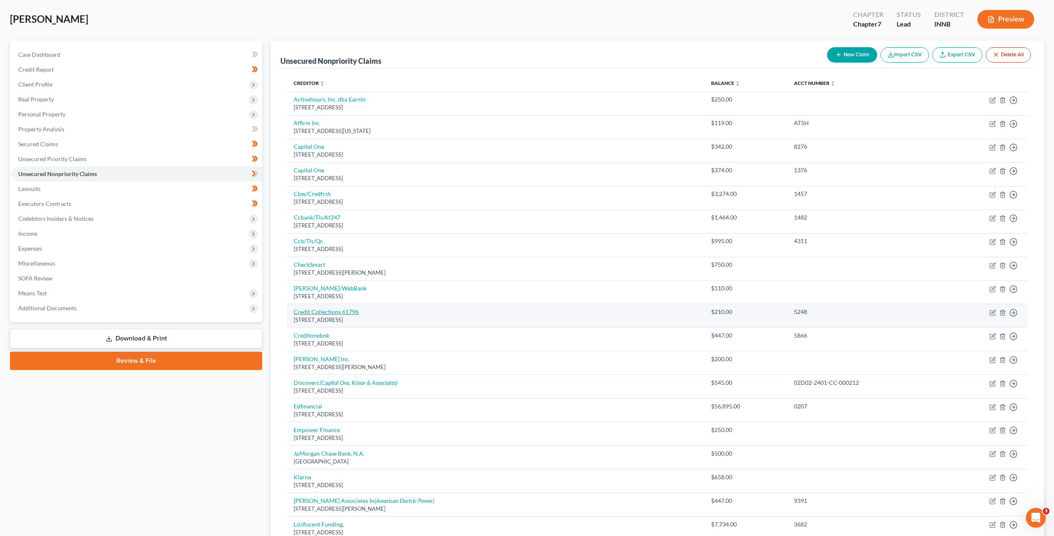
click at [325, 312] on link "Credit Collections 61796" at bounding box center [326, 311] width 65 height 7
select select "22"
select select "1"
select select "0"
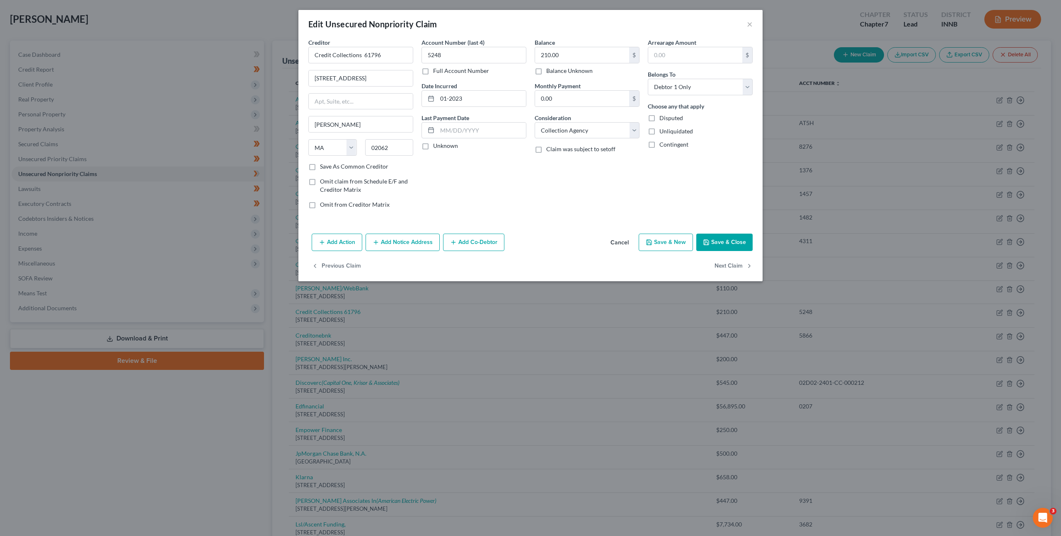
click at [417, 242] on button "Add Notice Address" at bounding box center [402, 242] width 74 height 17
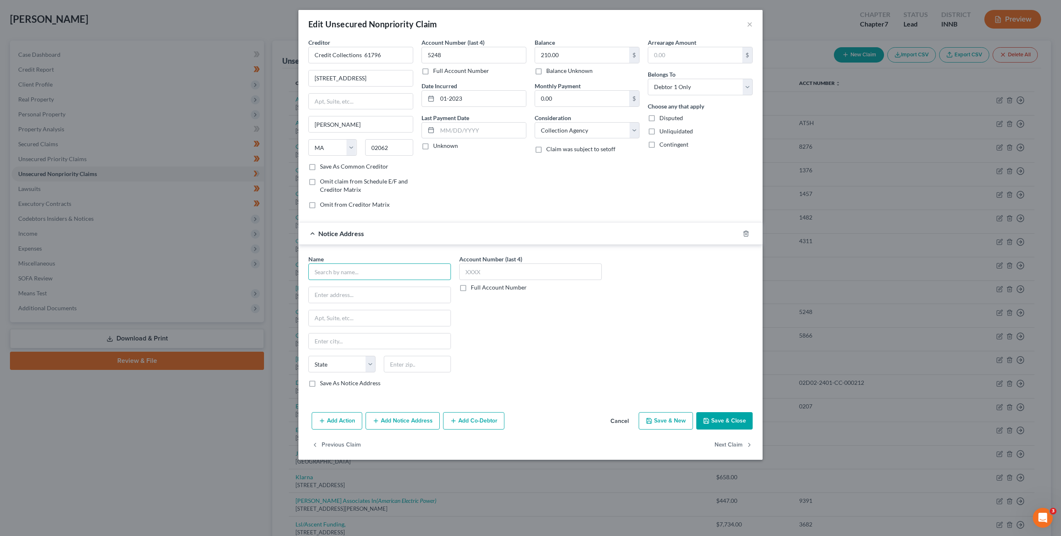
click at [372, 276] on input "text" at bounding box center [379, 272] width 143 height 17
drag, startPoint x: 365, startPoint y: 329, endPoint x: 364, endPoint y: 323, distance: 5.9
click at [366, 328] on div "Allstate Property Casualty Company" at bounding box center [362, 325] width 94 height 8
type input "Allstate Property Casualty Company"
type input "2775 Sanders Rd"
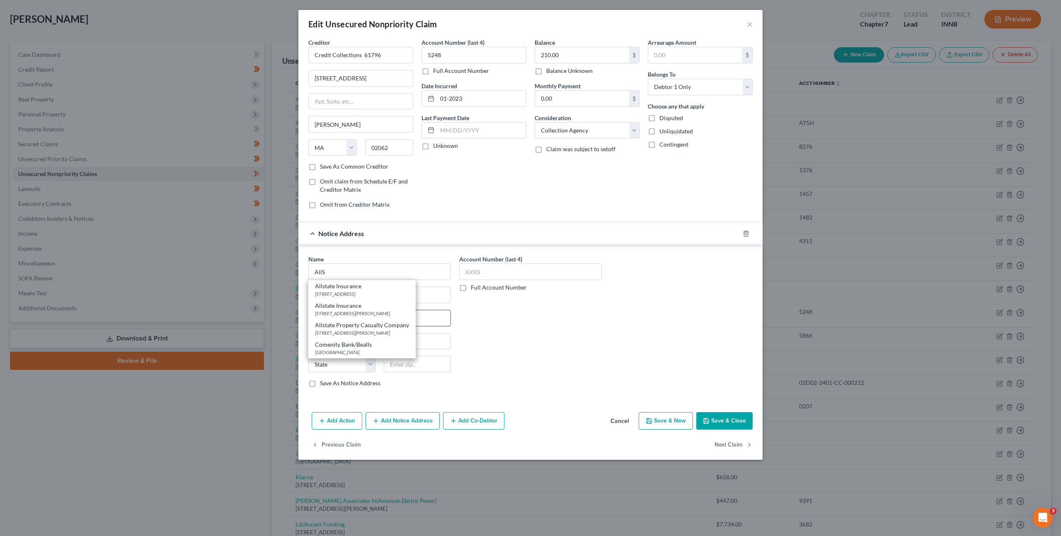
type input "Northbrook"
select select "14"
type input "60062"
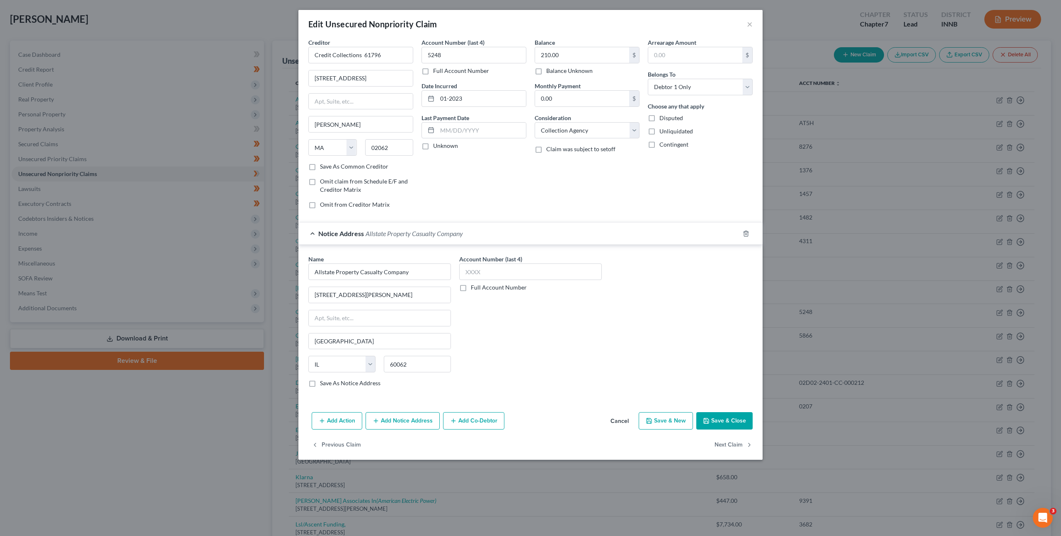
drag, startPoint x: 714, startPoint y: 416, endPoint x: 723, endPoint y: 416, distance: 8.7
click at [714, 416] on button "Save & Close" at bounding box center [724, 420] width 56 height 17
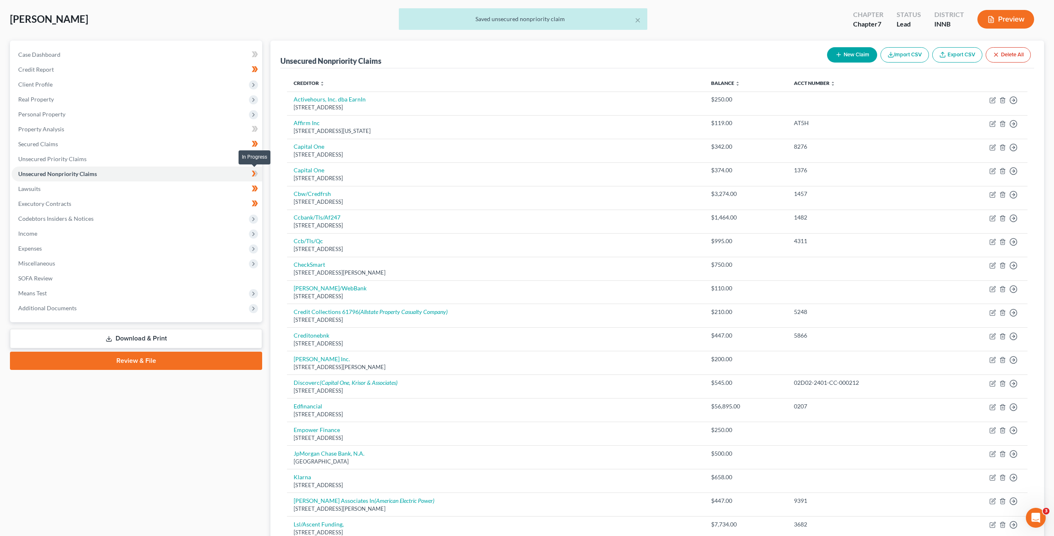
click at [253, 174] on icon at bounding box center [255, 174] width 6 height 10
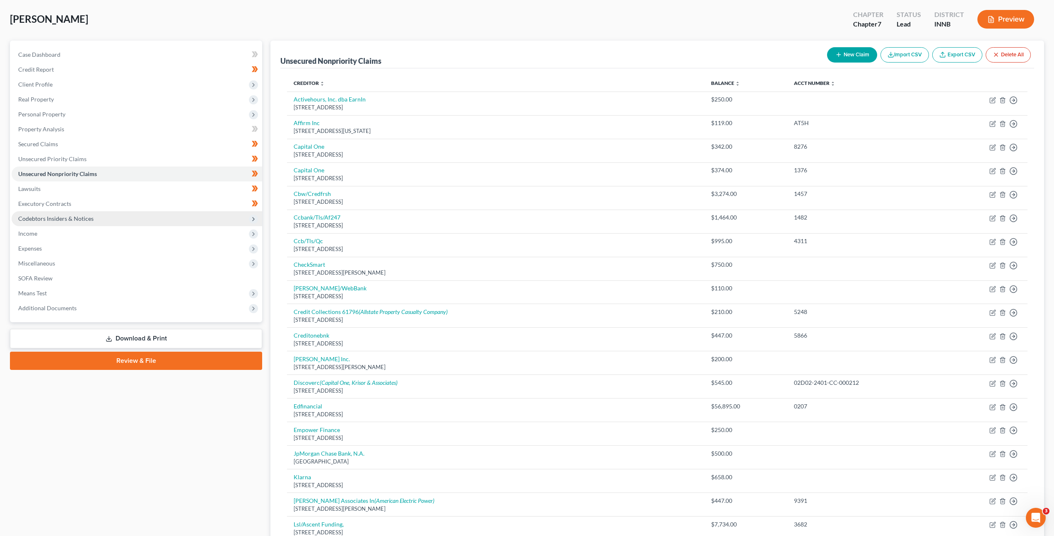
click at [186, 219] on span "Codebtors Insiders & Notices" at bounding box center [137, 218] width 251 height 15
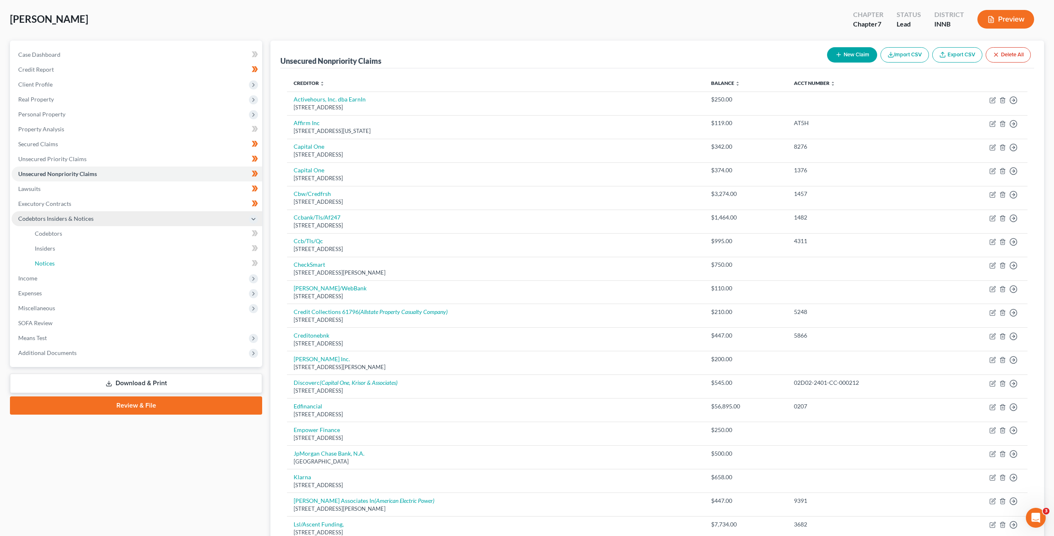
drag, startPoint x: 160, startPoint y: 260, endPoint x: 207, endPoint y: 254, distance: 47.2
click at [160, 260] on link "Notices" at bounding box center [145, 263] width 234 height 15
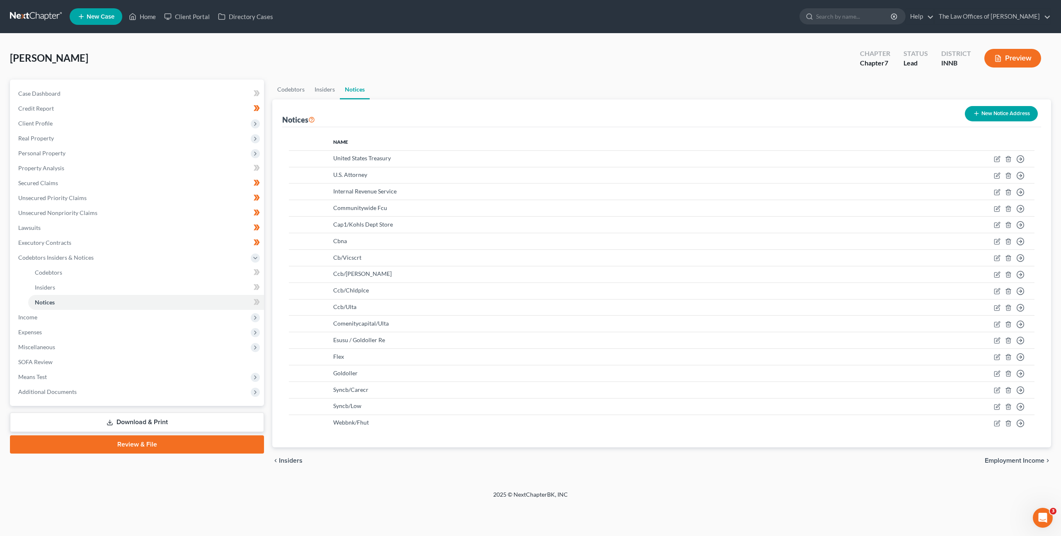
click at [978, 112] on icon "button" at bounding box center [976, 113] width 7 height 7
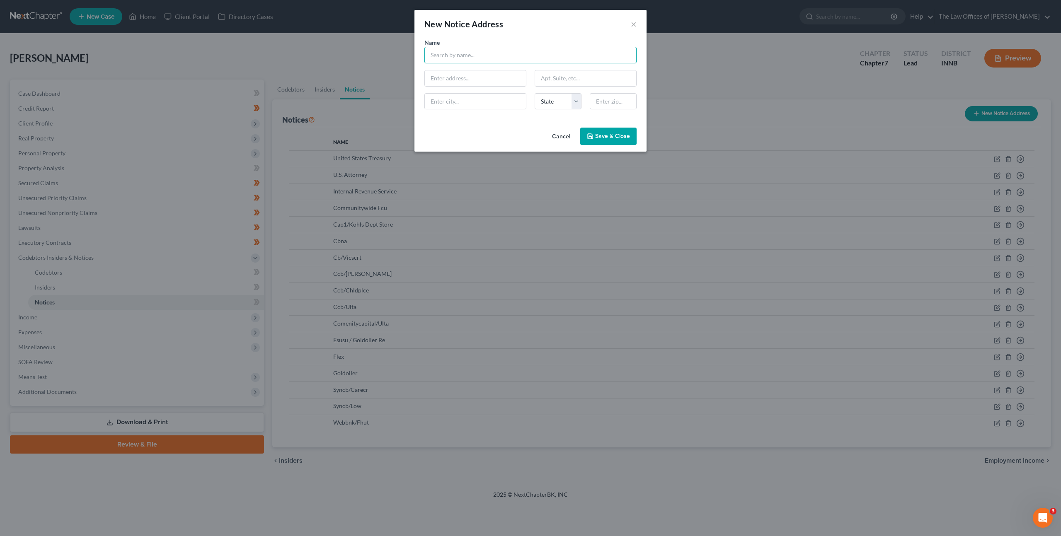
drag, startPoint x: 483, startPoint y: 62, endPoint x: 568, endPoint y: 50, distance: 86.2
click at [483, 62] on input "text" at bounding box center [530, 55] width 212 height 17
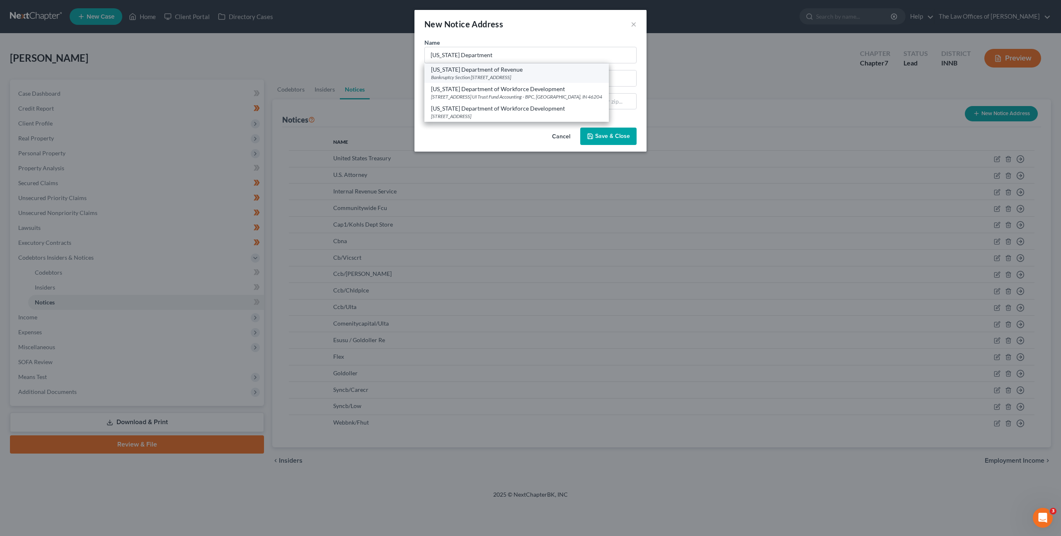
click at [504, 73] on div "Indiana Department of Revenue" at bounding box center [516, 69] width 171 height 8
type input "Indiana Department of Revenue"
type input "Bankruptcy Section"
type input "100 North Senate Ave, MS 108"
type input "Indianapolis"
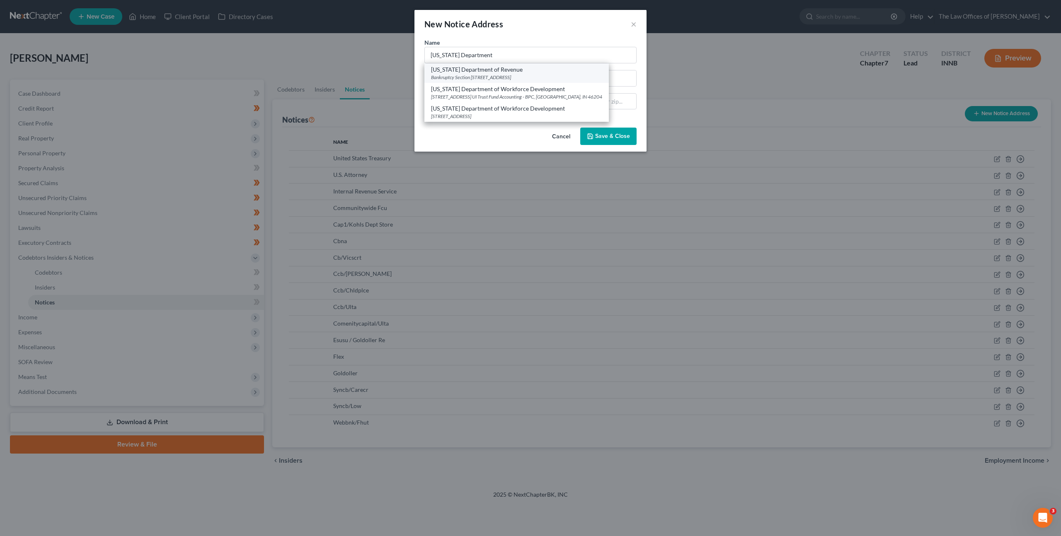
select select "15"
type input "46204"
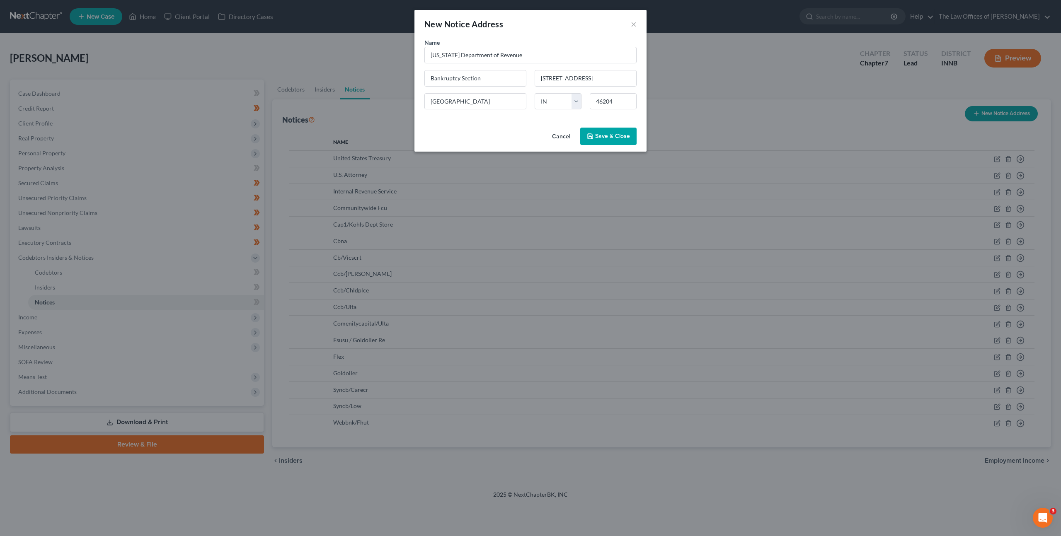
click at [602, 134] on span "Save & Close" at bounding box center [612, 136] width 35 height 7
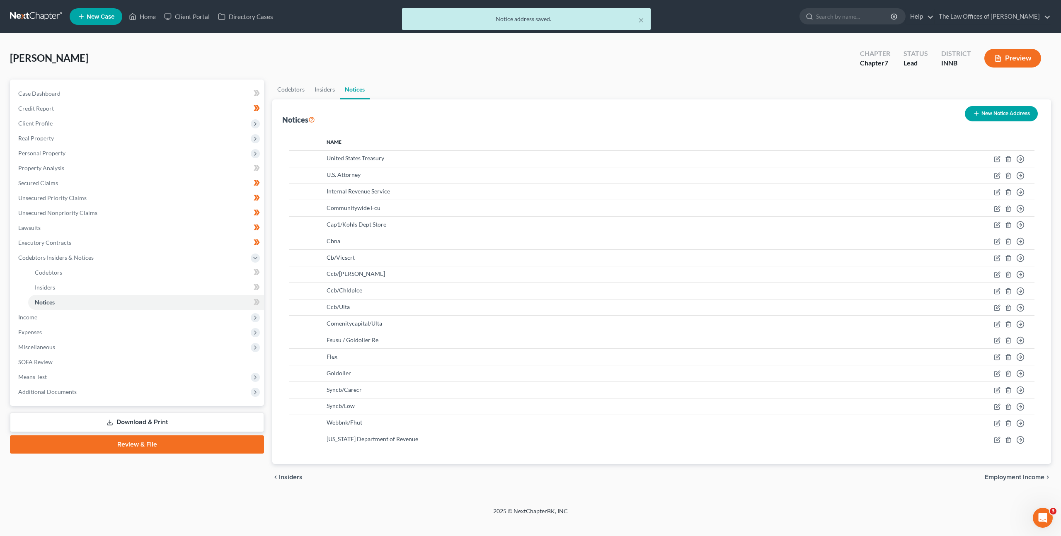
click at [971, 116] on button "New Notice Address" at bounding box center [1001, 113] width 73 height 15
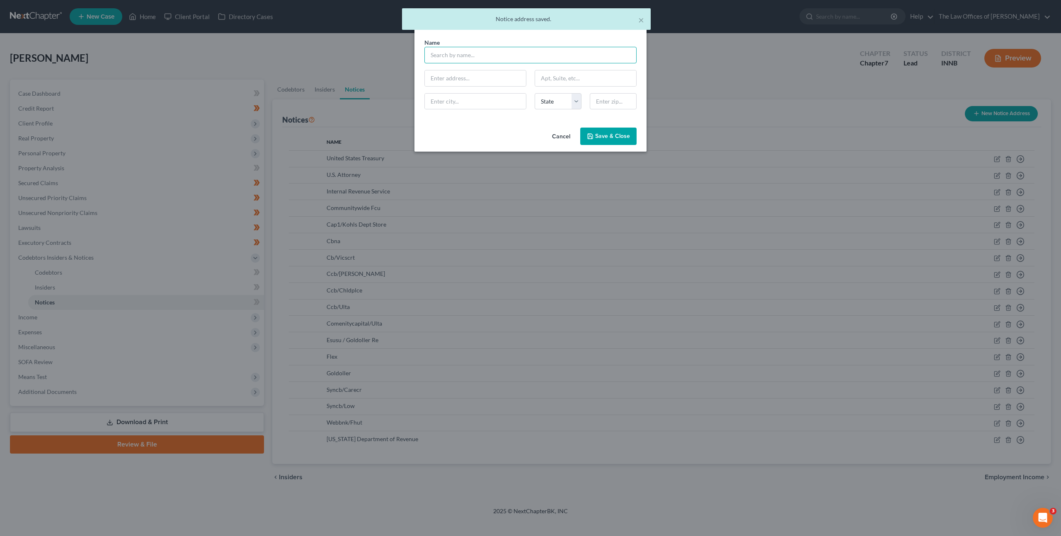
click at [513, 58] on input "text" at bounding box center [530, 55] width 212 height 17
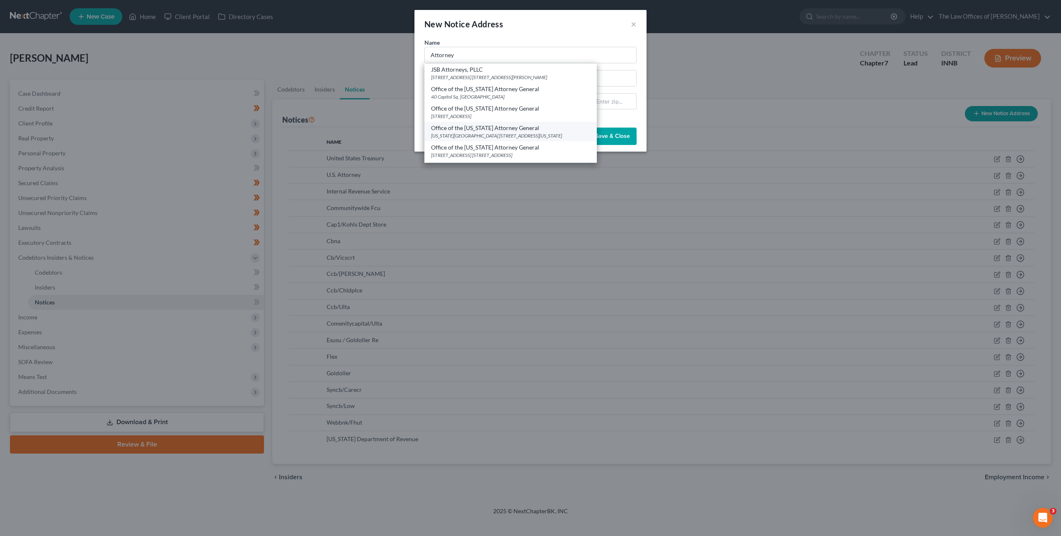
click at [515, 128] on div "Office of the Indiana Attorney General" at bounding box center [510, 128] width 159 height 8
type input "Office of the Indiana Attorney General"
type input "Indiana Government Center"
type input "302 W Washington St Rm 5"
type input "Indianapolis"
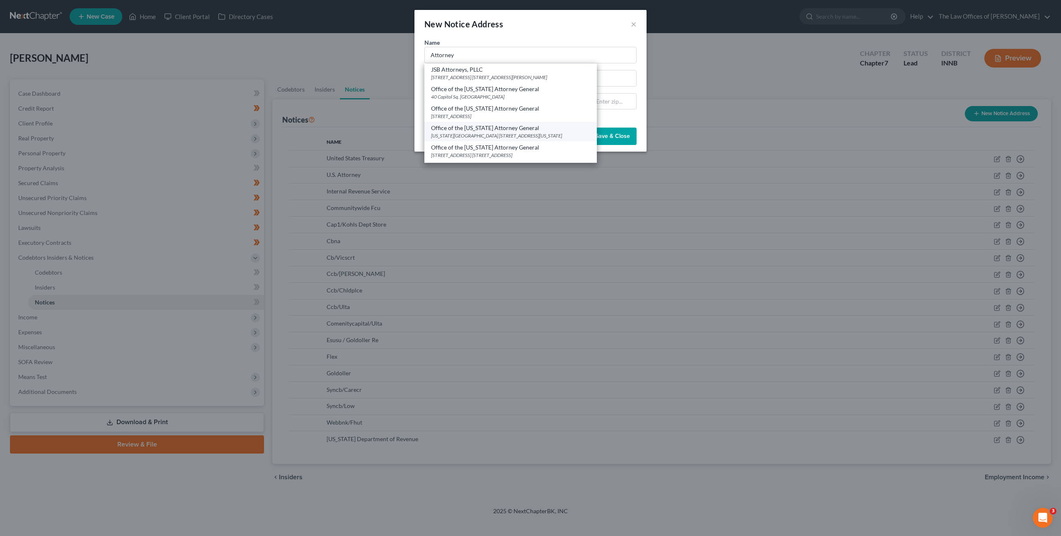
select select "15"
type input "46204"
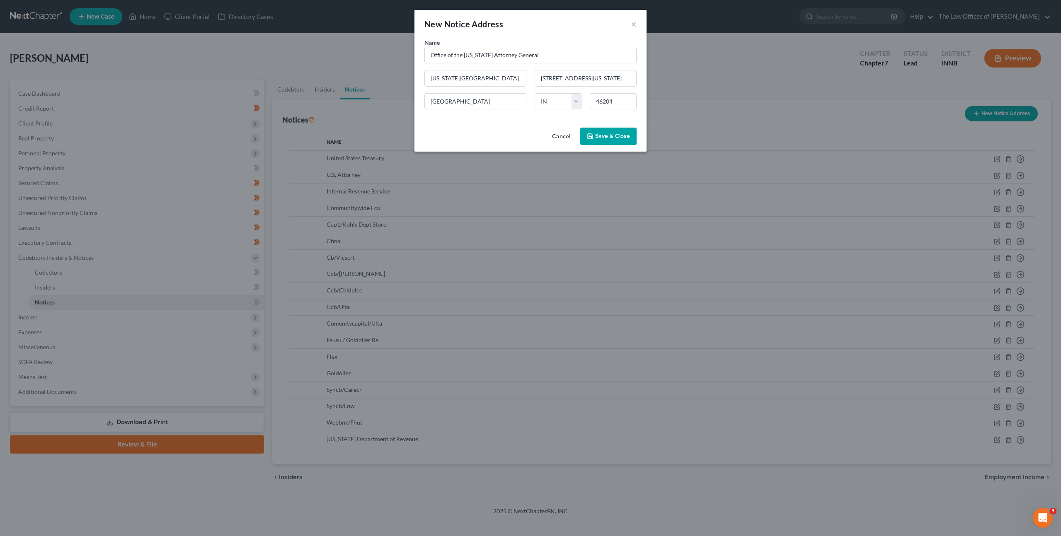
click at [615, 139] on span "Save & Close" at bounding box center [612, 136] width 35 height 7
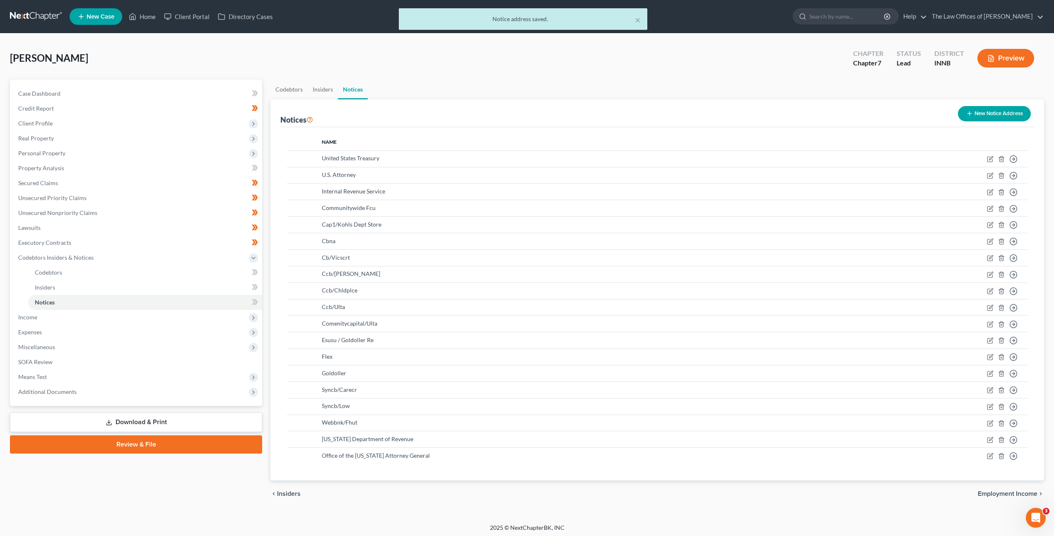
click at [990, 112] on button "New Notice Address" at bounding box center [994, 113] width 73 height 15
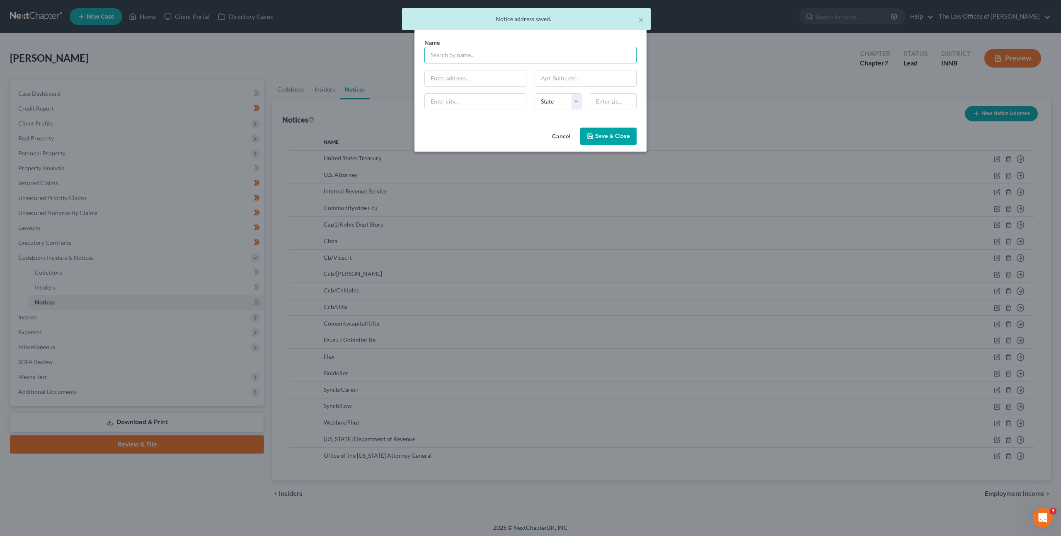
click at [501, 54] on input "text" at bounding box center [530, 55] width 212 height 17
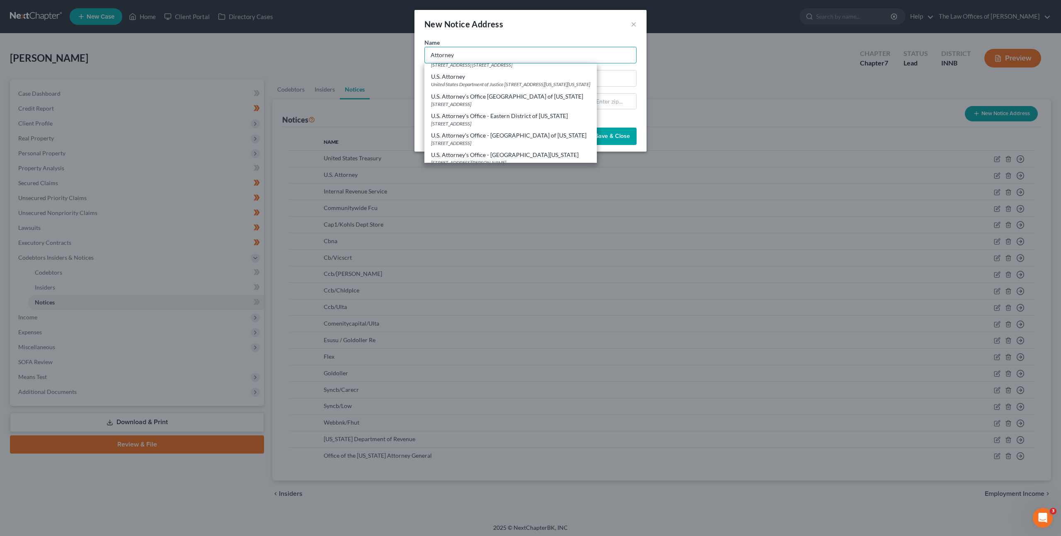
scroll to position [181, 0]
click at [502, 115] on div "5400 Federal Plaze Suite 1500, Hammond, IN 46320" at bounding box center [510, 117] width 159 height 7
type input "U.S. Attorney's Office - Northern District of Indiana"
type input "5400 Federal Plaze"
type input "Suite 1500"
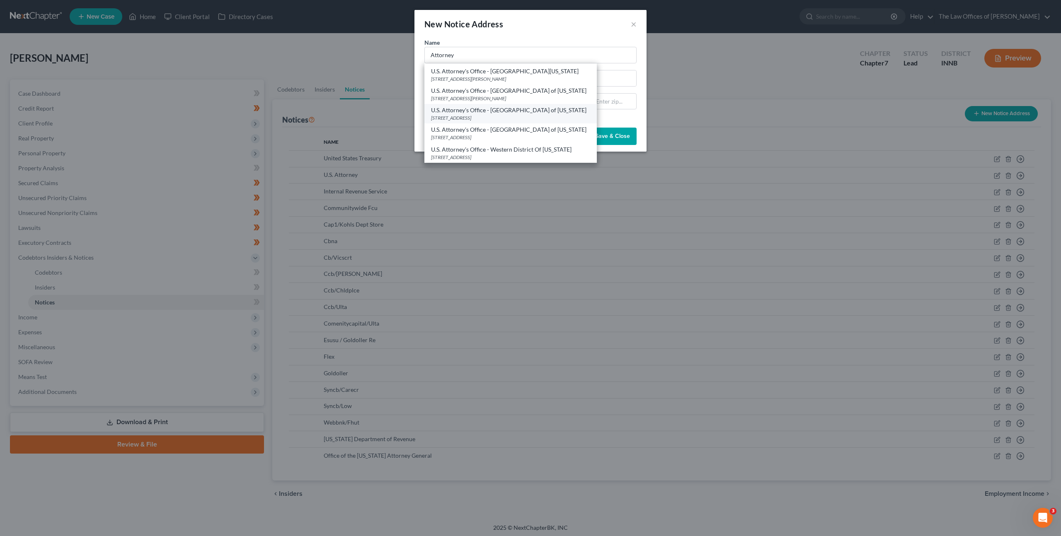
type input "Hammond"
select select "15"
type input "46320"
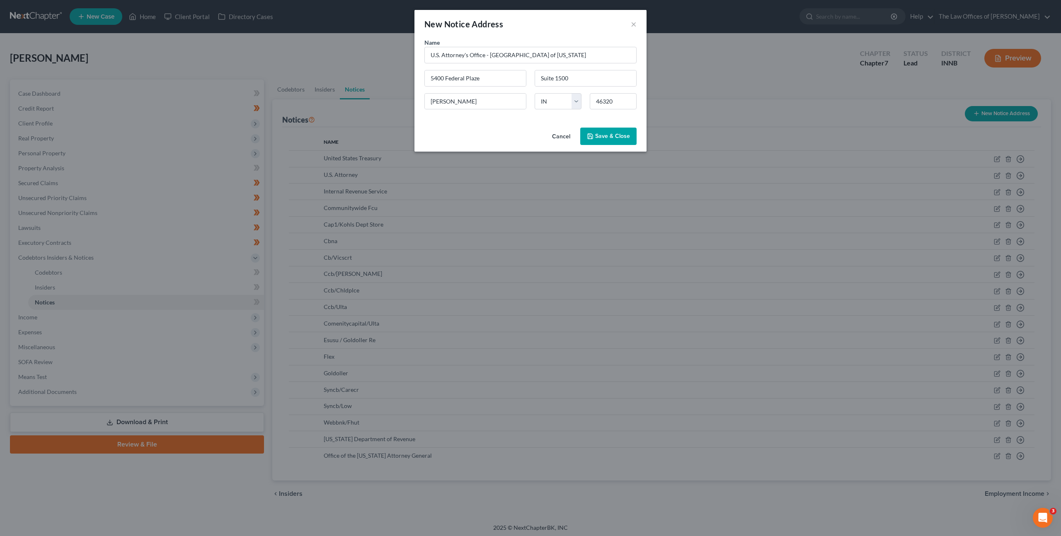
click at [613, 136] on span "Save & Close" at bounding box center [612, 136] width 35 height 7
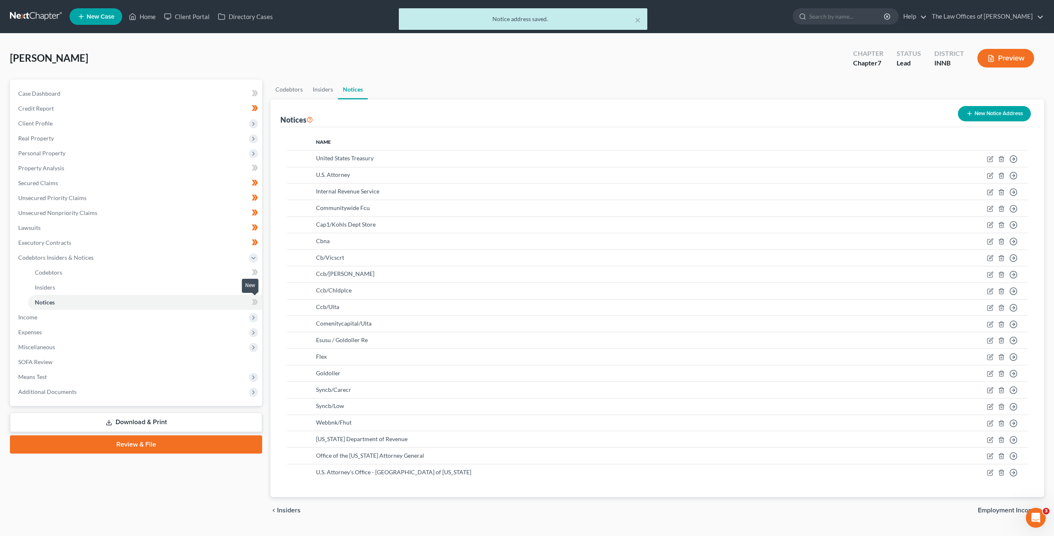
click at [256, 303] on icon at bounding box center [256, 302] width 4 height 6
click at [155, 319] on span "Income" at bounding box center [137, 317] width 251 height 15
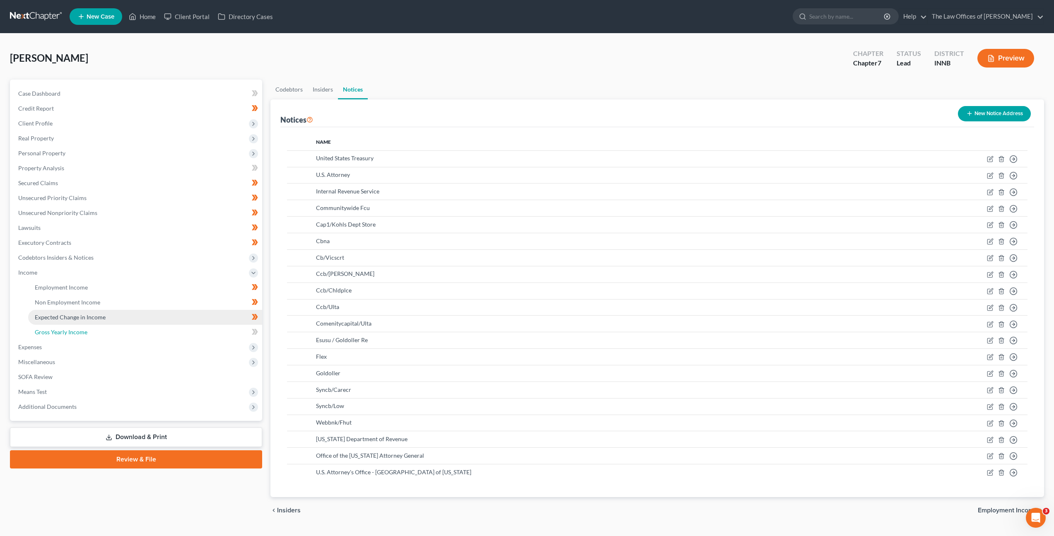
drag, startPoint x: 162, startPoint y: 333, endPoint x: 166, endPoint y: 312, distance: 21.1
click at [162, 333] on link "Gross Yearly Income" at bounding box center [145, 332] width 234 height 15
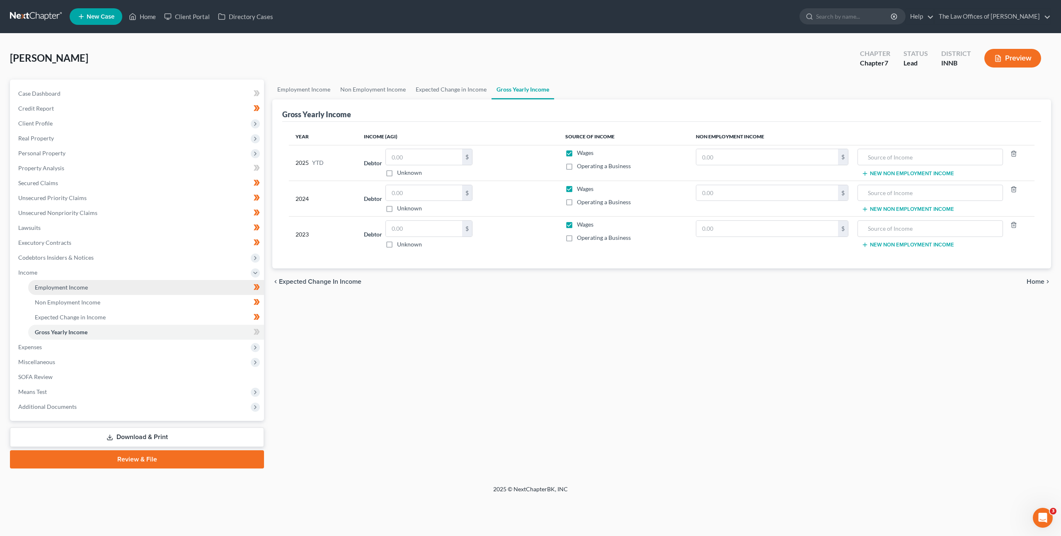
click at [164, 289] on link "Employment Income" at bounding box center [146, 287] width 236 height 15
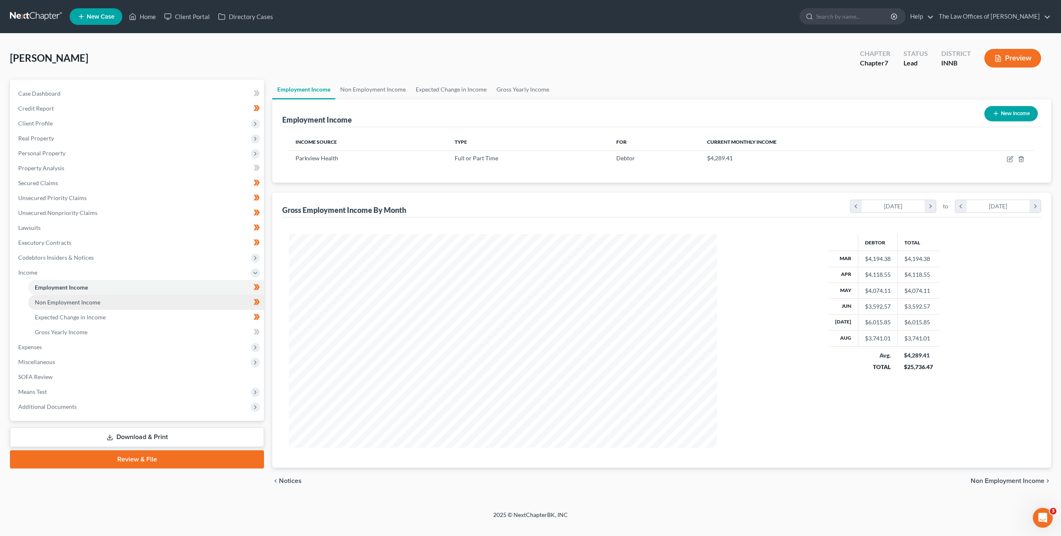
scroll to position [214, 445]
click at [168, 302] on link "Non Employment Income" at bounding box center [146, 302] width 236 height 15
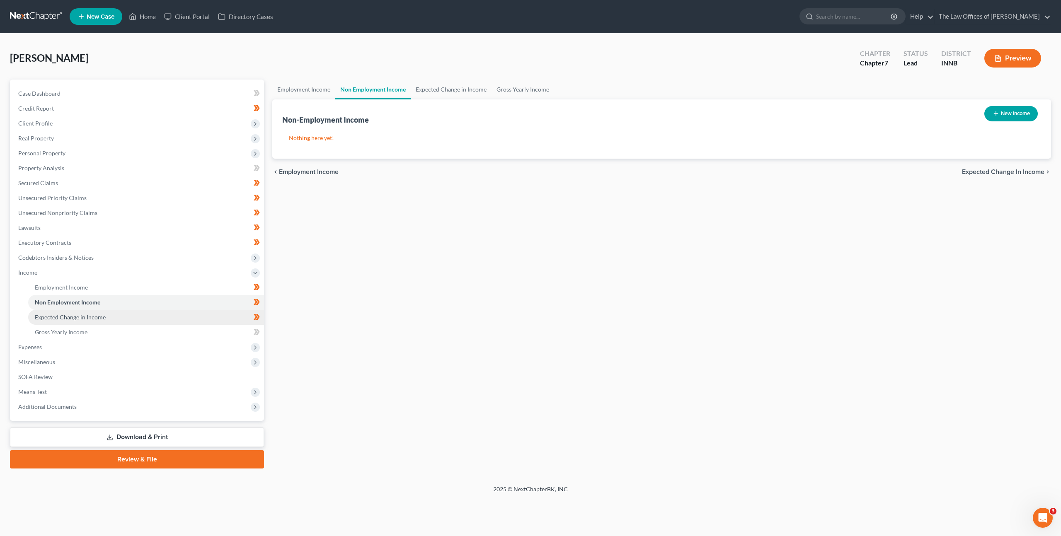
click at [162, 317] on link "Expected Change in Income" at bounding box center [146, 317] width 236 height 15
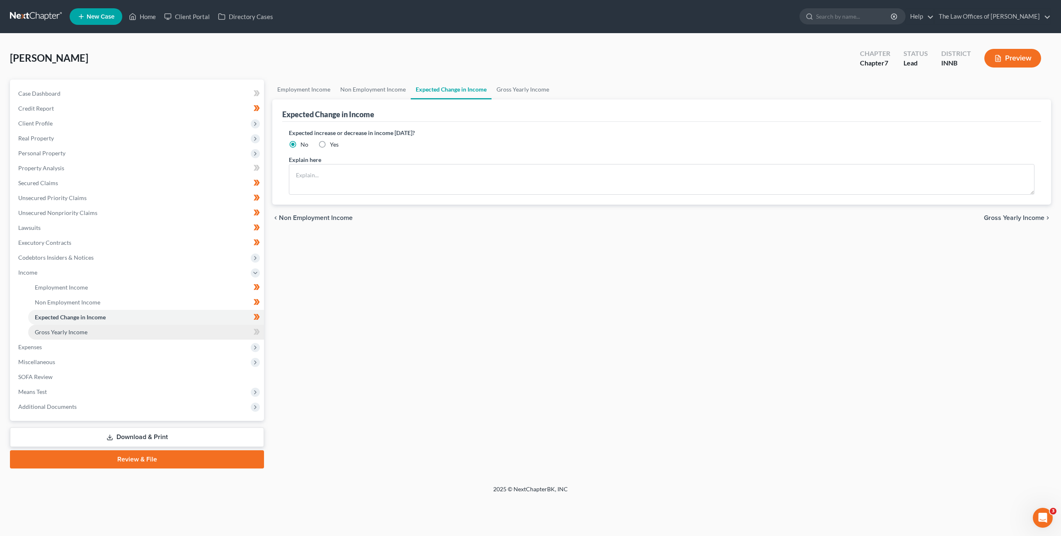
click at [158, 332] on link "Gross Yearly Income" at bounding box center [146, 332] width 236 height 15
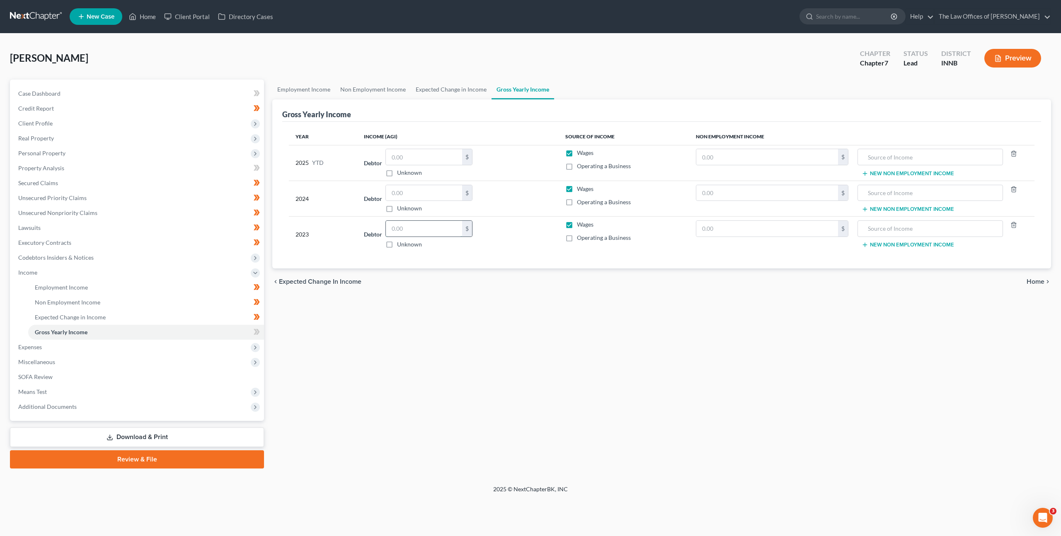
click at [406, 230] on input "text" at bounding box center [424, 229] width 76 height 16
type input "16,680"
click at [403, 191] on input "text" at bounding box center [424, 193] width 76 height 16
click at [742, 194] on input "text" at bounding box center [767, 193] width 142 height 16
type input "9,245"
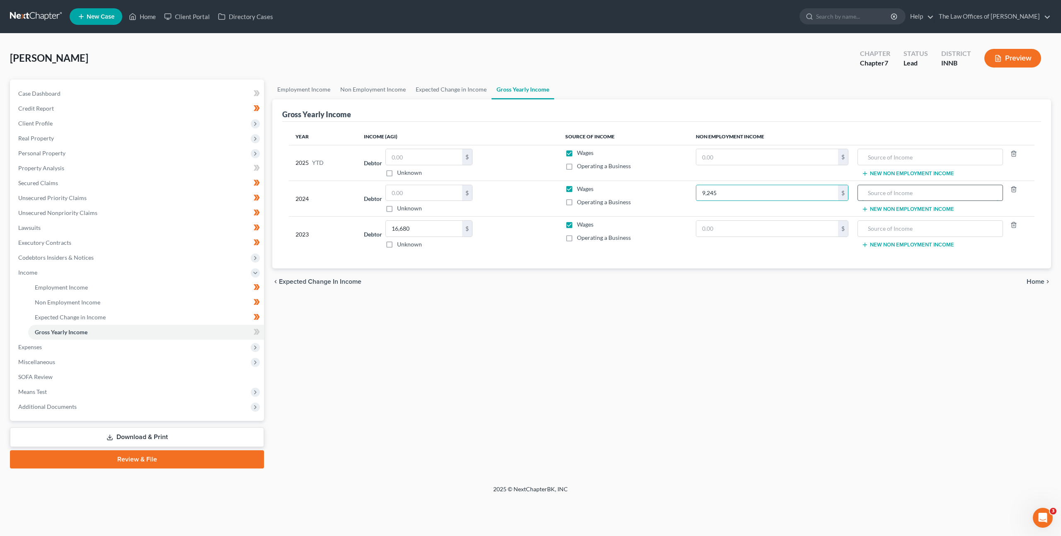
click at [951, 190] on input "text" at bounding box center [930, 193] width 136 height 16
type input "2023 Federal Income Tax Refund"
click at [425, 195] on input "text" at bounding box center [424, 193] width 76 height 16
type input "12,528"
drag, startPoint x: 730, startPoint y: 151, endPoint x: 766, endPoint y: 159, distance: 36.8
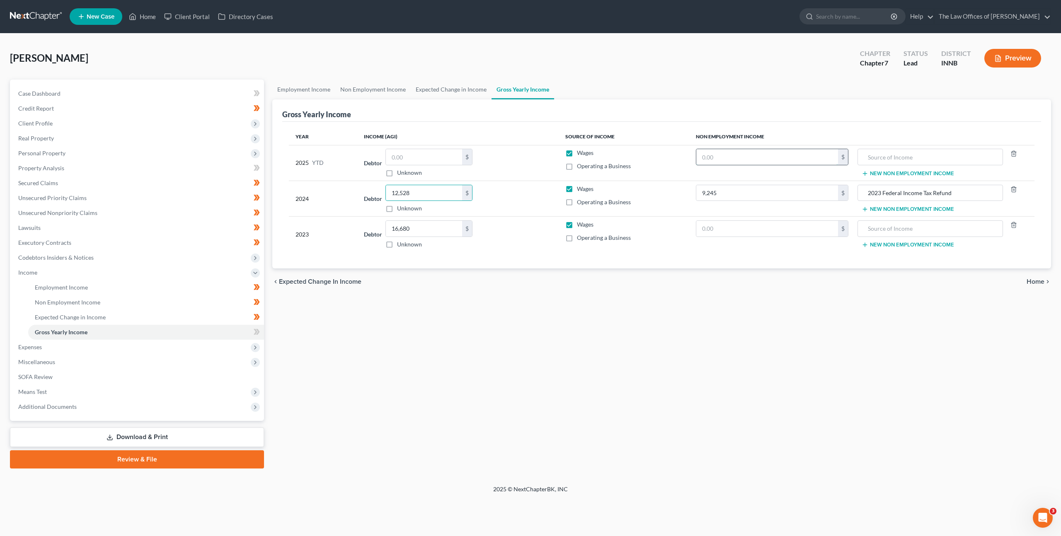
click at [730, 151] on input "text" at bounding box center [767, 157] width 142 height 16
click at [754, 155] on input "text" at bounding box center [767, 157] width 142 height 16
type input "6,514"
click at [898, 158] on input "text" at bounding box center [930, 157] width 136 height 16
type input "2024 Federal Income Tax Refund"
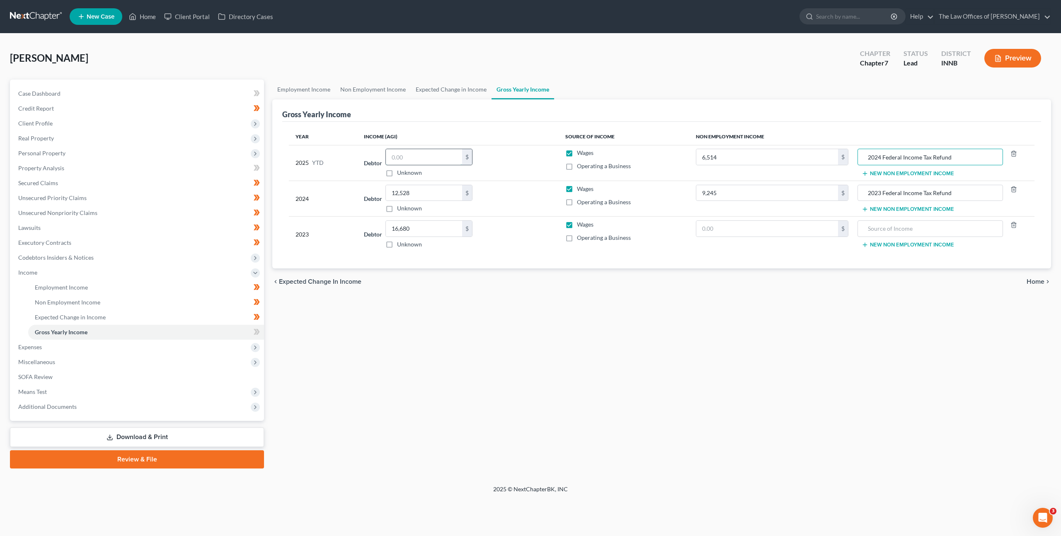
click at [402, 151] on input "text" at bounding box center [424, 157] width 76 height 16
type input "42,920.30"
click at [524, 127] on div "Year Income (AGI) Source of Income Non Employment Income 2025 YTD Debtor 42,920…" at bounding box center [661, 195] width 759 height 147
click at [258, 334] on icon at bounding box center [257, 332] width 6 height 10
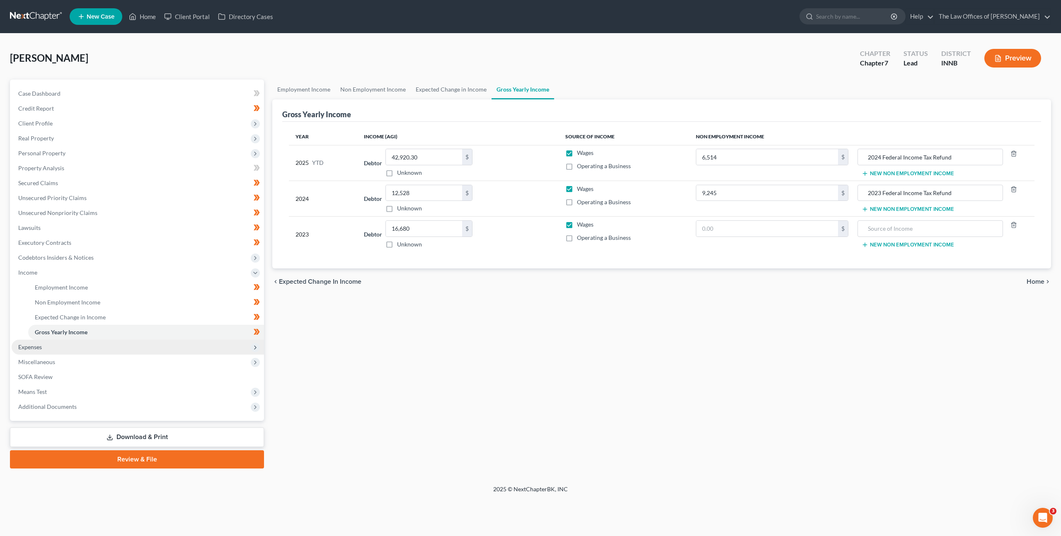
click at [198, 343] on span "Expenses" at bounding box center [138, 347] width 252 height 15
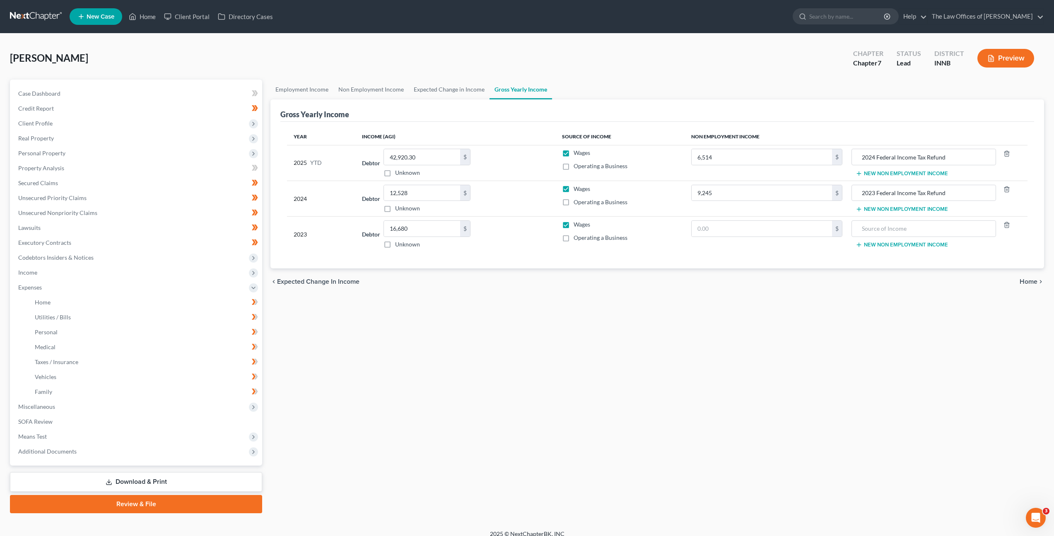
click at [184, 310] on li "Utilities / Bills" at bounding box center [145, 317] width 234 height 15
click at [168, 304] on link "Home" at bounding box center [145, 302] width 234 height 15
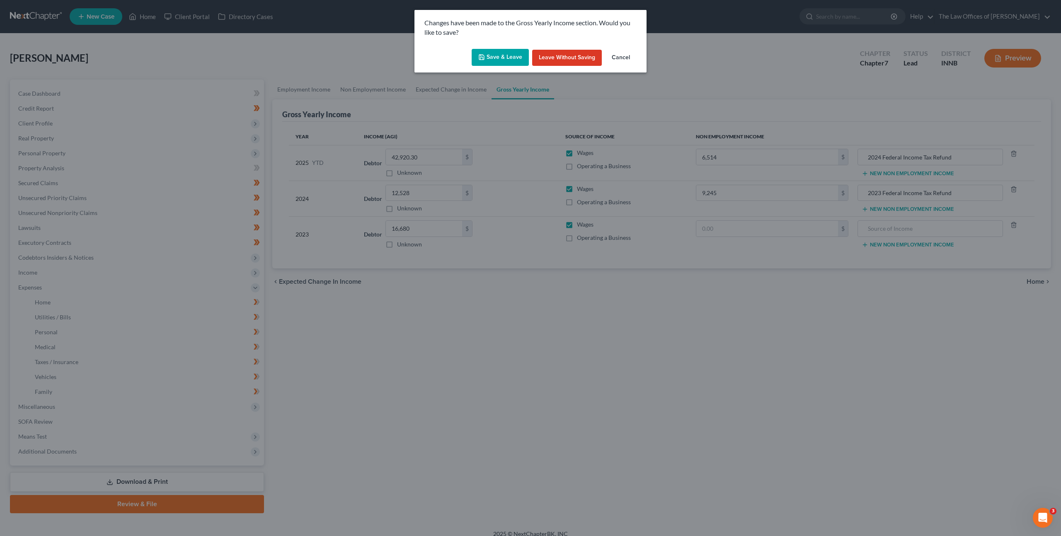
click at [509, 59] on button "Save & Leave" at bounding box center [499, 57] width 57 height 17
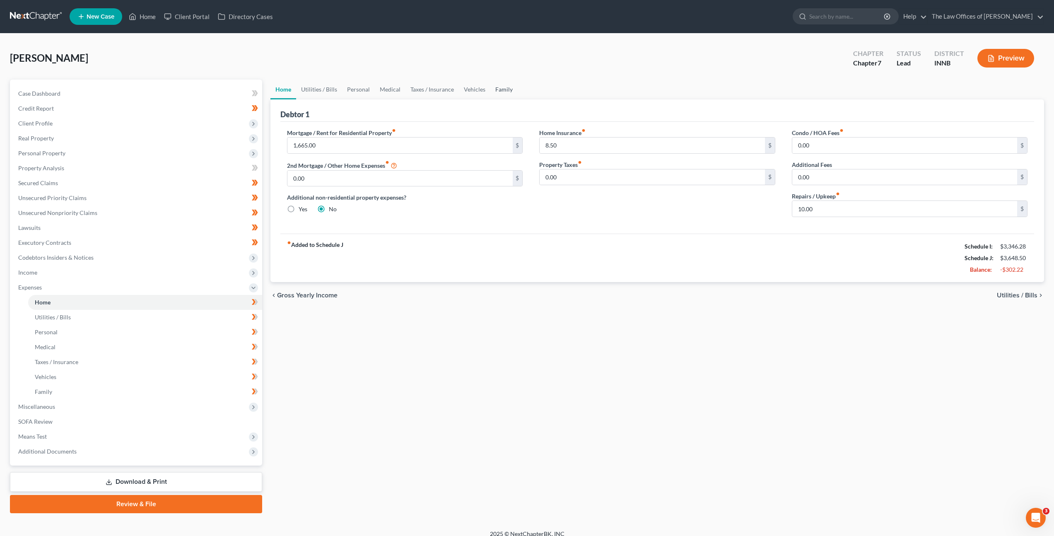
click at [514, 90] on link "Family" at bounding box center [504, 90] width 27 height 20
type input "1,665.00"
type input "0.00"
radio input "true"
type input "8.50"
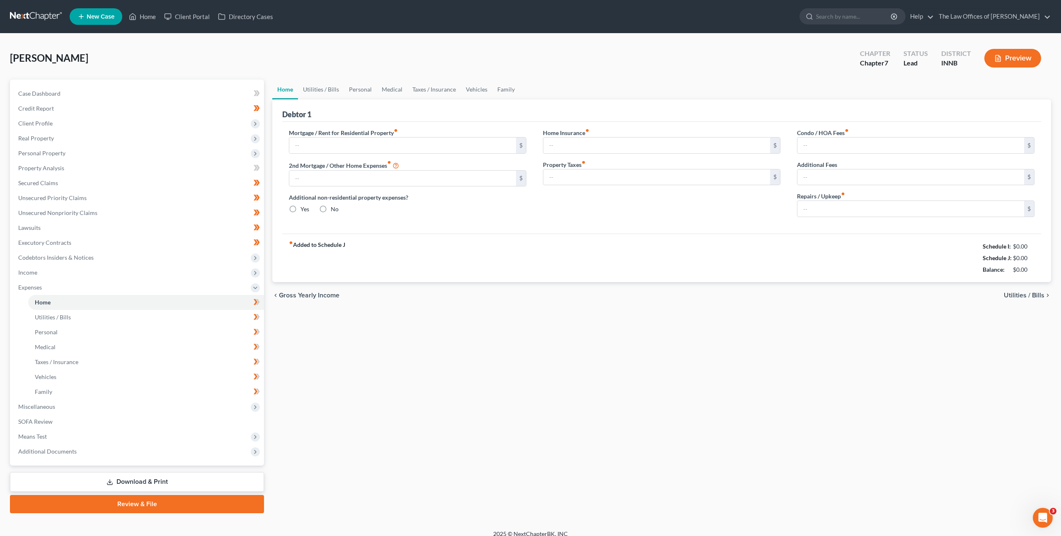
type input "0.00"
type input "10.00"
click at [505, 89] on link "Family" at bounding box center [504, 90] width 27 height 20
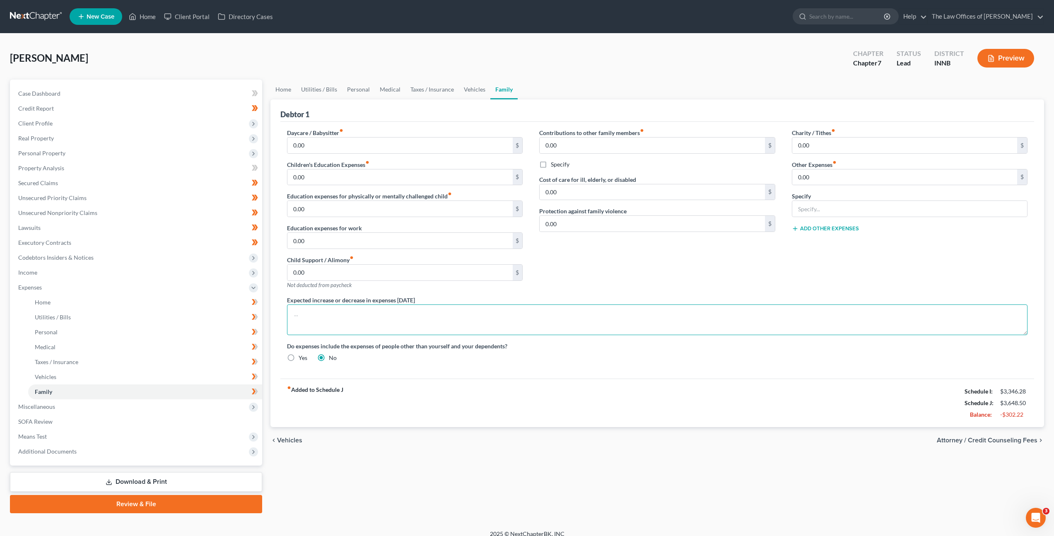
click at [603, 324] on textarea at bounding box center [657, 320] width 741 height 31
paste textarea "Subject to [PERSON_NAME]'s acceptance of a Chapter 7 Bankruptcy Post-petition […"
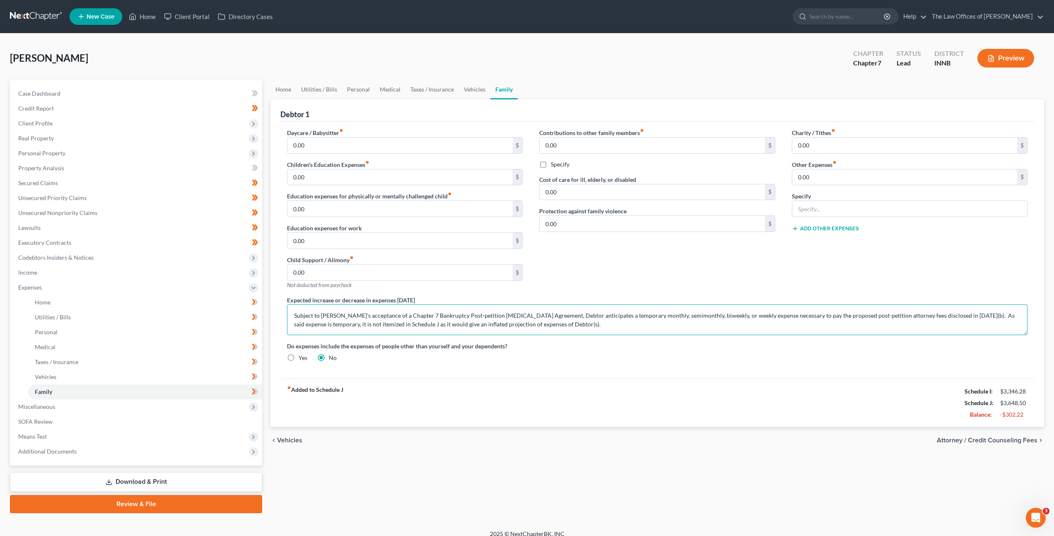
scroll to position [2, 0]
click at [606, 364] on div "Daycare / Babysitter fiber_manual_record 0.00 $ Children's Education Expenses f…" at bounding box center [657, 248] width 757 height 240
click at [566, 334] on textarea "Subject to [PERSON_NAME]'s acceptance of a Chapter 7 Bankruptcy Post-petition […" at bounding box center [657, 320] width 741 height 31
type textarea "Subject to [PERSON_NAME]'s acceptance of a Chapter 7 Bankruptcy Post-petition […"
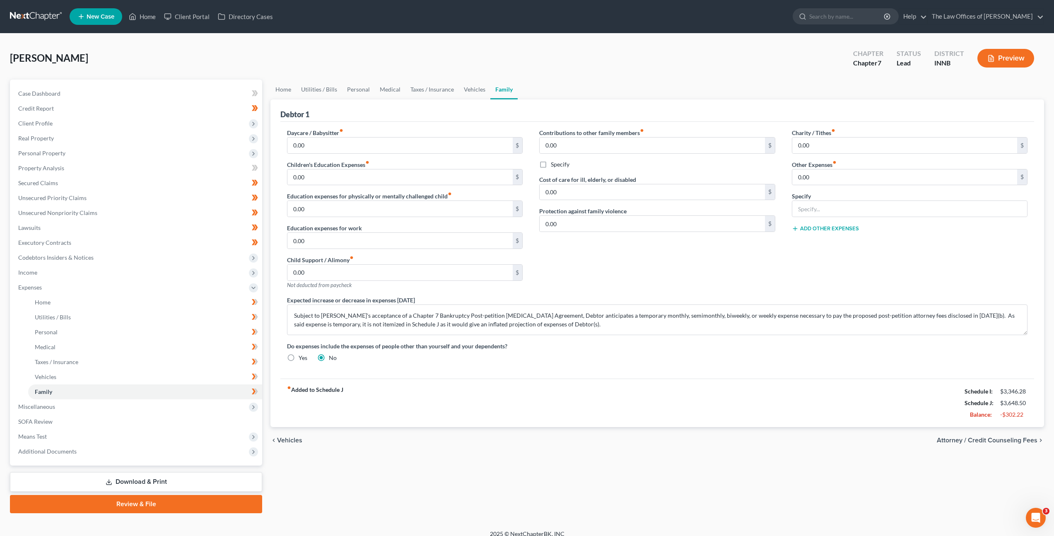
click at [578, 359] on div "Do expenses include the expenses of people other than yourself and your depende…" at bounding box center [657, 352] width 757 height 20
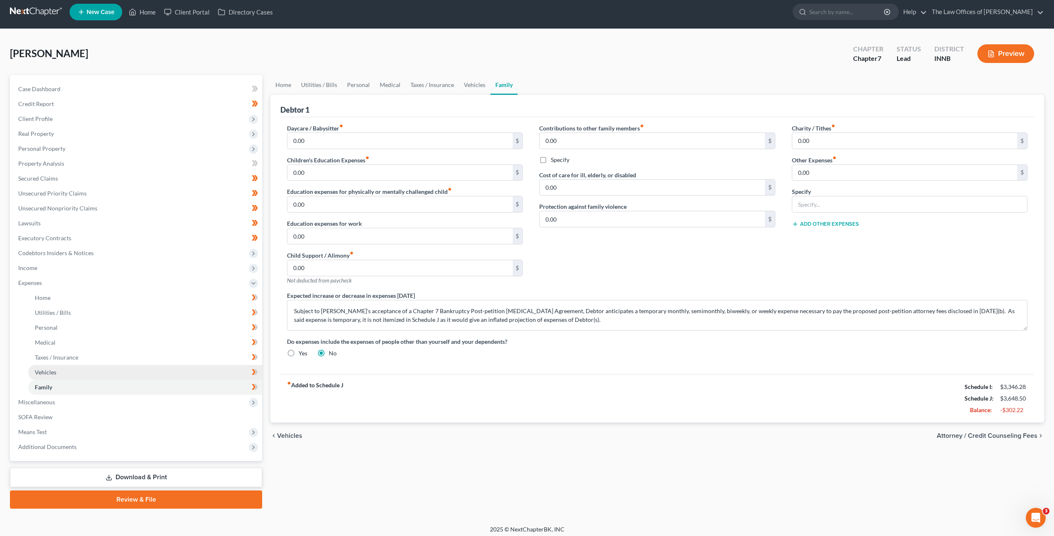
scroll to position [9, 0]
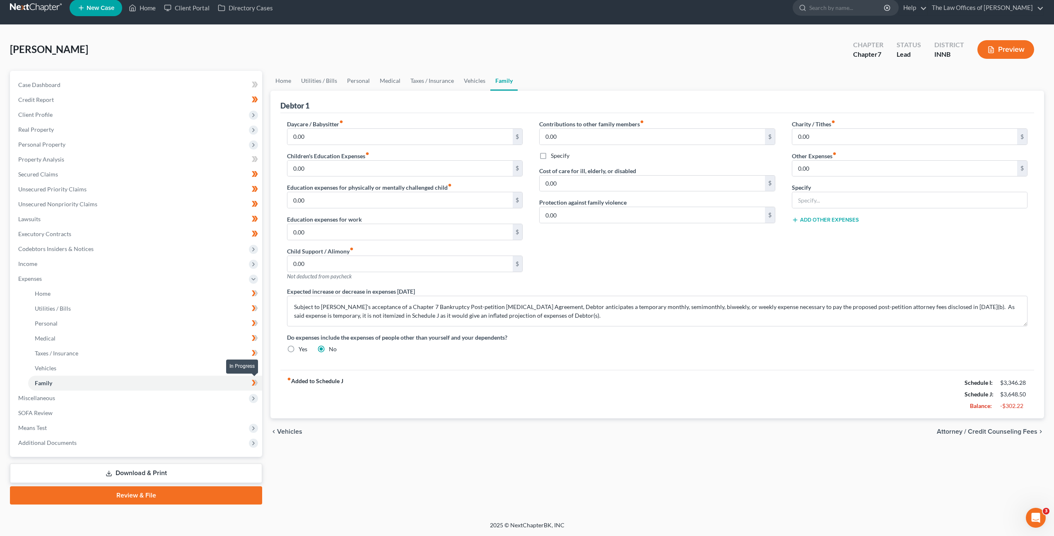
click at [258, 385] on span at bounding box center [255, 384] width 15 height 12
click at [256, 367] on icon at bounding box center [256, 368] width 4 height 6
click at [258, 356] on icon at bounding box center [255, 353] width 6 height 10
click at [253, 338] on icon at bounding box center [255, 338] width 6 height 10
click at [256, 324] on icon at bounding box center [256, 323] width 4 height 6
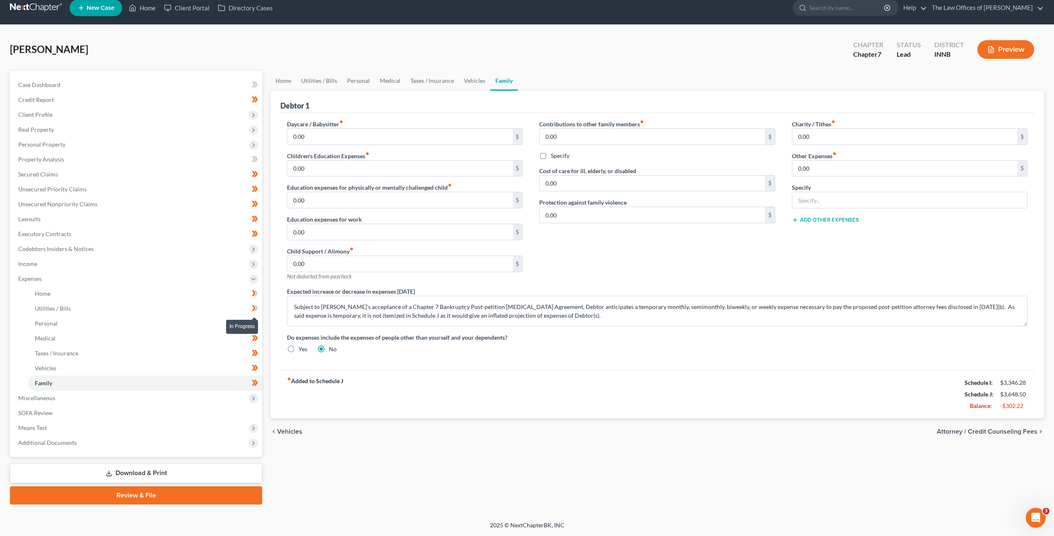
click at [255, 312] on icon at bounding box center [255, 308] width 6 height 10
click at [257, 292] on icon at bounding box center [255, 293] width 6 height 10
click at [176, 405] on span "Miscellaneous" at bounding box center [137, 398] width 251 height 15
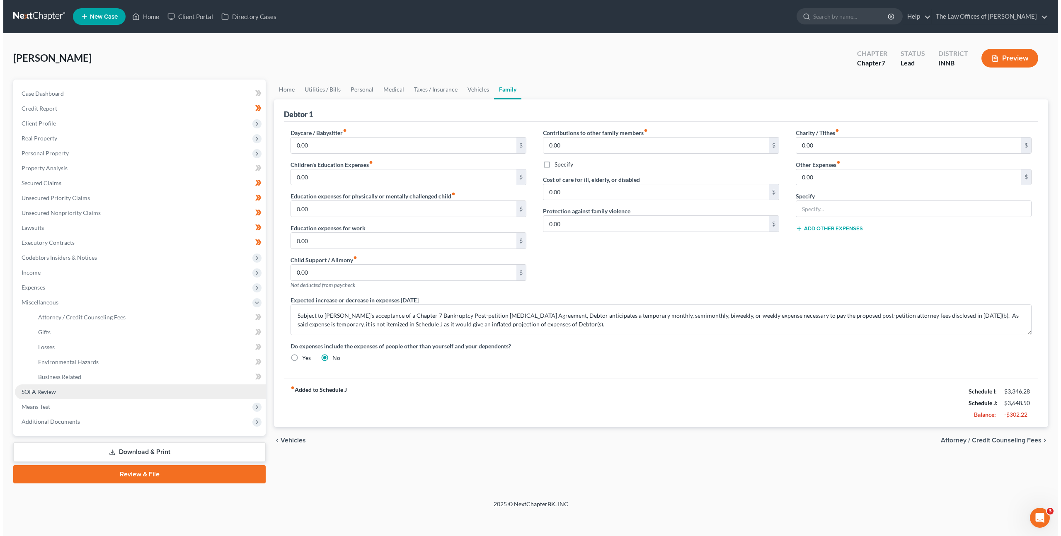
scroll to position [0, 0]
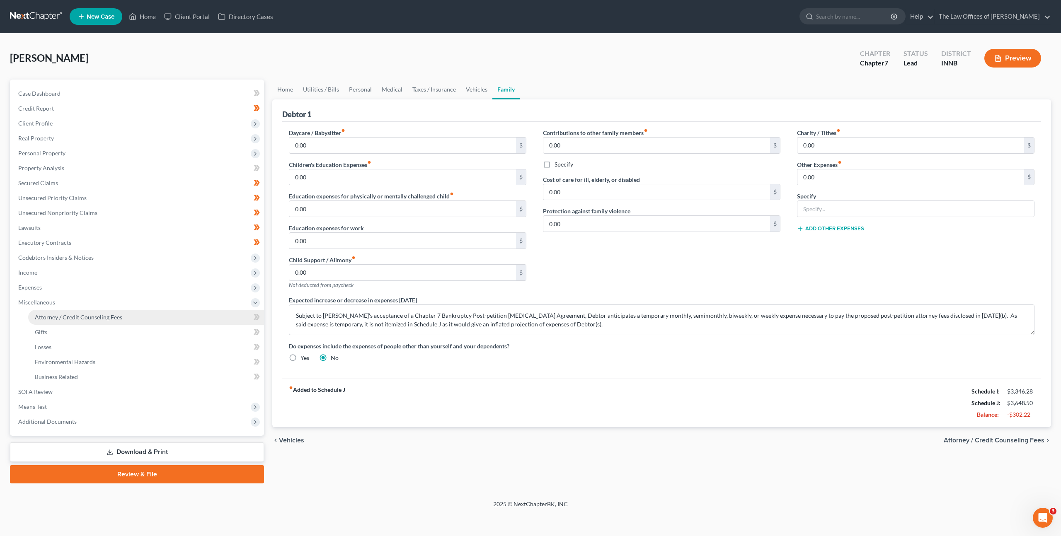
click at [154, 319] on link "Attorney / Credit Counseling Fees" at bounding box center [146, 317] width 236 height 15
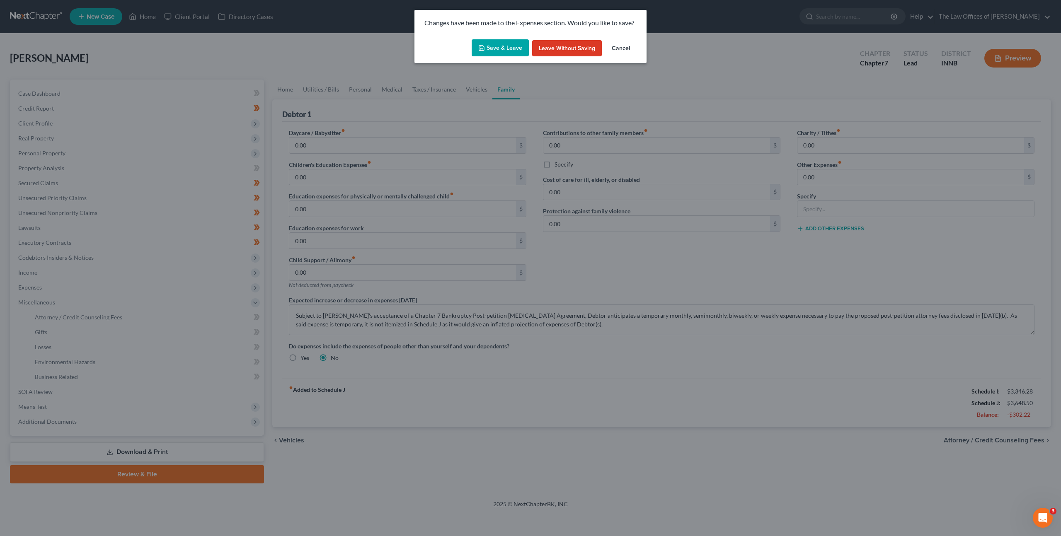
click at [485, 45] on icon "button" at bounding box center [481, 48] width 7 height 7
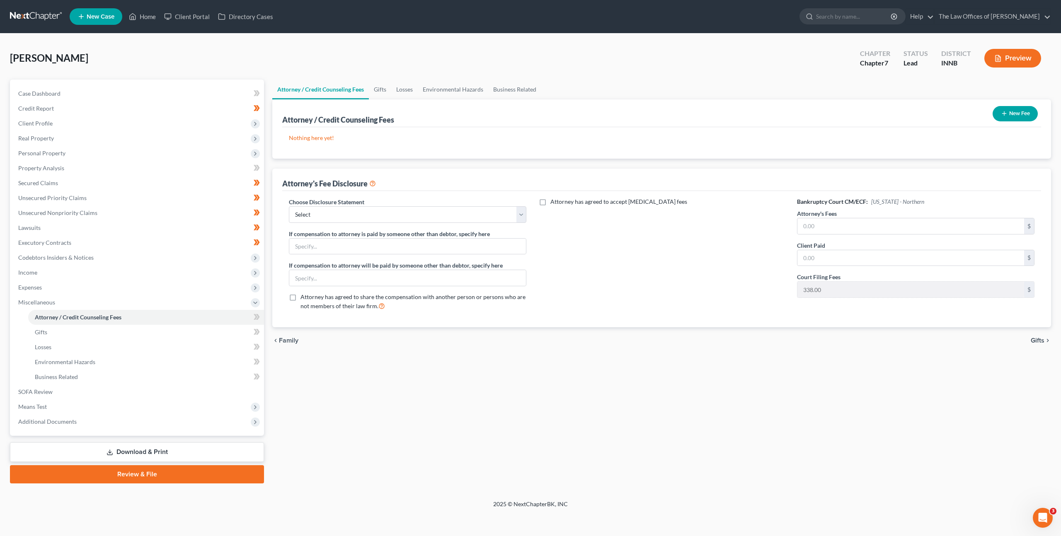
click at [996, 110] on button "New Fee" at bounding box center [1014, 113] width 45 height 15
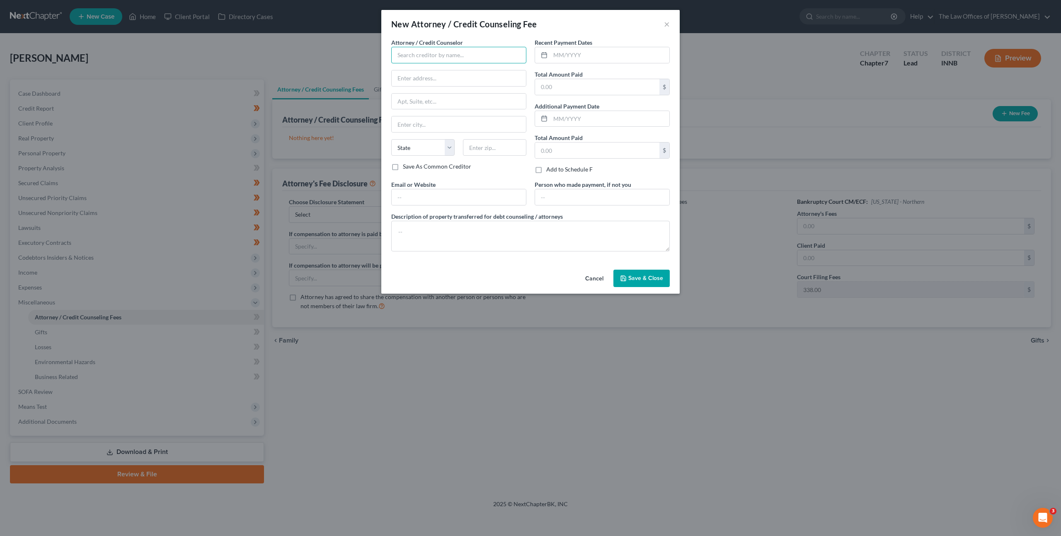
drag, startPoint x: 462, startPoint y: 55, endPoint x: 485, endPoint y: 52, distance: 23.4
click at [462, 55] on input "text" at bounding box center [458, 55] width 135 height 17
type input "d"
click at [452, 68] on div "The Law Office of [PERSON_NAME], LLC" at bounding box center [451, 69] width 106 height 8
type input "The Law Office of [PERSON_NAME], LLC"
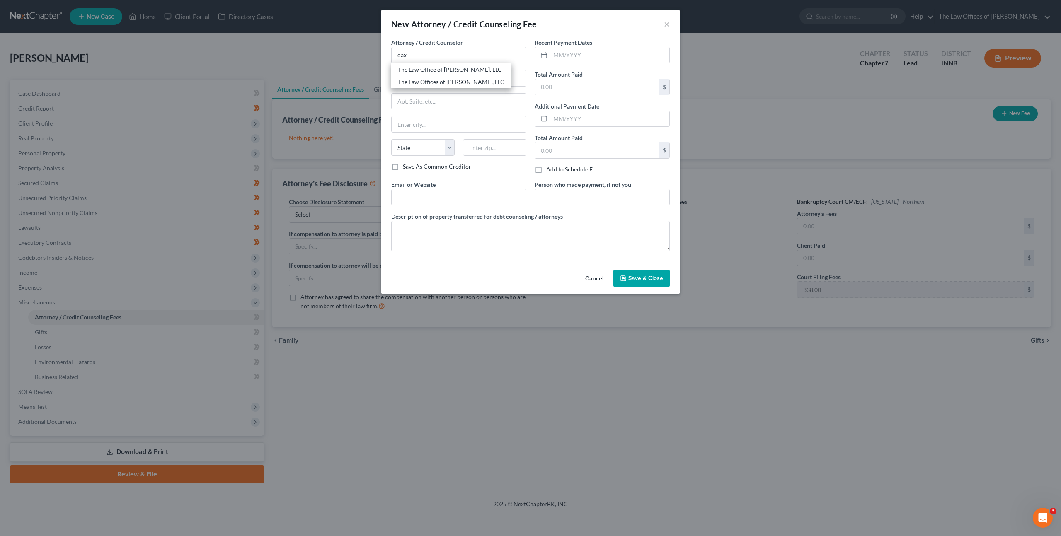
type input "[STREET_ADDRESS]"
type input "Suite 111"
type input "[GEOGRAPHIC_DATA]"
select select "15"
type input "47708"
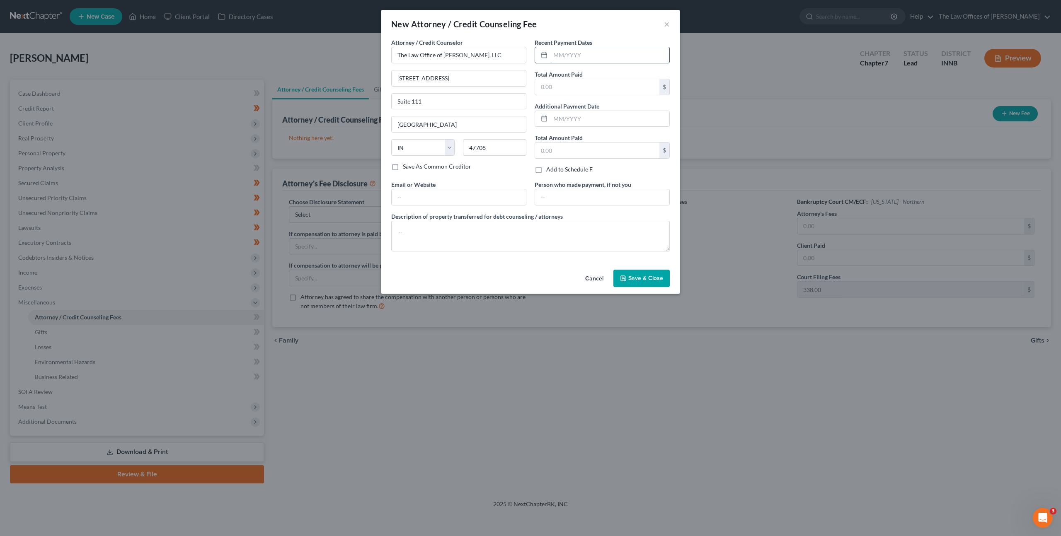
click at [579, 55] on input "text" at bounding box center [609, 55] width 119 height 16
type input "[DATE]"
type input "499"
click at [467, 180] on div "Email or Website" at bounding box center [458, 192] width 143 height 25
drag, startPoint x: 453, startPoint y: 197, endPoint x: 481, endPoint y: 191, distance: 29.3
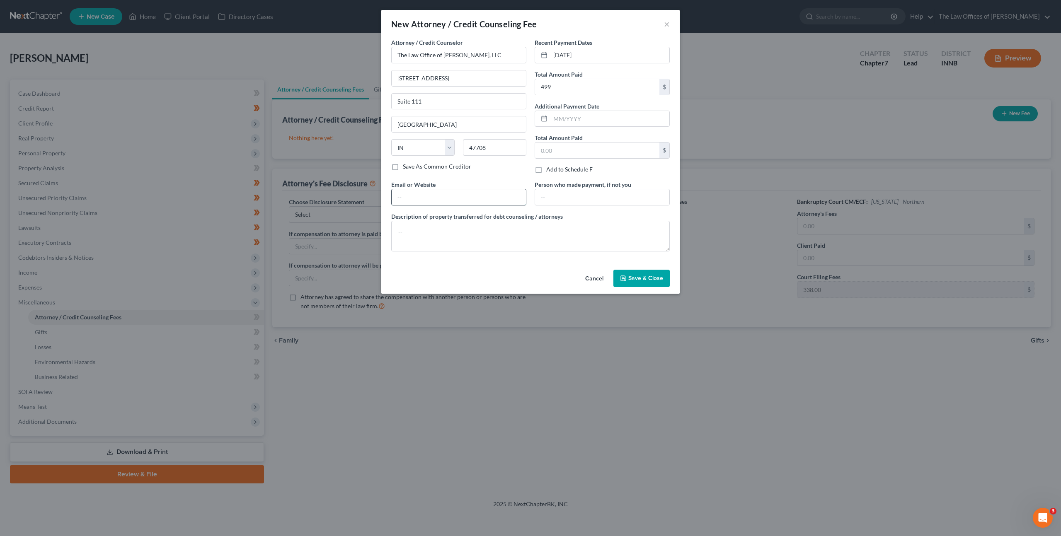
click at [453, 197] on input "text" at bounding box center [459, 197] width 134 height 16
type input "[EMAIL_ADDRESS][DOMAIN_NAME]"
click at [455, 230] on textarea at bounding box center [530, 236] width 278 height 31
paste textarea "$499.00 - Court Filing Fee $338.00, Credit Reports $38.25, Credit Counseling $1…"
type textarea "$499.00 - Court Filing Fee $338.00, Credit Reports $38.25, Credit Counseling $1…"
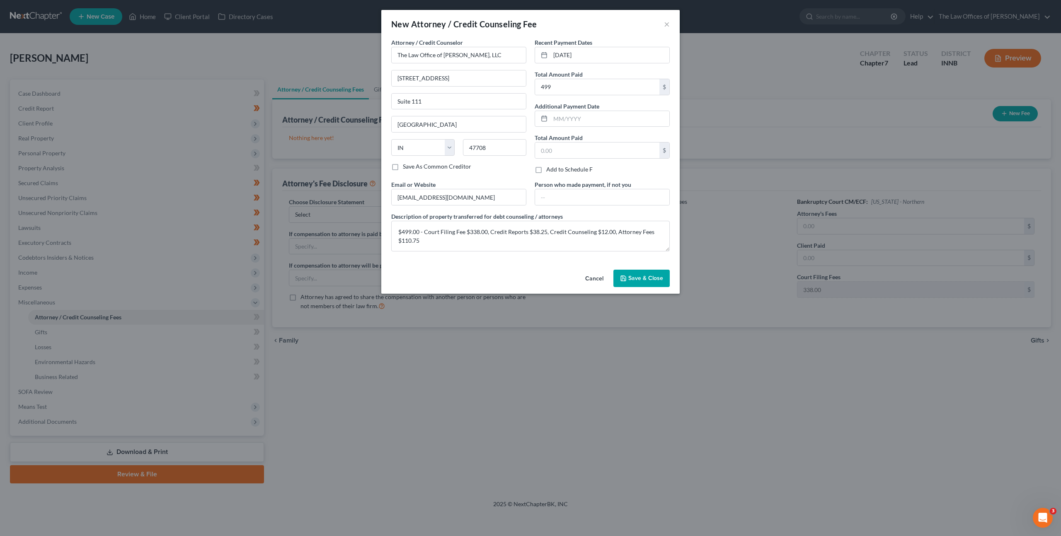
click at [633, 277] on span "Save & Close" at bounding box center [645, 278] width 35 height 7
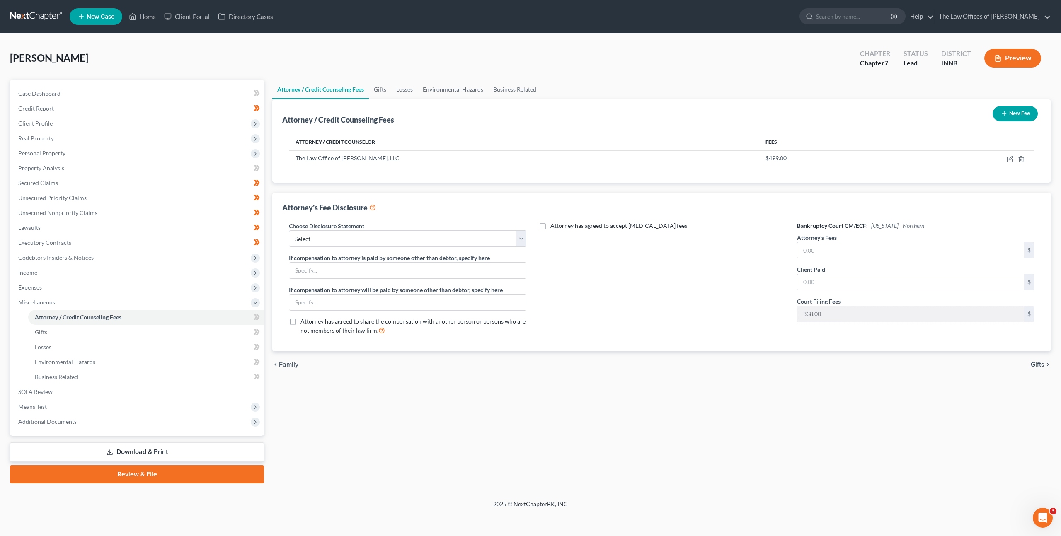
drag, startPoint x: 822, startPoint y: 259, endPoint x: 811, endPoint y: 270, distance: 15.8
click at [822, 259] on div "Bankruptcy Court CM/ECF: [US_STATE] - Northern Attorney's Fees $ Client Paid $ …" at bounding box center [915, 282] width 254 height 120
drag, startPoint x: 809, startPoint y: 275, endPoint x: 817, endPoint y: 271, distance: 9.1
click at [810, 276] on input "text" at bounding box center [910, 282] width 227 height 16
type input "110.75"
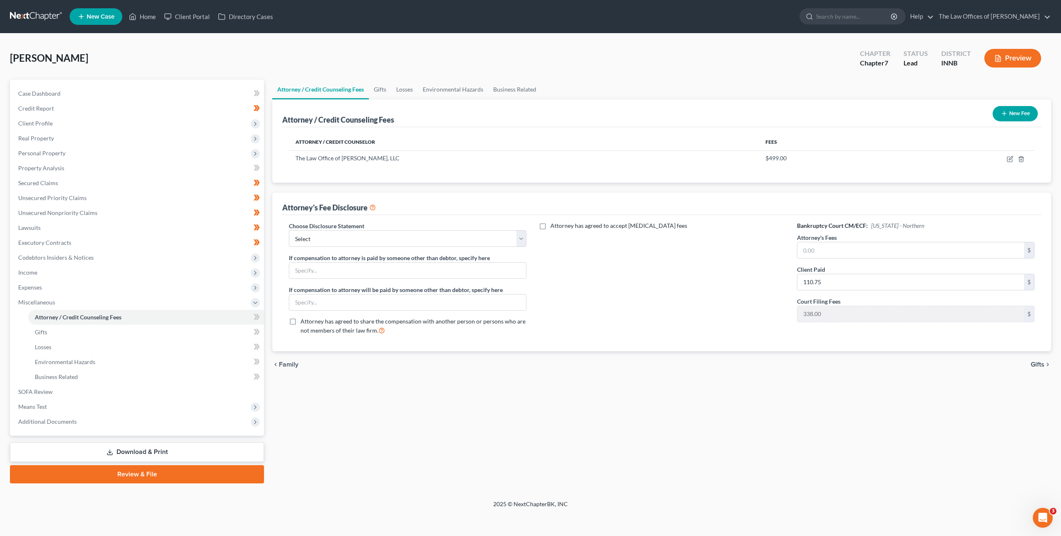
click at [452, 226] on div "Choose Disclosure Statement Select INNB - $0.00 Down, Recoup $313.00 outside pl…" at bounding box center [407, 234] width 237 height 25
click at [438, 247] on div "Choose Disclosure Statement Select INNB - $0.00 Down, Recoup $313.00 outside pl…" at bounding box center [407, 282] width 254 height 120
click at [450, 239] on select "Select INNB - $0.00 Down, Recoup $313.00 outside plan KYWB - Ch. 13 - $313.00+ …" at bounding box center [407, 238] width 237 height 17
select select "18"
click at [289, 230] on select "Select INNB - $0.00 Down, Recoup $313.00 outside plan KYWB - Ch. 13 - $313.00+ …" at bounding box center [407, 238] width 237 height 17
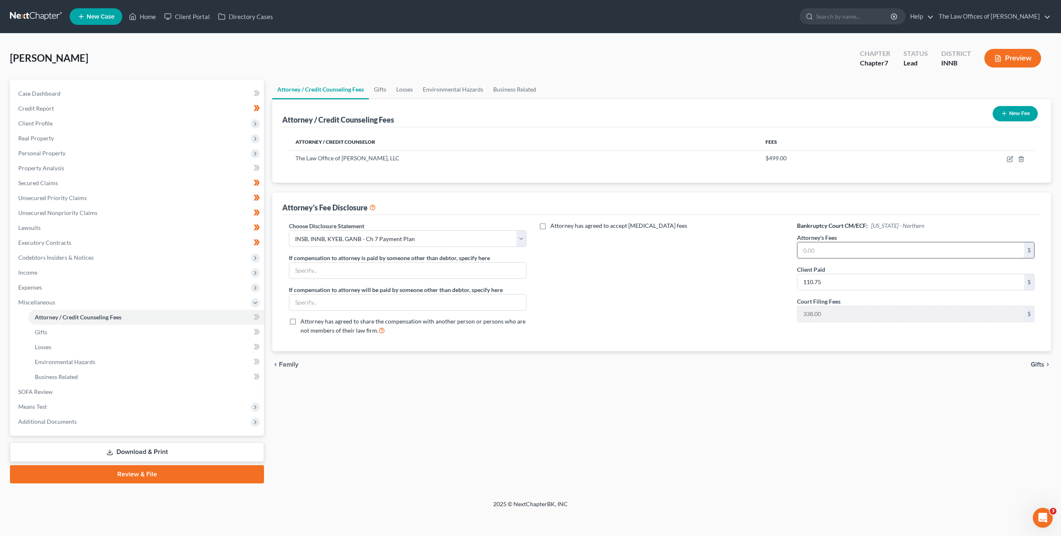
click at [811, 251] on input "text" at bounding box center [910, 250] width 227 height 16
type input "1,865.75"
click at [656, 299] on div "Attorney has agreed to accept [MEDICAL_DATA] fees" at bounding box center [661, 282] width 254 height 120
click at [254, 313] on icon at bounding box center [257, 317] width 6 height 10
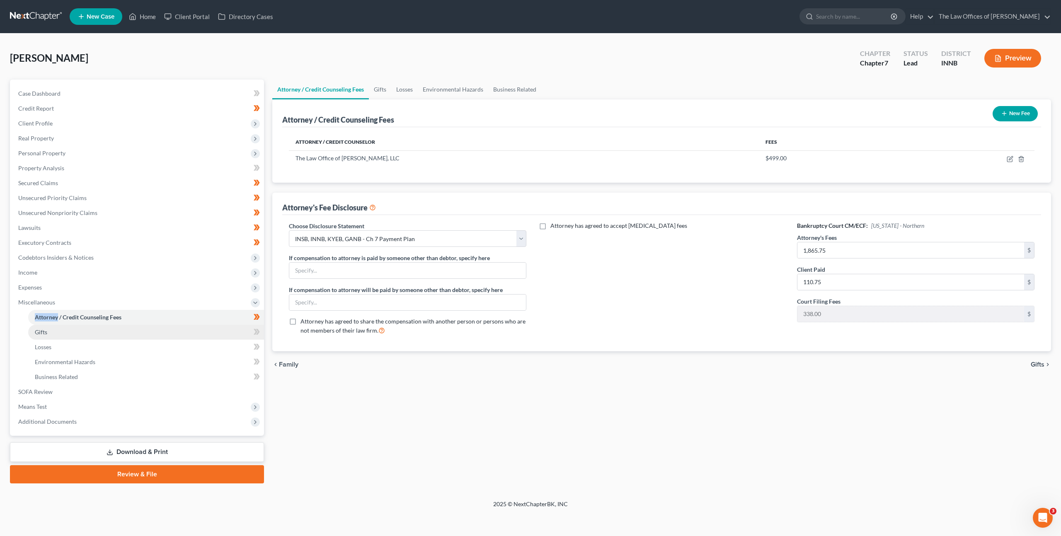
click at [224, 325] on link "Gifts" at bounding box center [146, 332] width 236 height 15
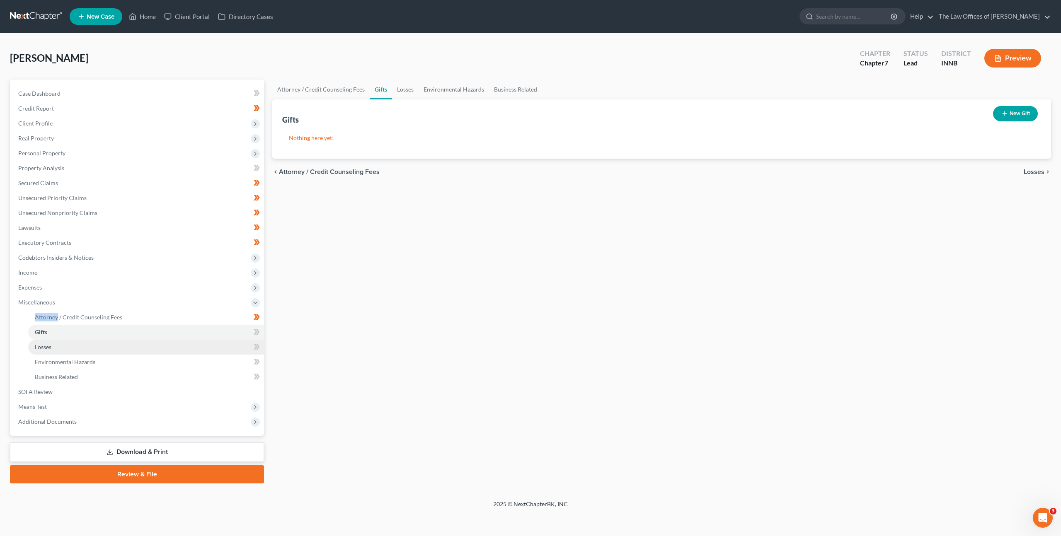
click at [185, 345] on link "Losses" at bounding box center [146, 347] width 236 height 15
click at [167, 370] on li "Business Related" at bounding box center [146, 377] width 236 height 15
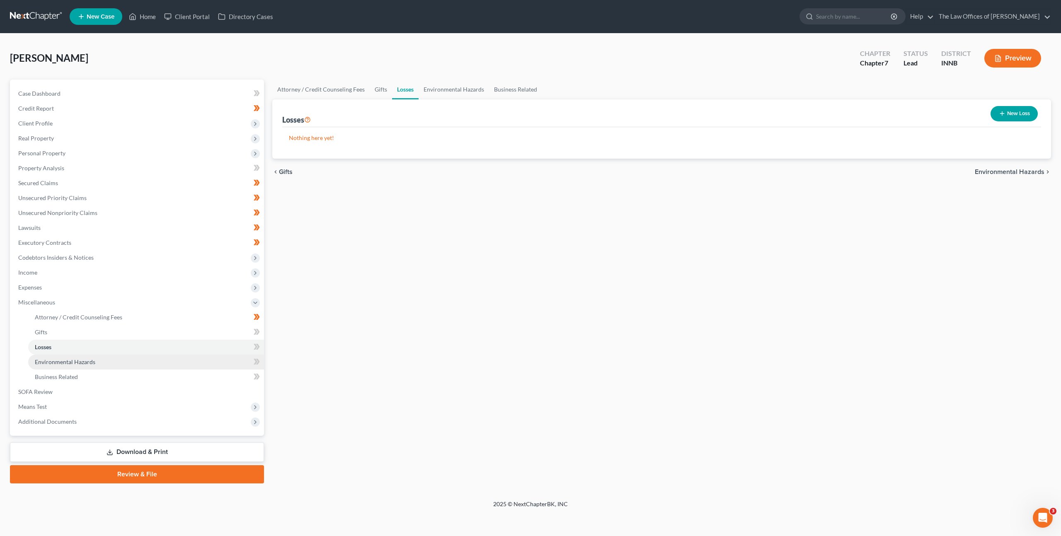
drag, startPoint x: 159, startPoint y: 365, endPoint x: 152, endPoint y: 364, distance: 7.1
click at [159, 365] on link "Environmental Hazards" at bounding box center [146, 362] width 236 height 15
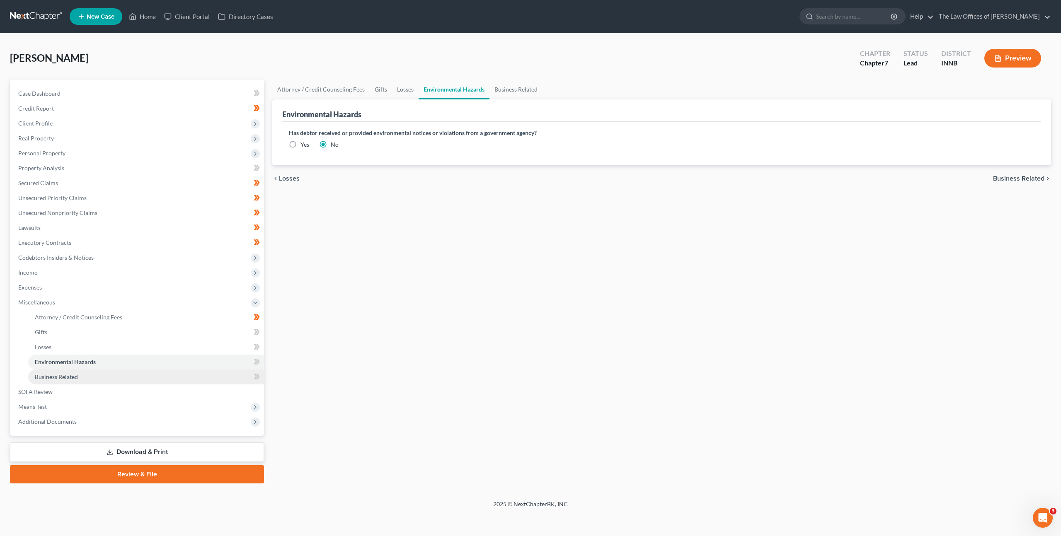
click at [141, 377] on link "Business Related" at bounding box center [146, 377] width 236 height 15
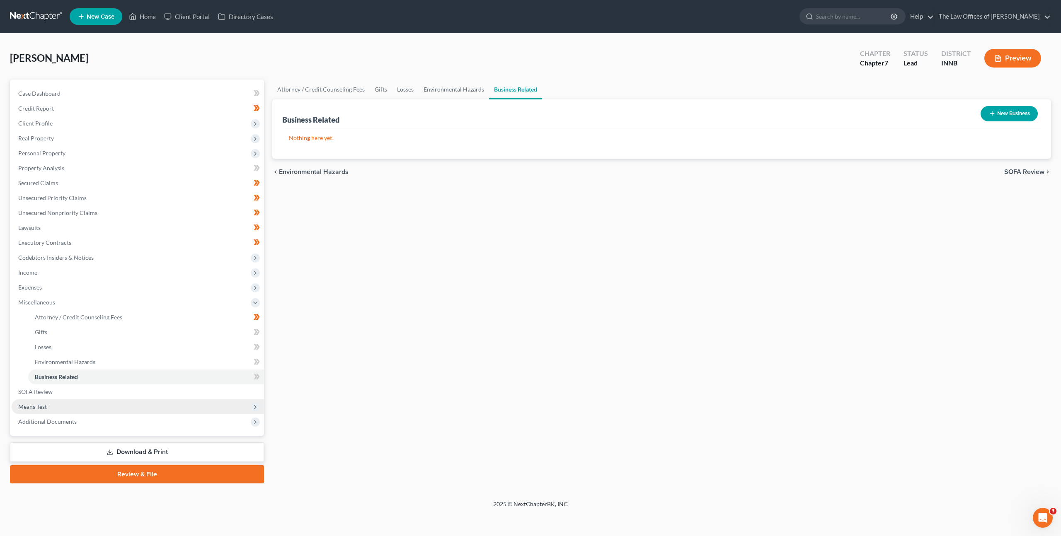
click at [138, 410] on span "Means Test" at bounding box center [138, 406] width 252 height 15
click at [135, 450] on link "Download & Print" at bounding box center [137, 451] width 254 height 19
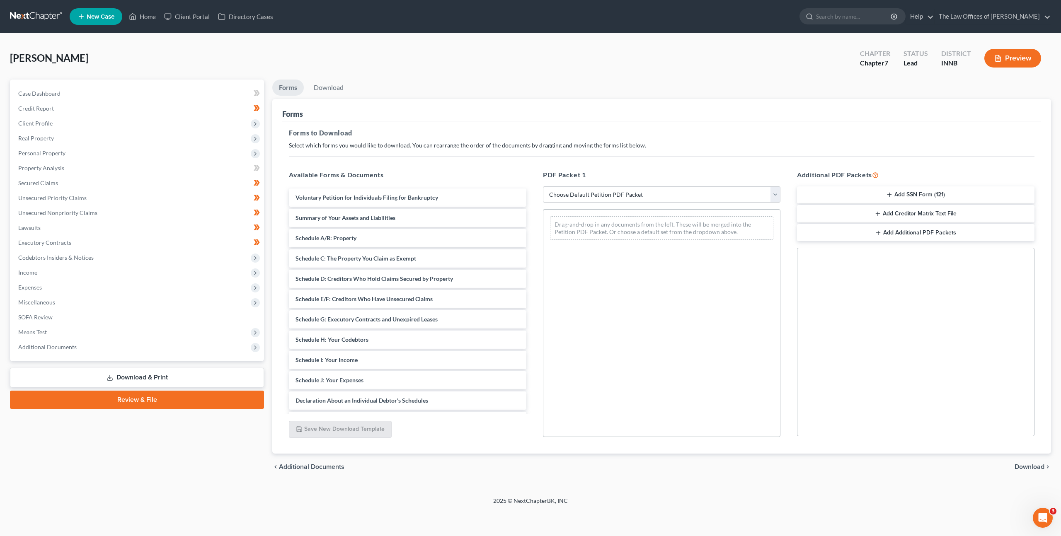
click at [636, 188] on select "Choose Default Petition PDF Packet Complete Bankruptcy Petition (all forms and …" at bounding box center [661, 194] width 237 height 17
select select "0"
click at [543, 186] on select "Choose Default Petition PDF Packet Complete Bankruptcy Petition (all forms and …" at bounding box center [661, 194] width 237 height 17
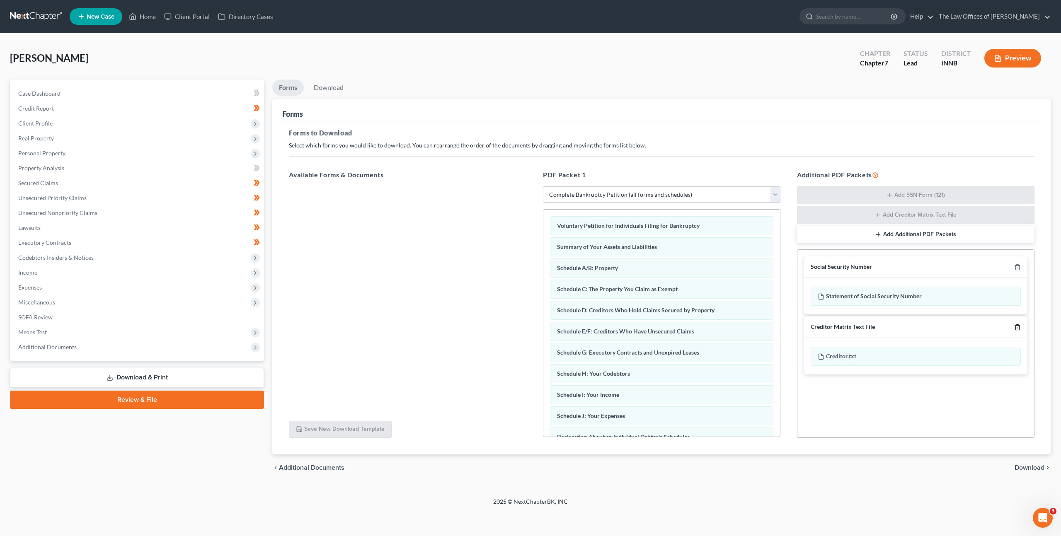
click at [1020, 329] on div at bounding box center [1016, 327] width 10 height 8
click at [1020, 328] on icon "button" at bounding box center [1017, 327] width 7 height 7
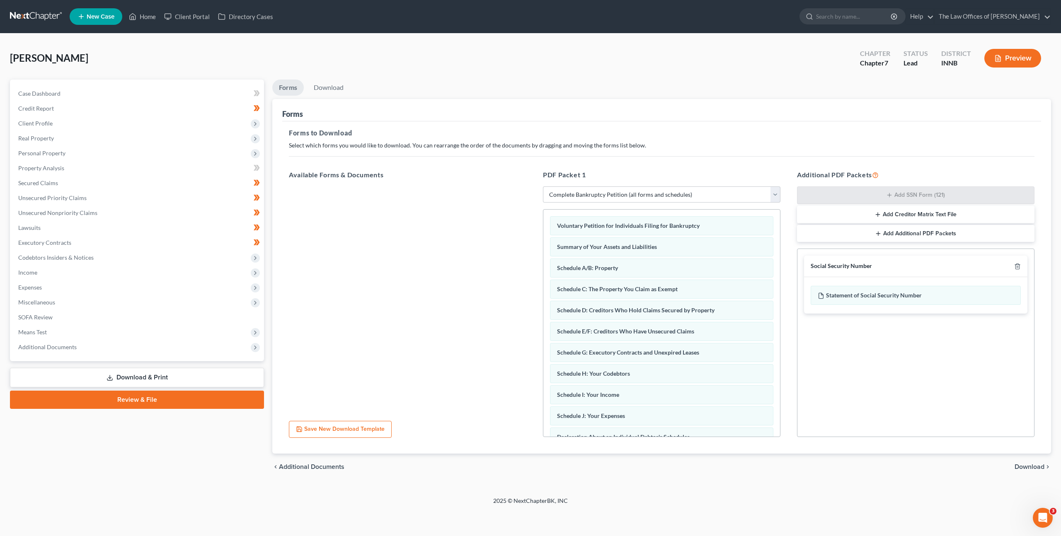
click at [1030, 467] on span "Download" at bounding box center [1029, 467] width 30 height 7
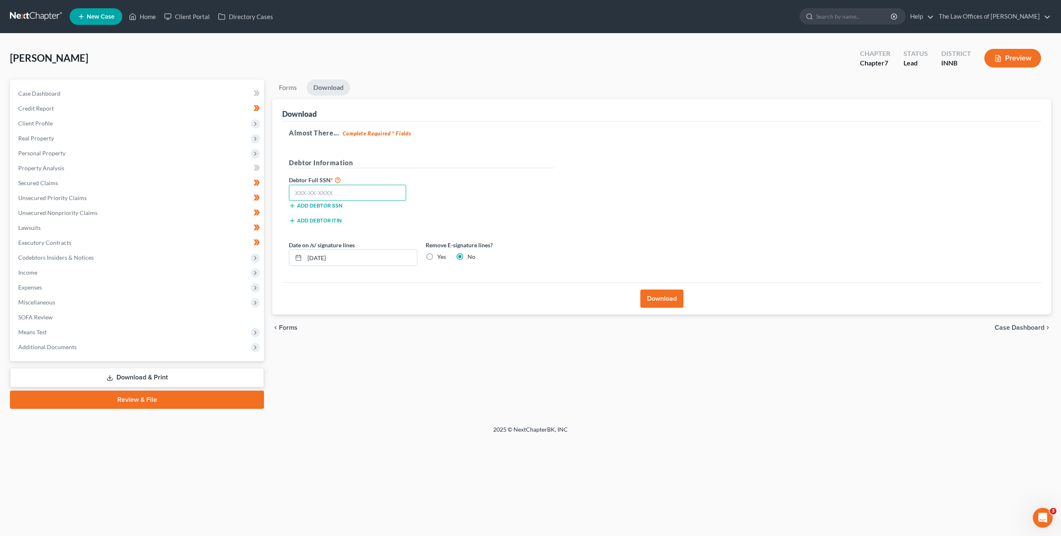
click at [332, 192] on input "text" at bounding box center [347, 193] width 117 height 17
paste input "310-21-5960"
type input "310-21-5960"
click at [450, 168] on div "Debtor Information" at bounding box center [421, 166] width 273 height 17
click at [437, 257] on label "Yes" at bounding box center [441, 257] width 9 height 8
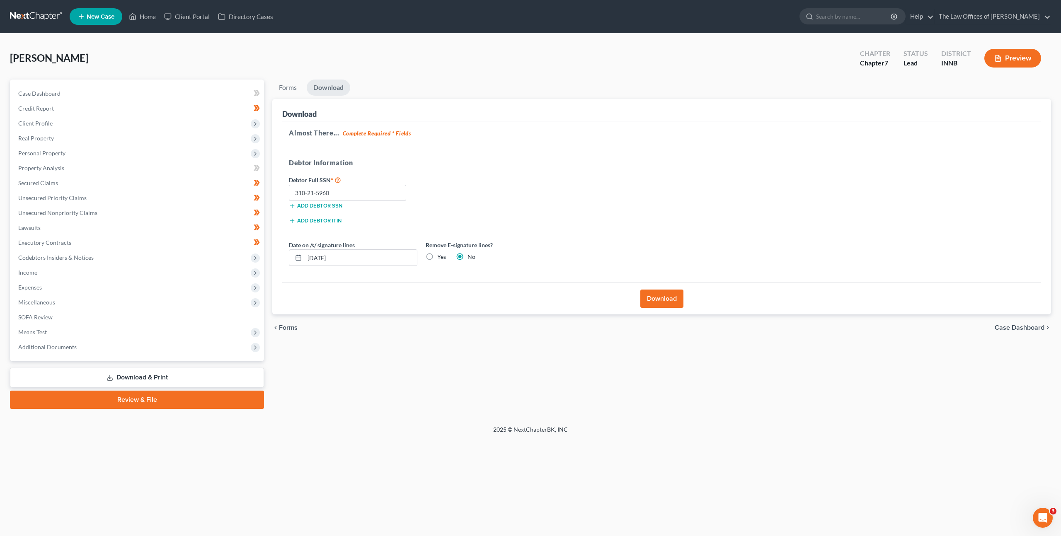
click at [440, 257] on input "Yes" at bounding box center [442, 255] width 5 height 5
radio input "true"
radio input "false"
click at [532, 202] on div "Debtor Full SSN * 310-21-5960 Add debtor SSN" at bounding box center [421, 195] width 273 height 41
click at [662, 292] on button "Download" at bounding box center [661, 299] width 43 height 18
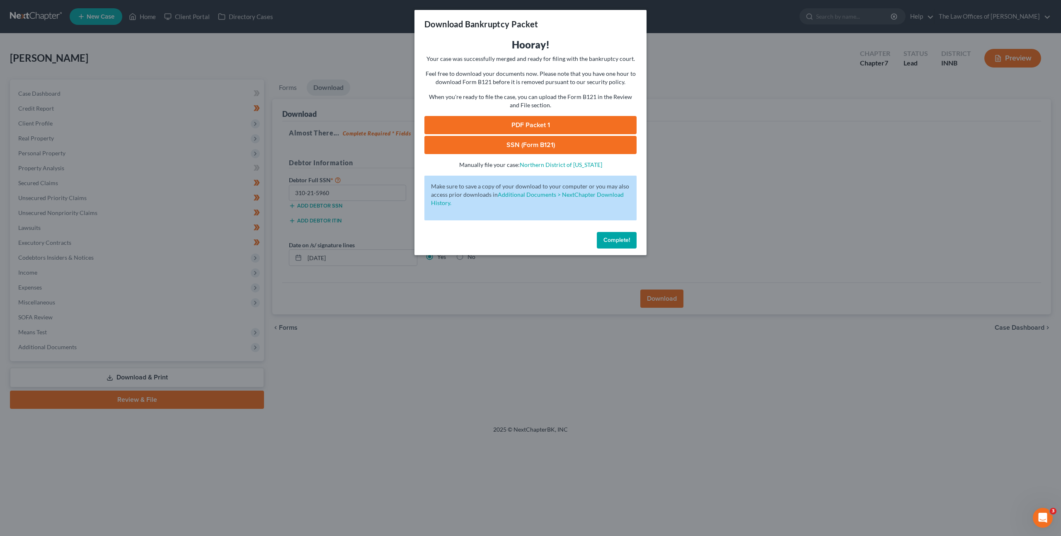
click at [552, 127] on link "PDF Packet 1" at bounding box center [530, 125] width 212 height 18
click at [498, 149] on link "SSN (Form B121)" at bounding box center [530, 145] width 212 height 18
drag, startPoint x: 610, startPoint y: 240, endPoint x: 556, endPoint y: 236, distance: 53.6
click at [610, 240] on span "Complete!" at bounding box center [616, 240] width 27 height 7
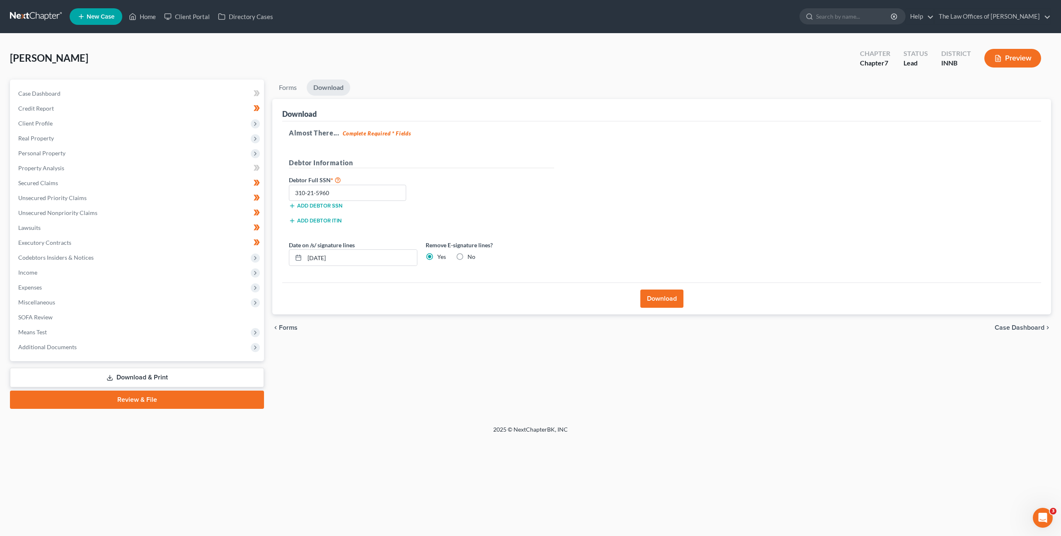
click at [378, 348] on div "Forms Download Forms Forms to Download Select which forms you would like to dow…" at bounding box center [661, 244] width 787 height 329
click at [97, 273] on span "Income" at bounding box center [138, 272] width 252 height 15
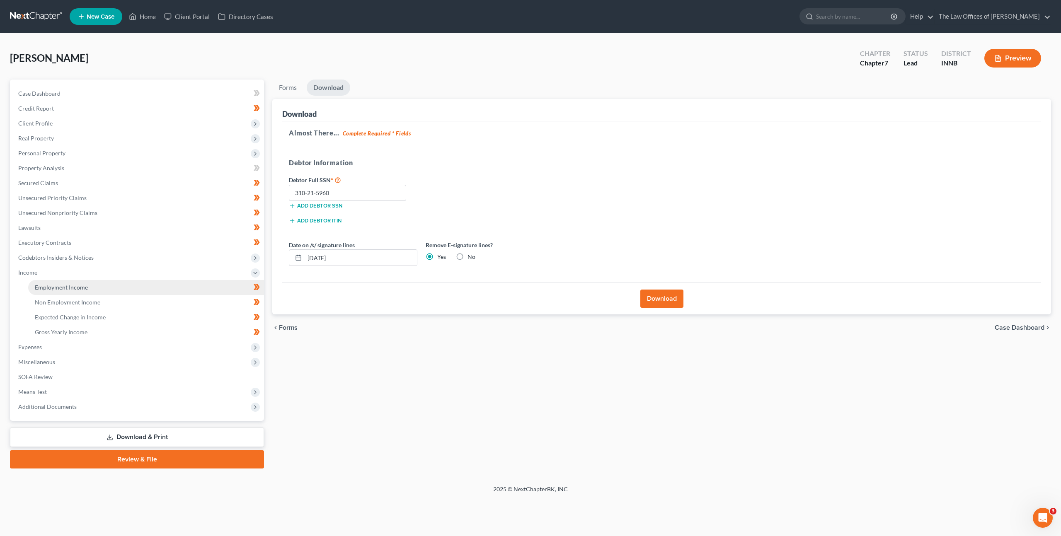
click at [93, 283] on link "Employment Income" at bounding box center [146, 287] width 236 height 15
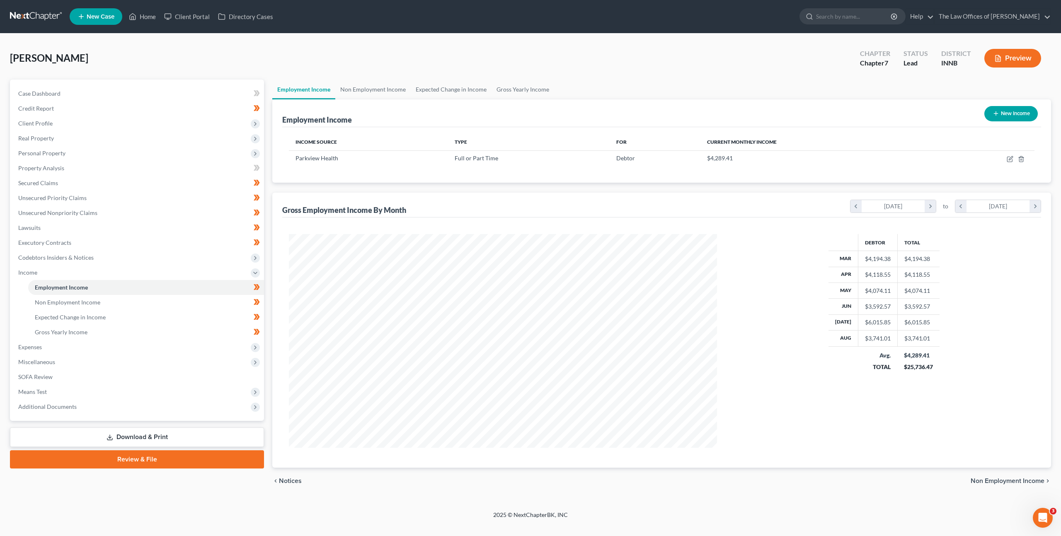
scroll to position [214, 445]
click at [1012, 157] on icon "button" at bounding box center [1009, 159] width 7 height 7
select select "0"
select select "15"
select select "2"
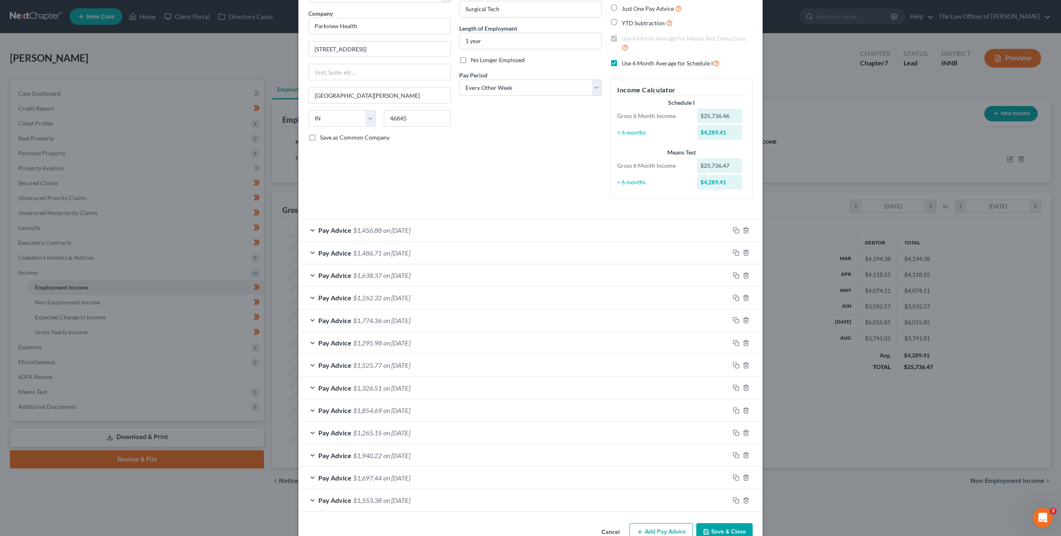
scroll to position [82, 0]
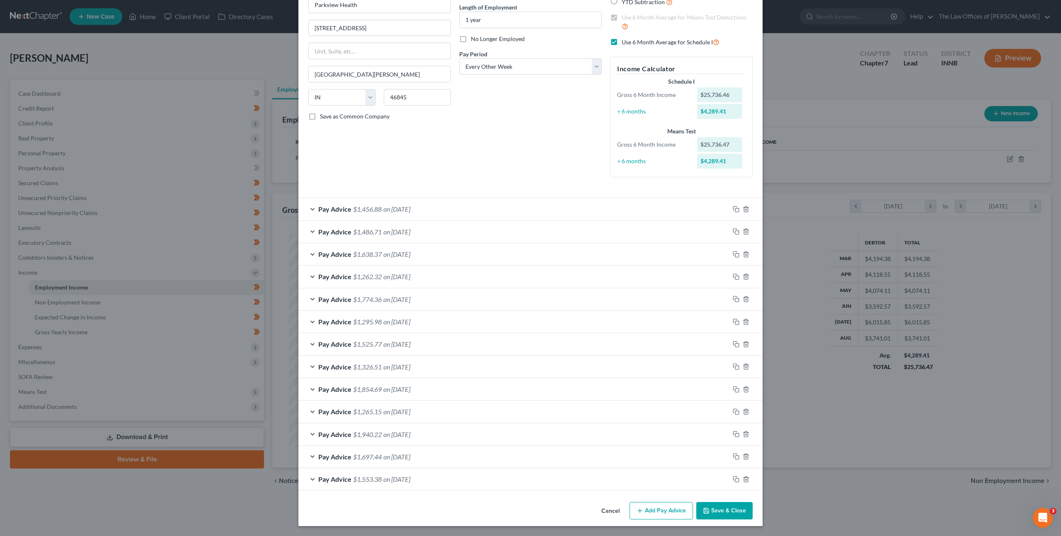
click at [597, 511] on button "Cancel" at bounding box center [610, 511] width 31 height 17
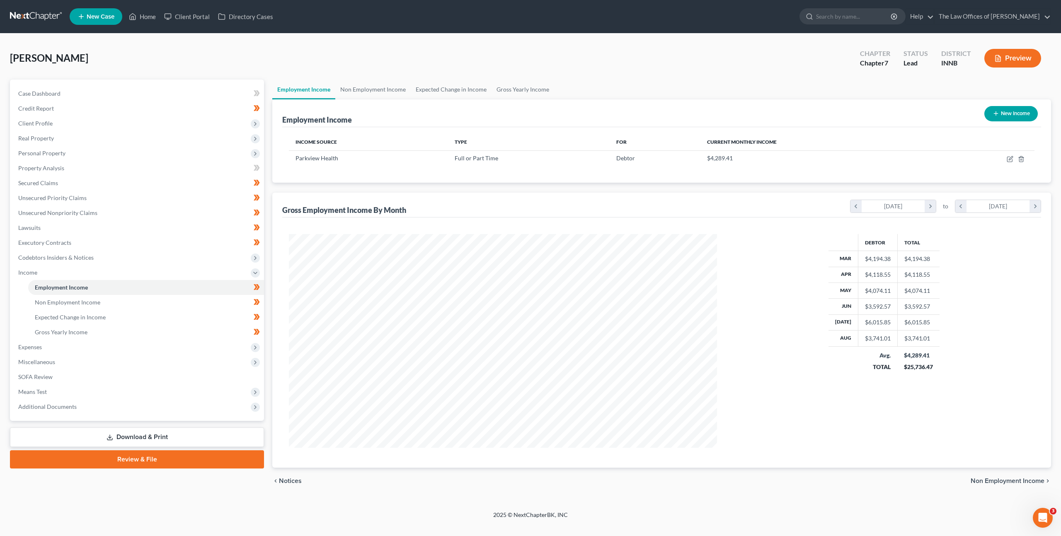
click at [142, 430] on link "Download & Print" at bounding box center [137, 437] width 254 height 19
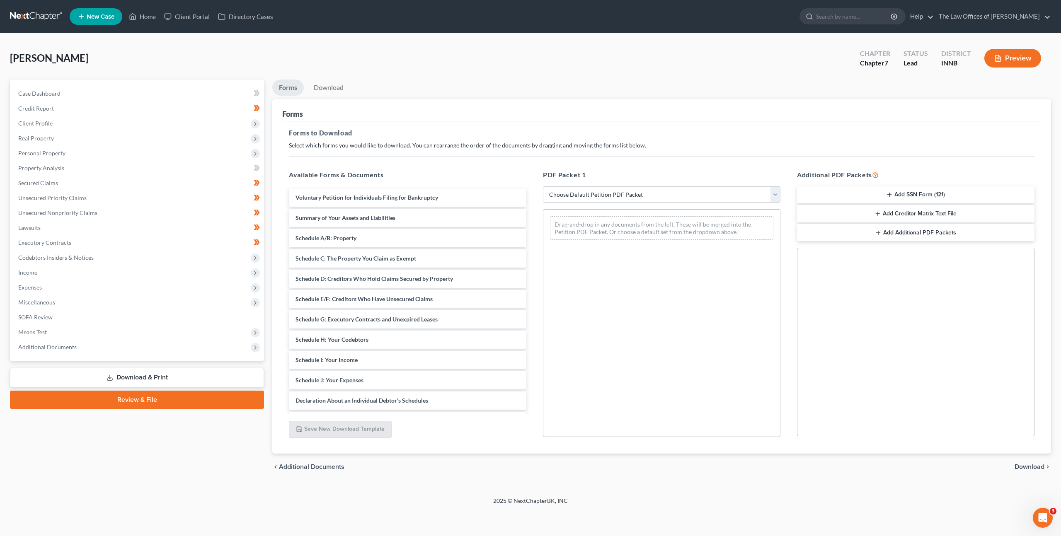
click at [594, 198] on select "Choose Default Petition PDF Packet Complete Bankruptcy Petition (all forms and …" at bounding box center [661, 194] width 237 height 17
select select "3"
click at [543, 186] on select "Choose Default Petition PDF Packet Complete Bankruptcy Petition (all forms and …" at bounding box center [661, 194] width 237 height 17
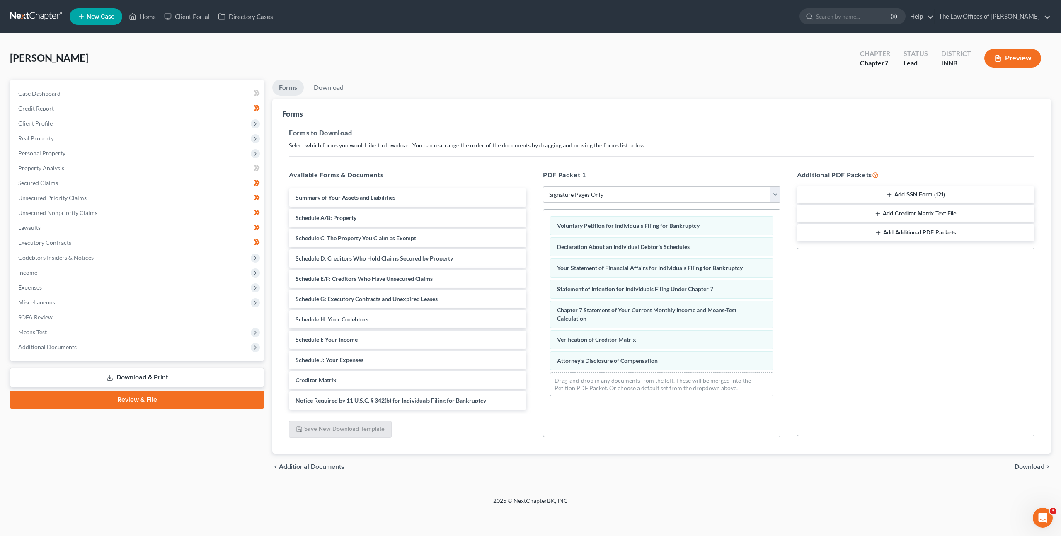
click at [1015, 464] on span "Download" at bounding box center [1029, 467] width 30 height 7
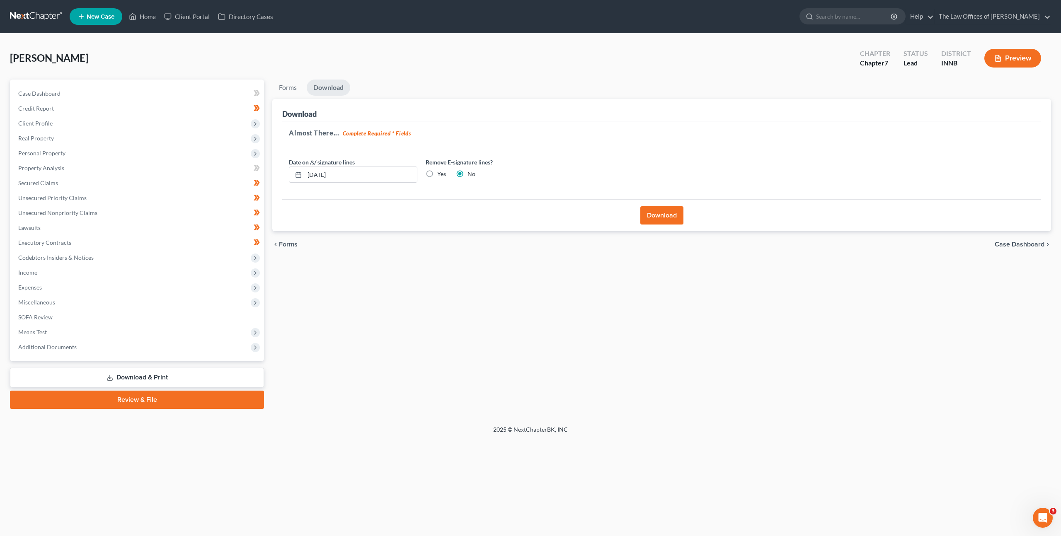
click at [437, 172] on label "Yes" at bounding box center [441, 174] width 9 height 8
click at [440, 172] on input "Yes" at bounding box center [442, 172] width 5 height 5
radio input "true"
radio input "false"
click at [628, 212] on div "Download" at bounding box center [661, 215] width 759 height 32
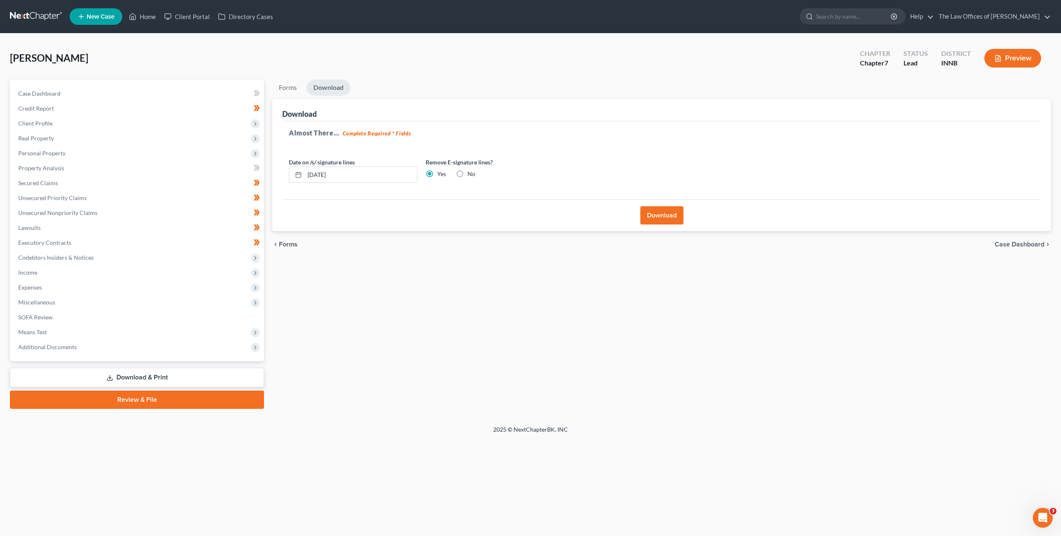
click at [669, 214] on button "Download" at bounding box center [661, 215] width 43 height 18
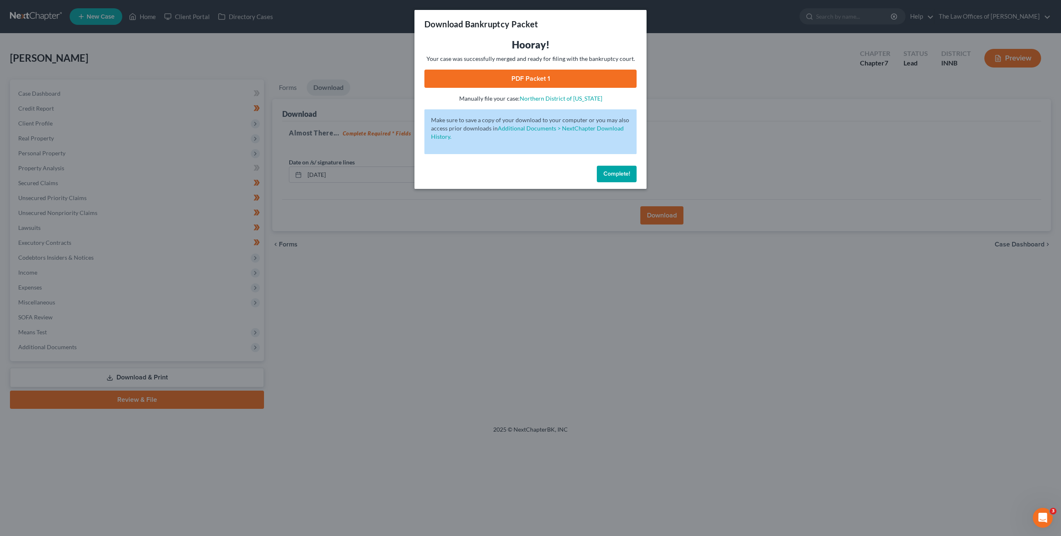
click at [536, 80] on link "PDF Packet 1" at bounding box center [530, 79] width 212 height 18
click at [613, 171] on span "Complete!" at bounding box center [616, 173] width 27 height 7
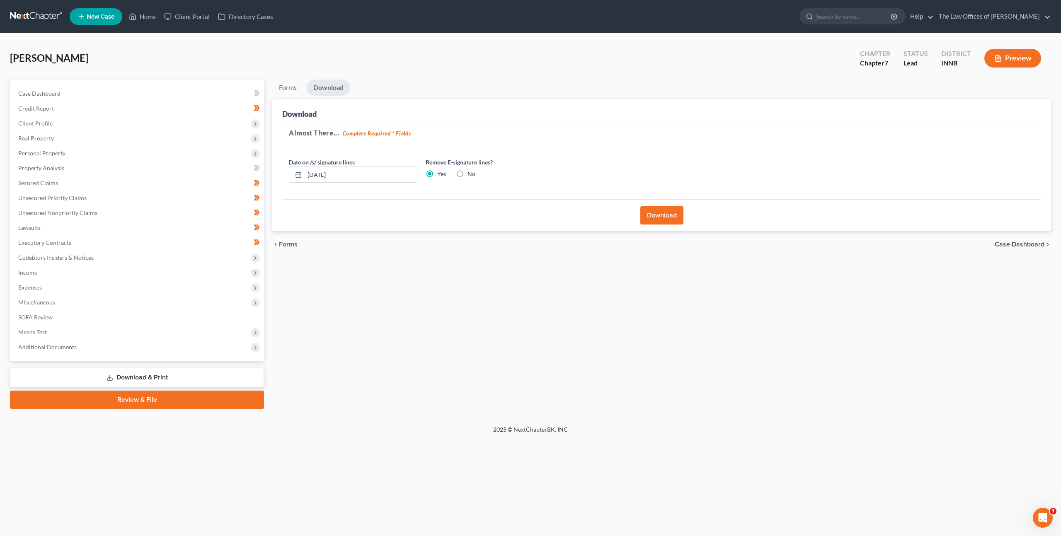
click at [36, 20] on link at bounding box center [36, 16] width 53 height 15
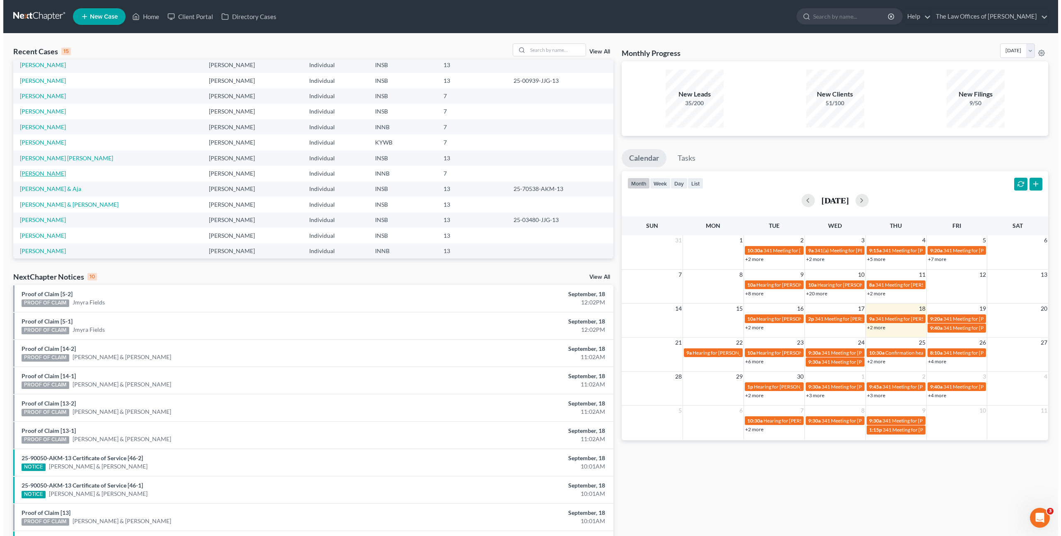
scroll to position [28, 0]
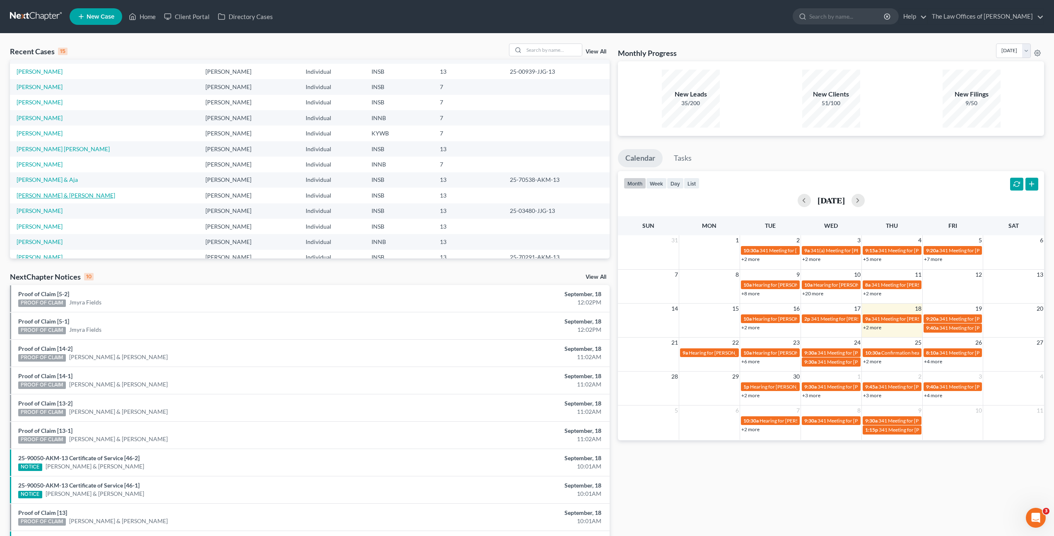
click at [56, 193] on link "[PERSON_NAME] & [PERSON_NAME]" at bounding box center [66, 195] width 99 height 7
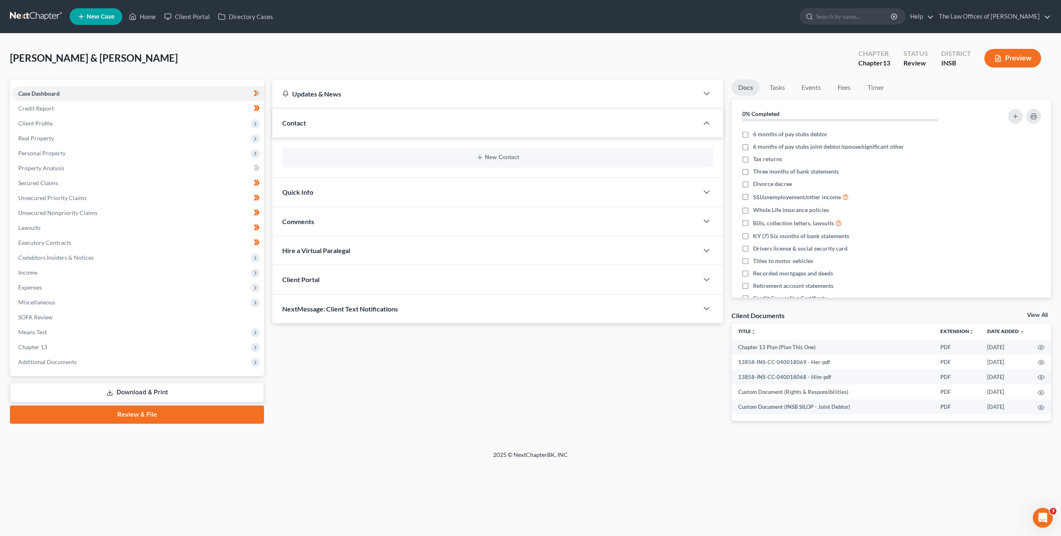
click at [445, 369] on div "Updates & News × [US_STATE] [GEOGRAPHIC_DATA] Notes Take a look at NextChapter'…" at bounding box center [497, 257] width 459 height 355
click at [38, 24] on link at bounding box center [36, 16] width 53 height 15
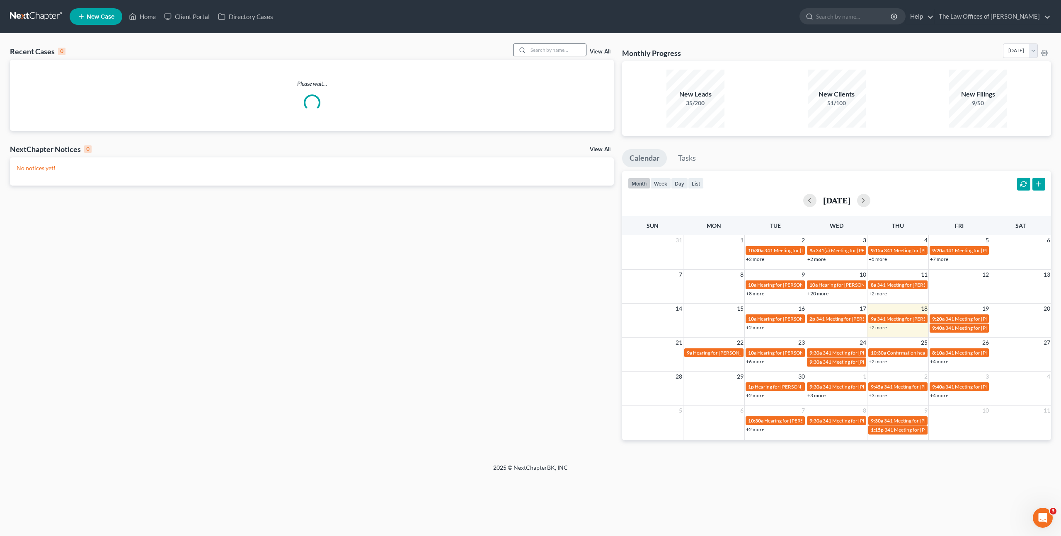
click at [528, 48] on div at bounding box center [520, 50] width 15 height 12
click at [539, 49] on input "search" at bounding box center [557, 50] width 58 height 12
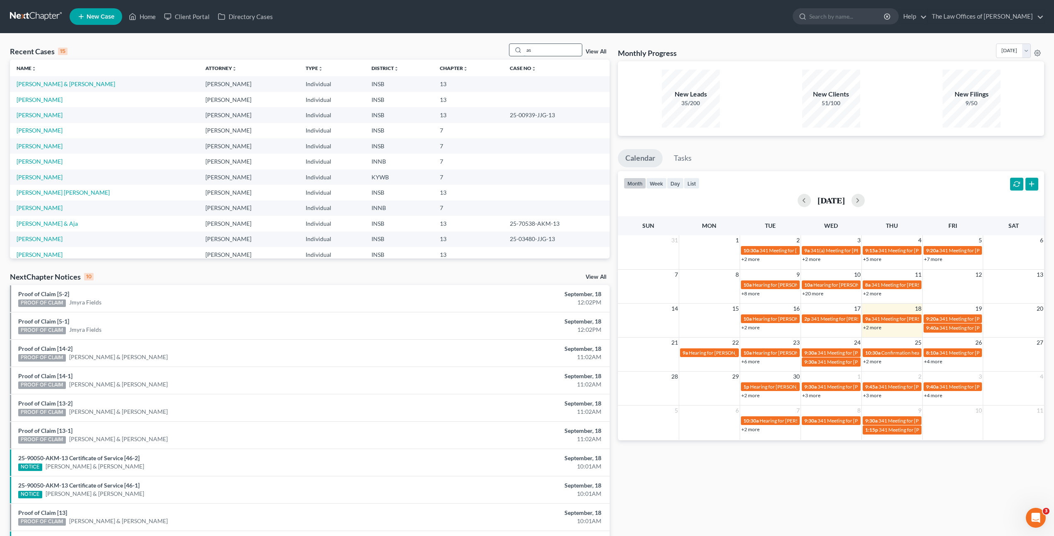
type input "a"
click at [64, 85] on link "[PERSON_NAME] & [PERSON_NAME]" at bounding box center [66, 83] width 99 height 7
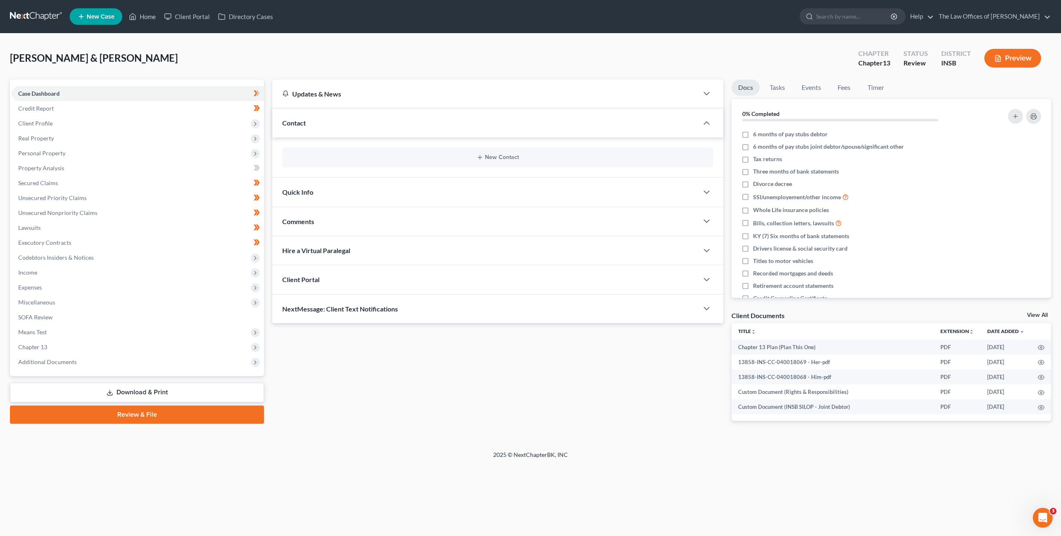
click at [355, 379] on div "Updates & News × [US_STATE] [GEOGRAPHIC_DATA] Notes Take a look at NextChapter'…" at bounding box center [497, 257] width 459 height 355
click at [127, 392] on link "Download & Print" at bounding box center [137, 392] width 254 height 19
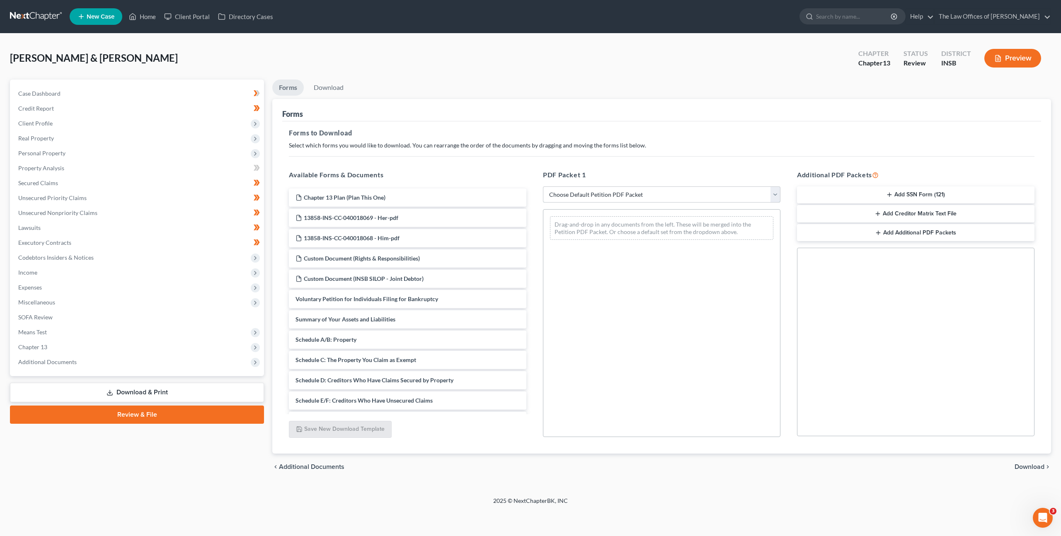
click at [607, 194] on select "Choose Default Petition PDF Packet Complete Bankruptcy Petition (all forms and …" at bounding box center [661, 194] width 237 height 17
select select "3"
click at [543, 186] on select "Choose Default Petition PDF Packet Complete Bankruptcy Petition (all forms and …" at bounding box center [661, 194] width 237 height 17
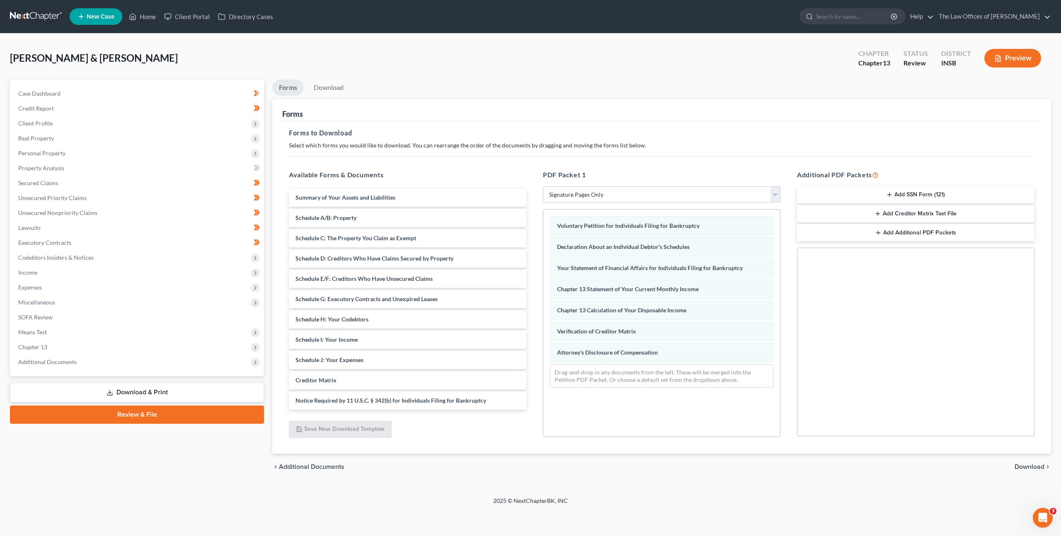
click at [873, 193] on button "Add SSN Form (121)" at bounding box center [915, 194] width 237 height 17
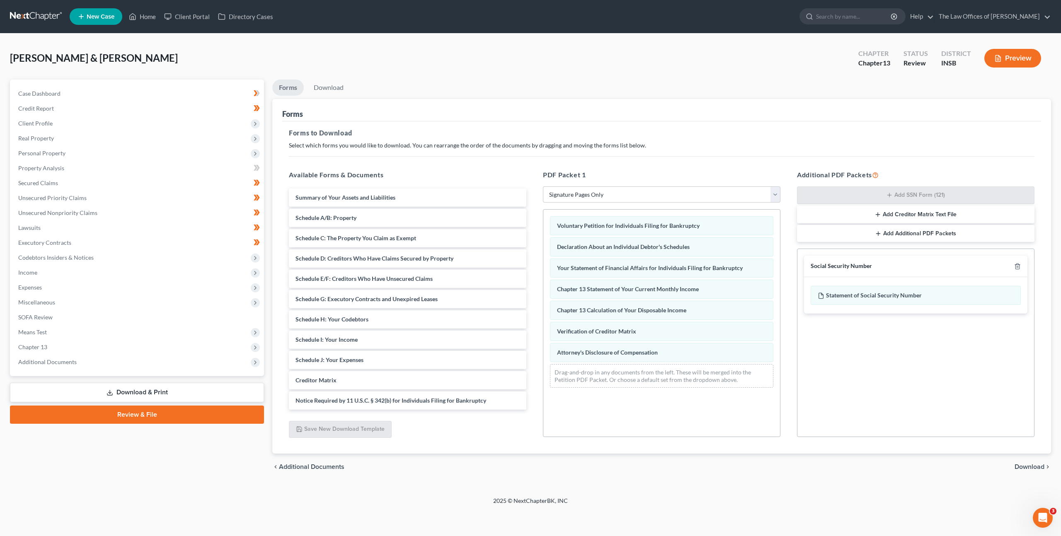
click at [1019, 464] on span "Download" at bounding box center [1029, 467] width 30 height 7
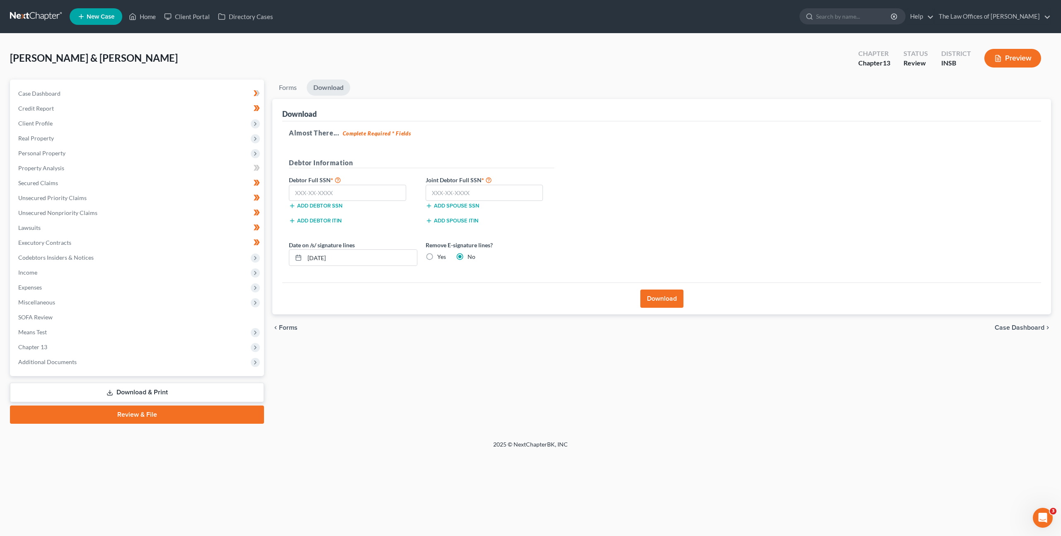
click at [368, 339] on div "chevron_left Forms Case Dashboard chevron_right" at bounding box center [661, 327] width 778 height 27
click at [456, 351] on div "Forms Download Forms Forms to Download Select which forms you would like to dow…" at bounding box center [661, 252] width 787 height 344
click at [509, 105] on div "Download" at bounding box center [661, 110] width 759 height 22
click at [331, 191] on input "text" at bounding box center [347, 193] width 117 height 17
paste input "308-92-4135"
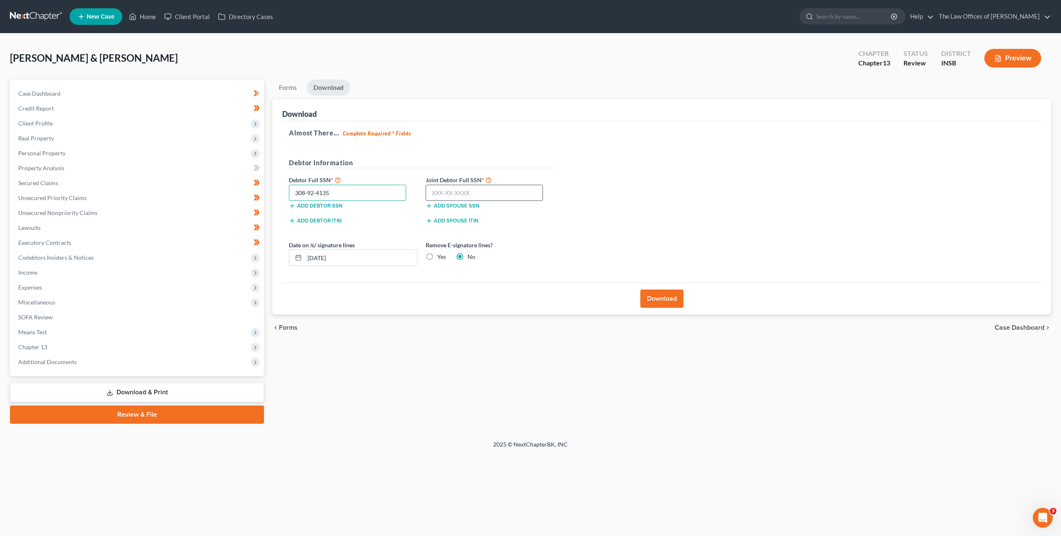
type input "308-92-4135"
click at [451, 188] on input "text" at bounding box center [483, 193] width 117 height 17
click at [484, 192] on input "text" at bounding box center [483, 193] width 117 height 17
paste input "307-96-1629"
type input "307-96-1629"
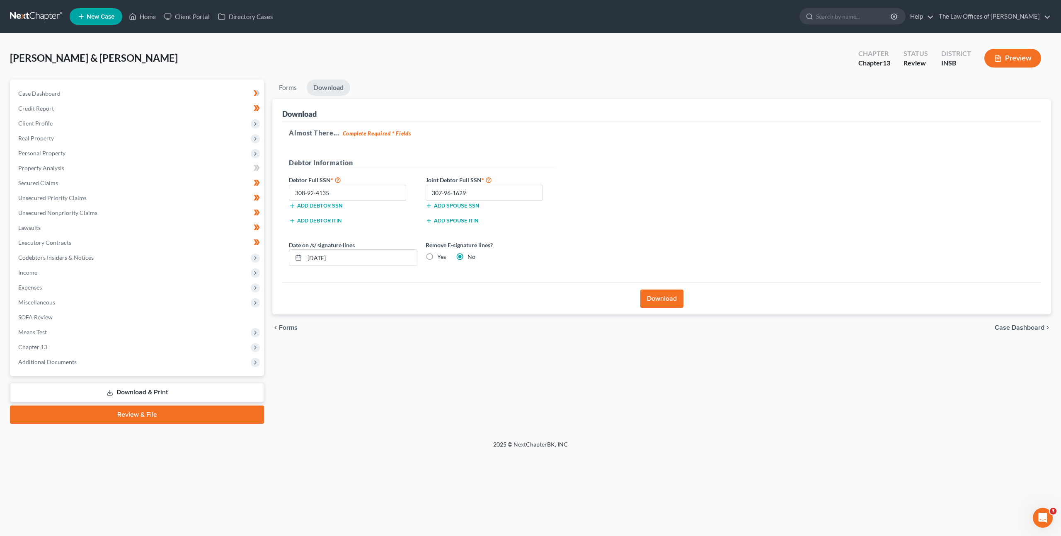
click at [600, 213] on div "Almost There... Complete Required * Fields Debtor Information Debtor Full SSN *…" at bounding box center [661, 202] width 759 height 162
click at [437, 256] on label "Yes" at bounding box center [441, 257] width 9 height 8
click at [440, 256] on input "Yes" at bounding box center [442, 255] width 5 height 5
radio input "true"
radio input "false"
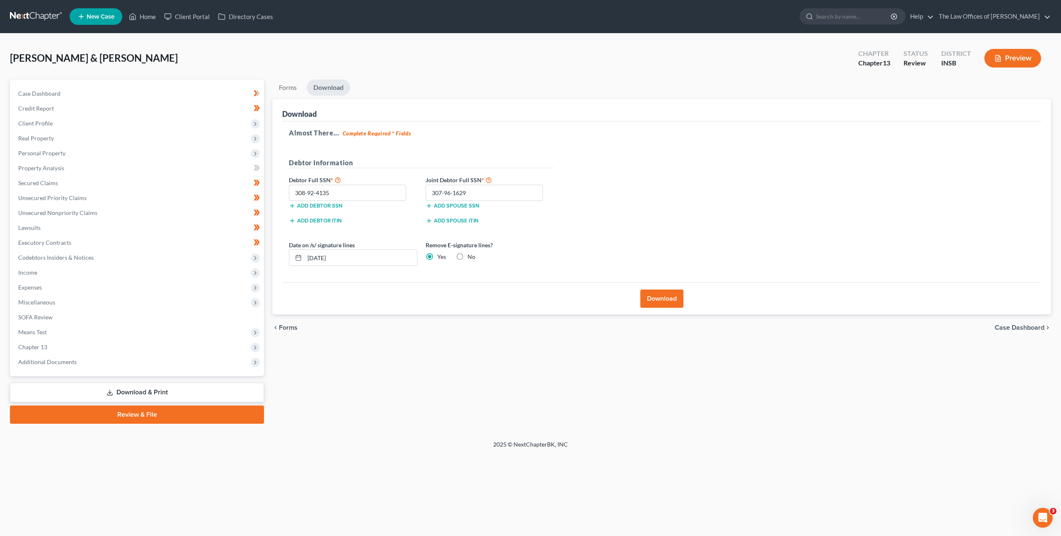
click at [644, 295] on button "Download" at bounding box center [661, 299] width 43 height 18
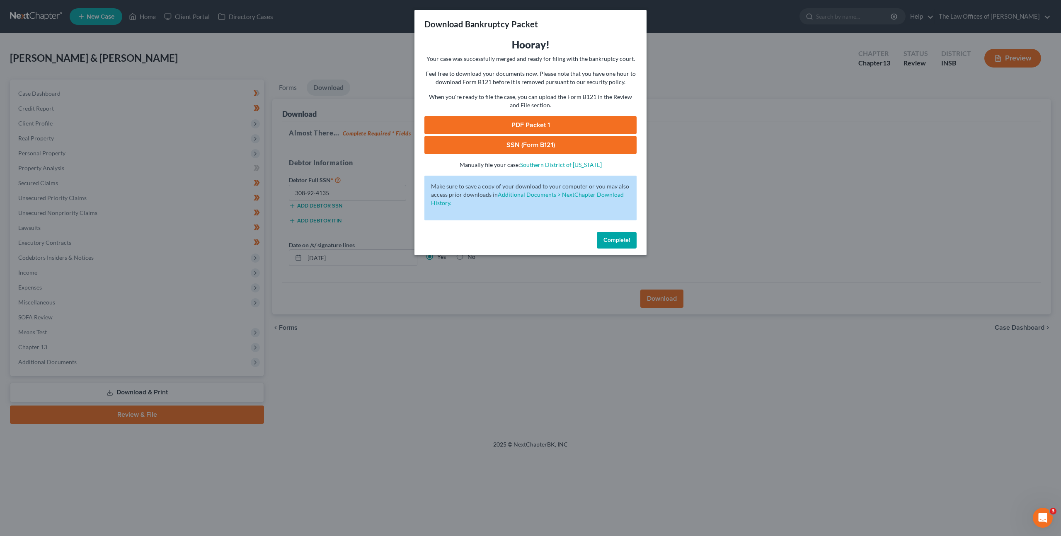
click at [522, 118] on link "PDF Packet 1" at bounding box center [530, 125] width 212 height 18
click at [476, 143] on link "SSN (Form B121)" at bounding box center [530, 145] width 212 height 18
click at [600, 235] on button "Complete!" at bounding box center [617, 240] width 40 height 17
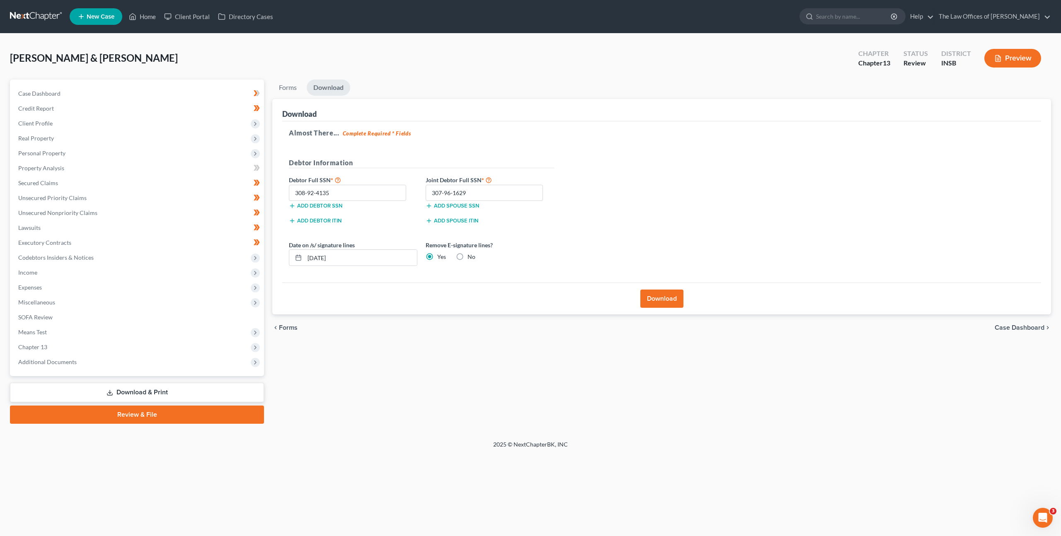
click at [287, 325] on span "Forms" at bounding box center [288, 327] width 19 height 7
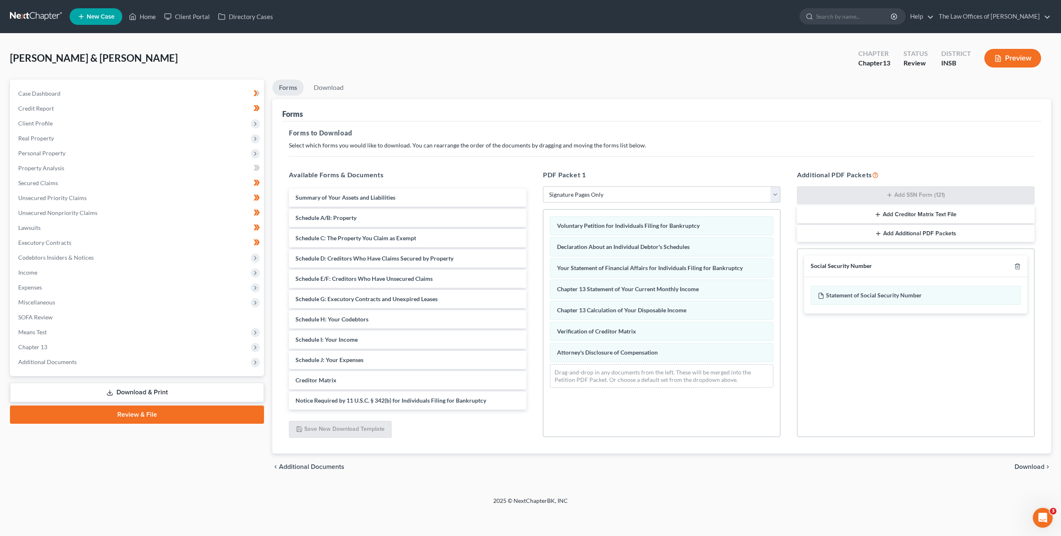
click at [207, 441] on div "Case Dashboard Payments Invoices Payments Payments Credit Report Client Profile" at bounding box center [137, 280] width 262 height 401
click at [525, 440] on div "Available Forms & Documents Summary of Your Assets and Liabilities Schedule A/B…" at bounding box center [407, 303] width 254 height 281
